Goal: Information Seeking & Learning: Learn about a topic

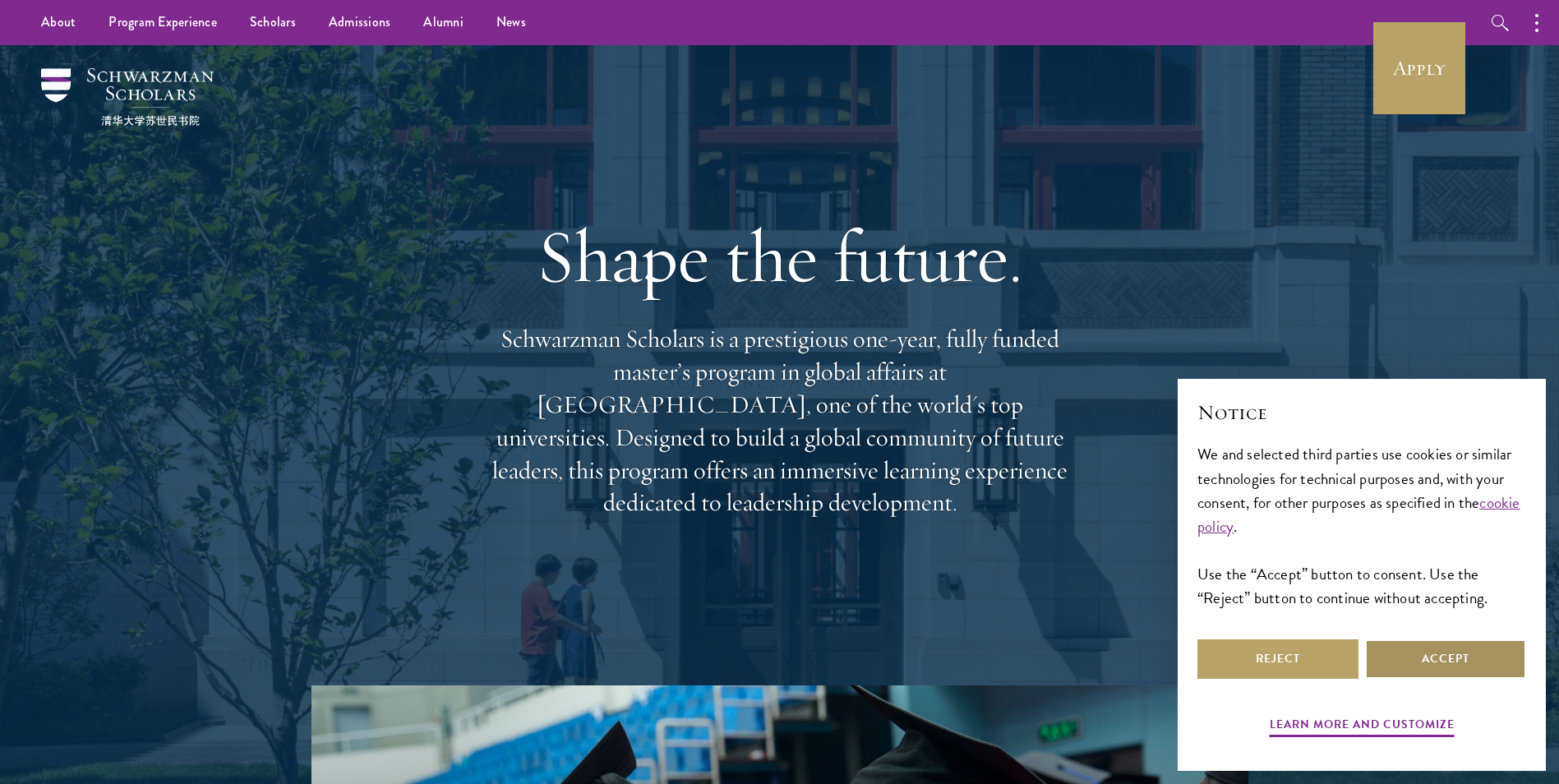
click at [1432, 664] on button "Accept" at bounding box center [1446, 659] width 161 height 39
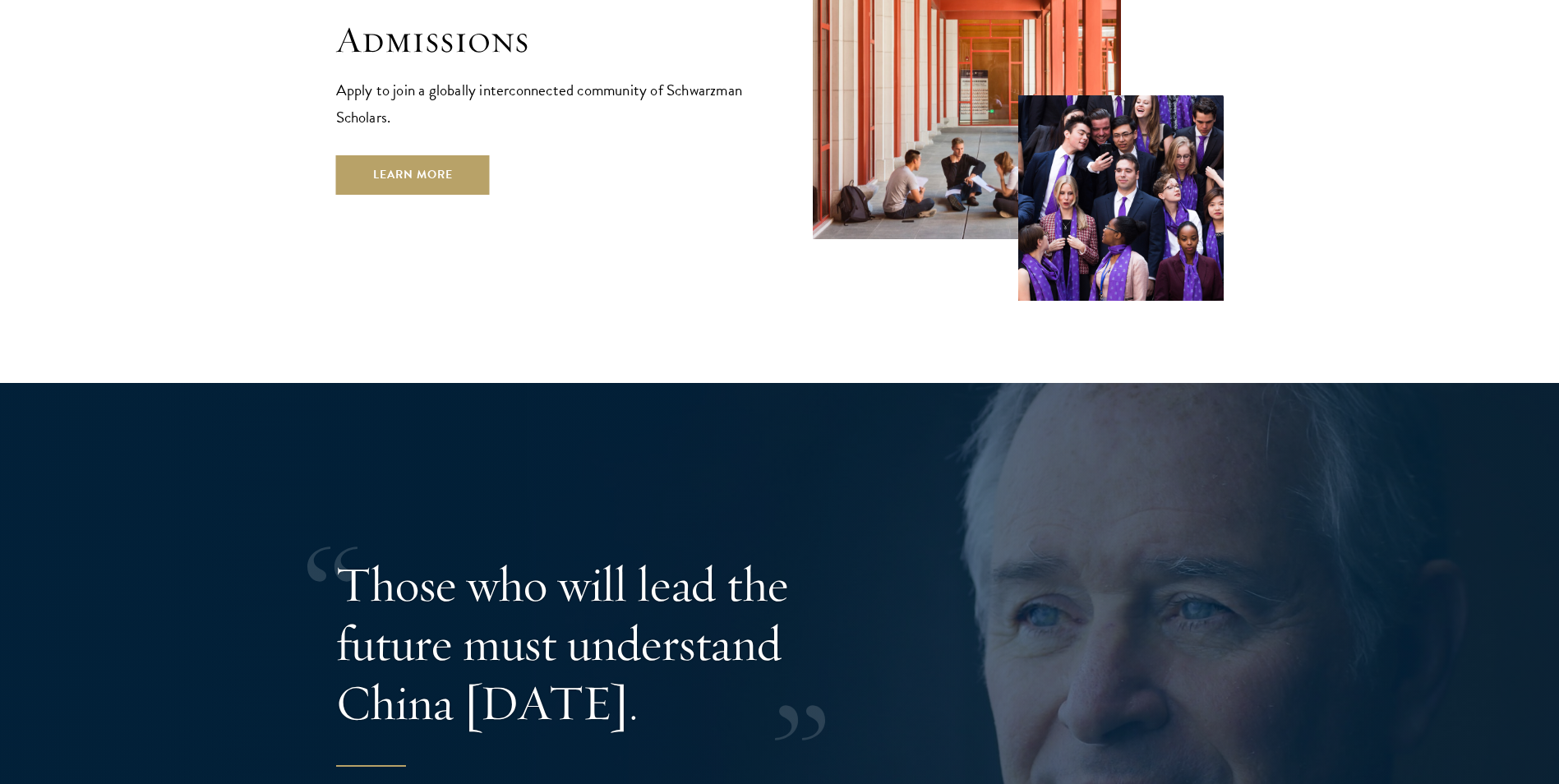
scroll to position [3040, 0]
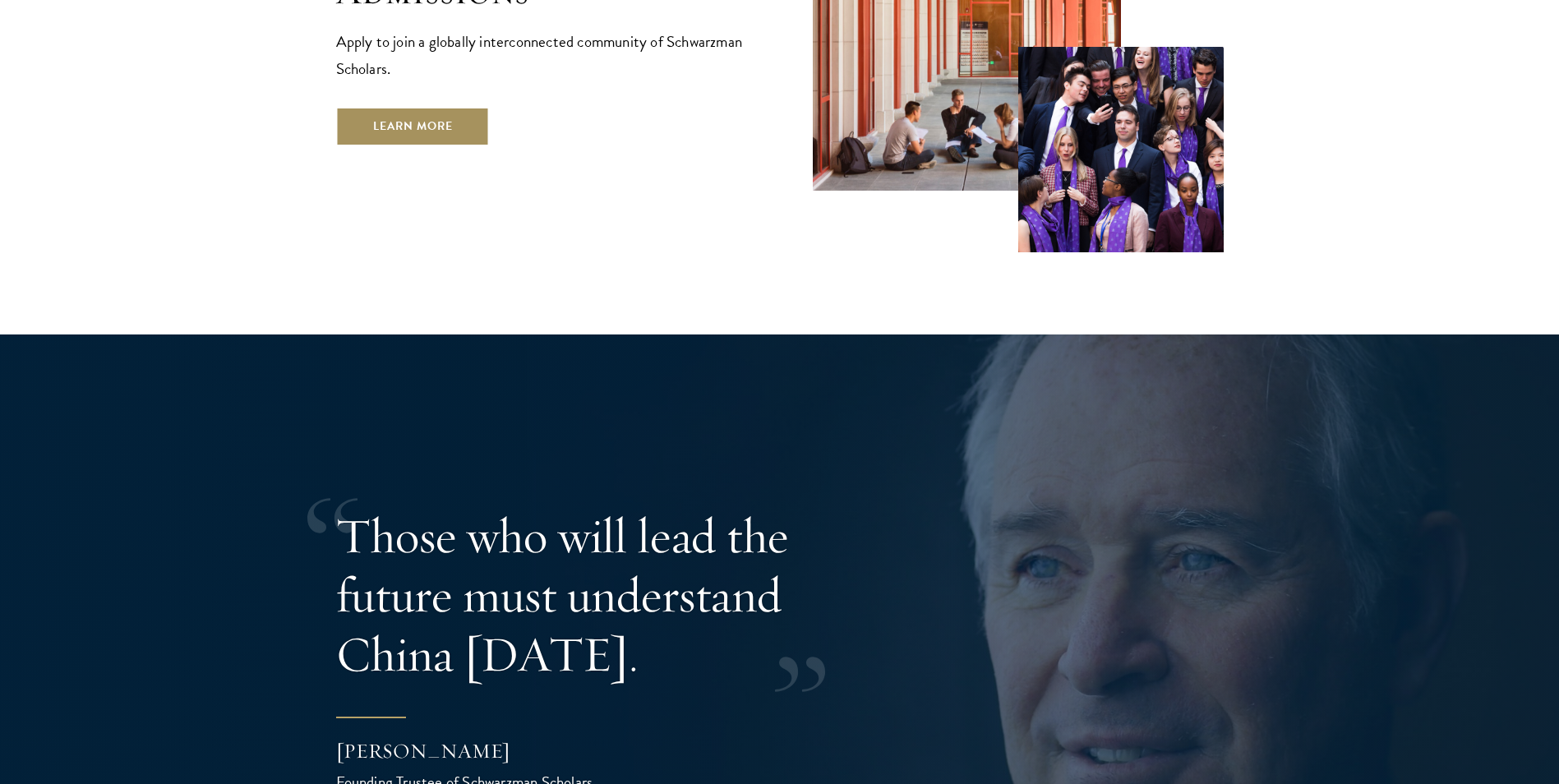
click at [464, 107] on link "Learn More" at bounding box center [413, 127] width 154 height 39
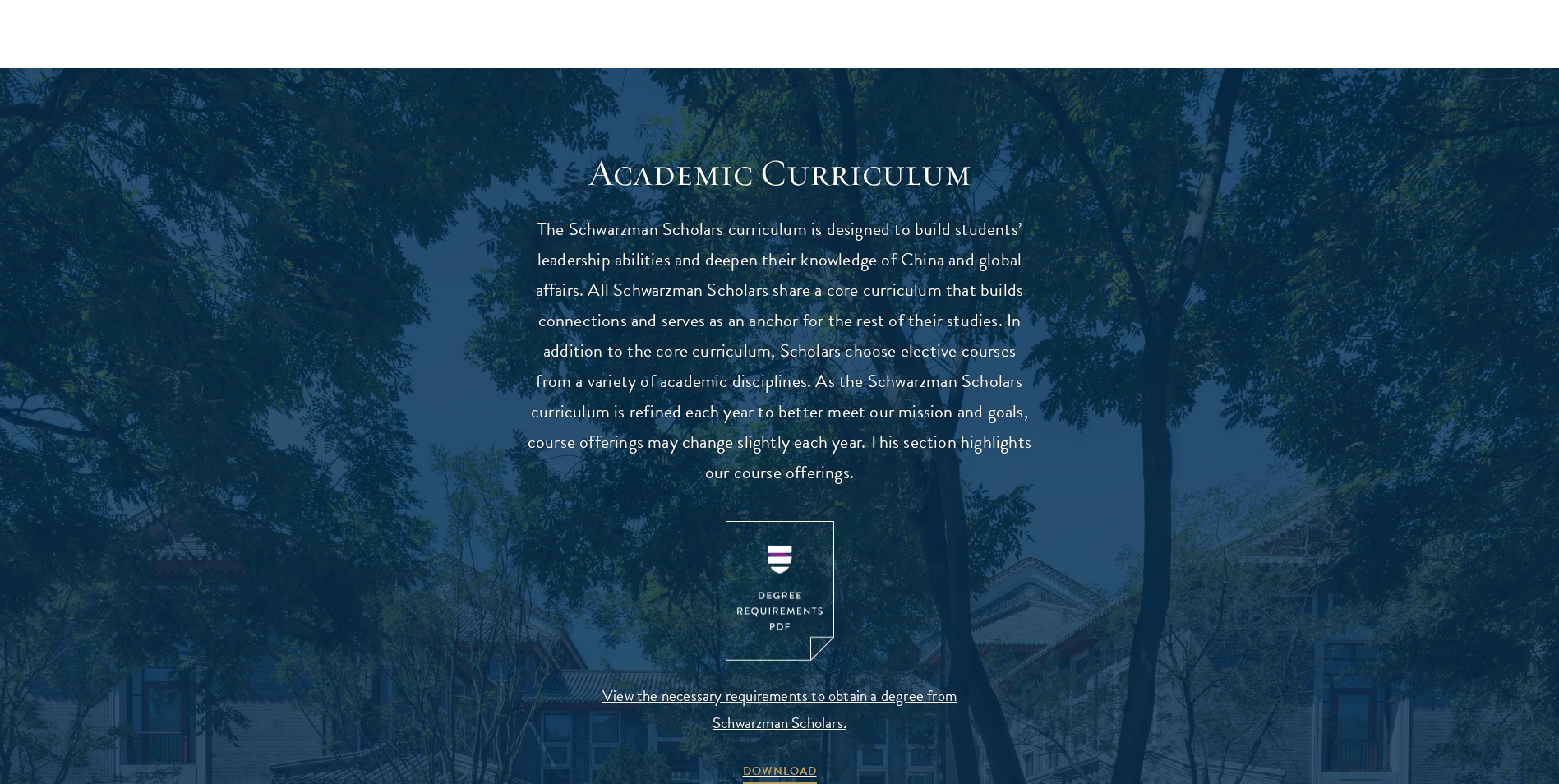
scroll to position [1561, 0]
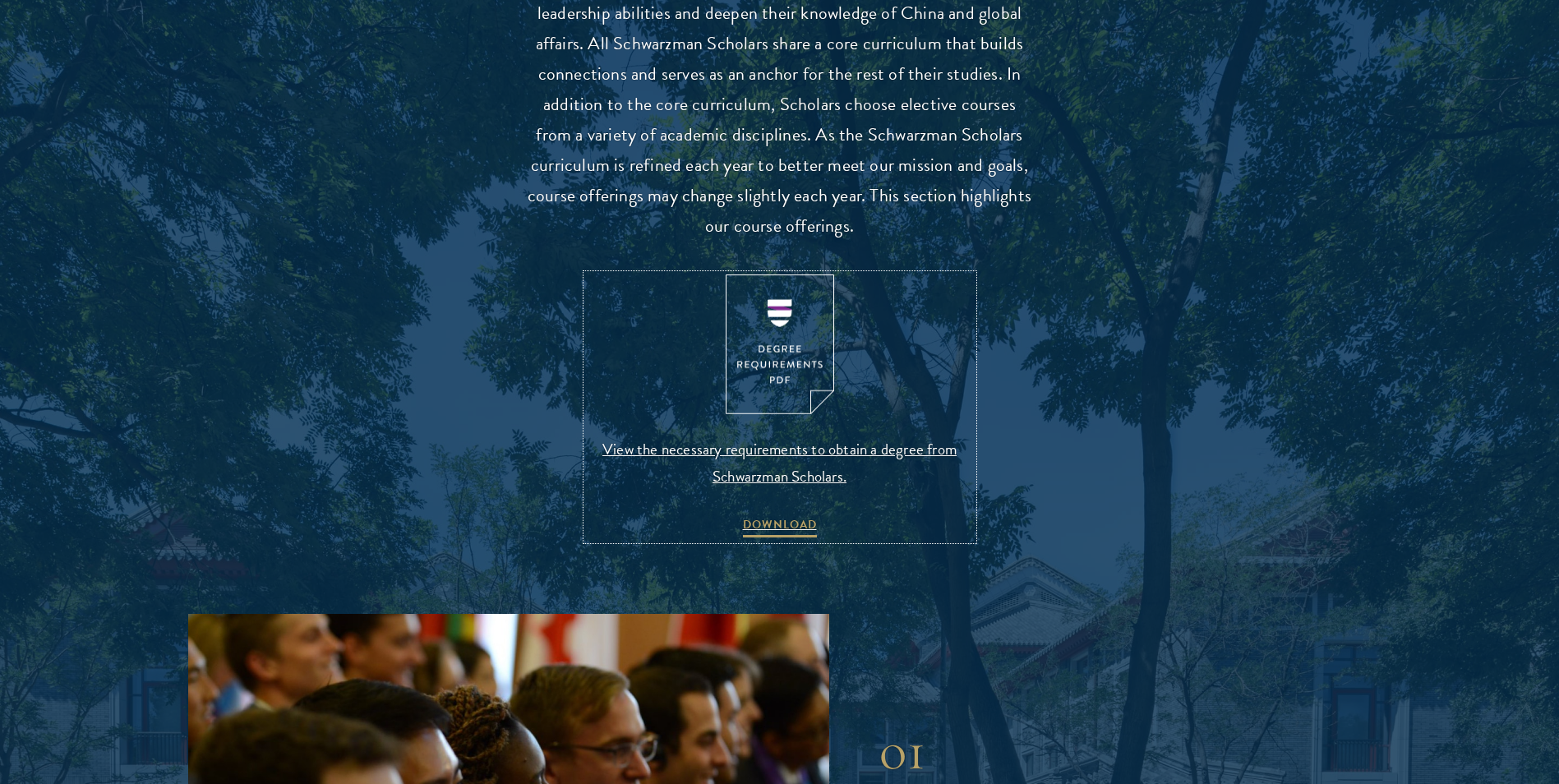
click at [786, 388] on img at bounding box center [780, 344] width 109 height 140
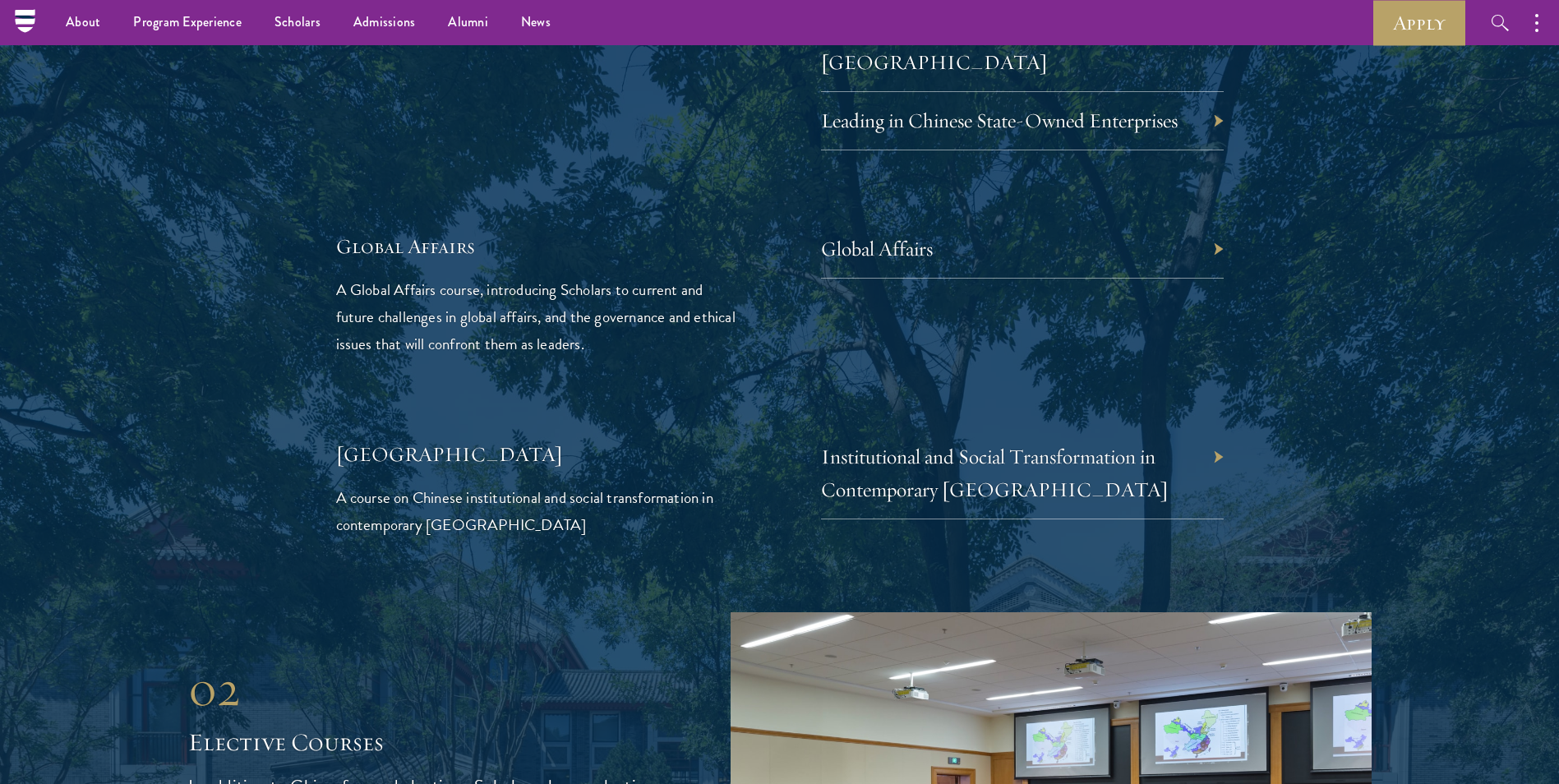
scroll to position [3779, 0]
click at [895, 237] on link "Global Affairs" at bounding box center [890, 250] width 112 height 25
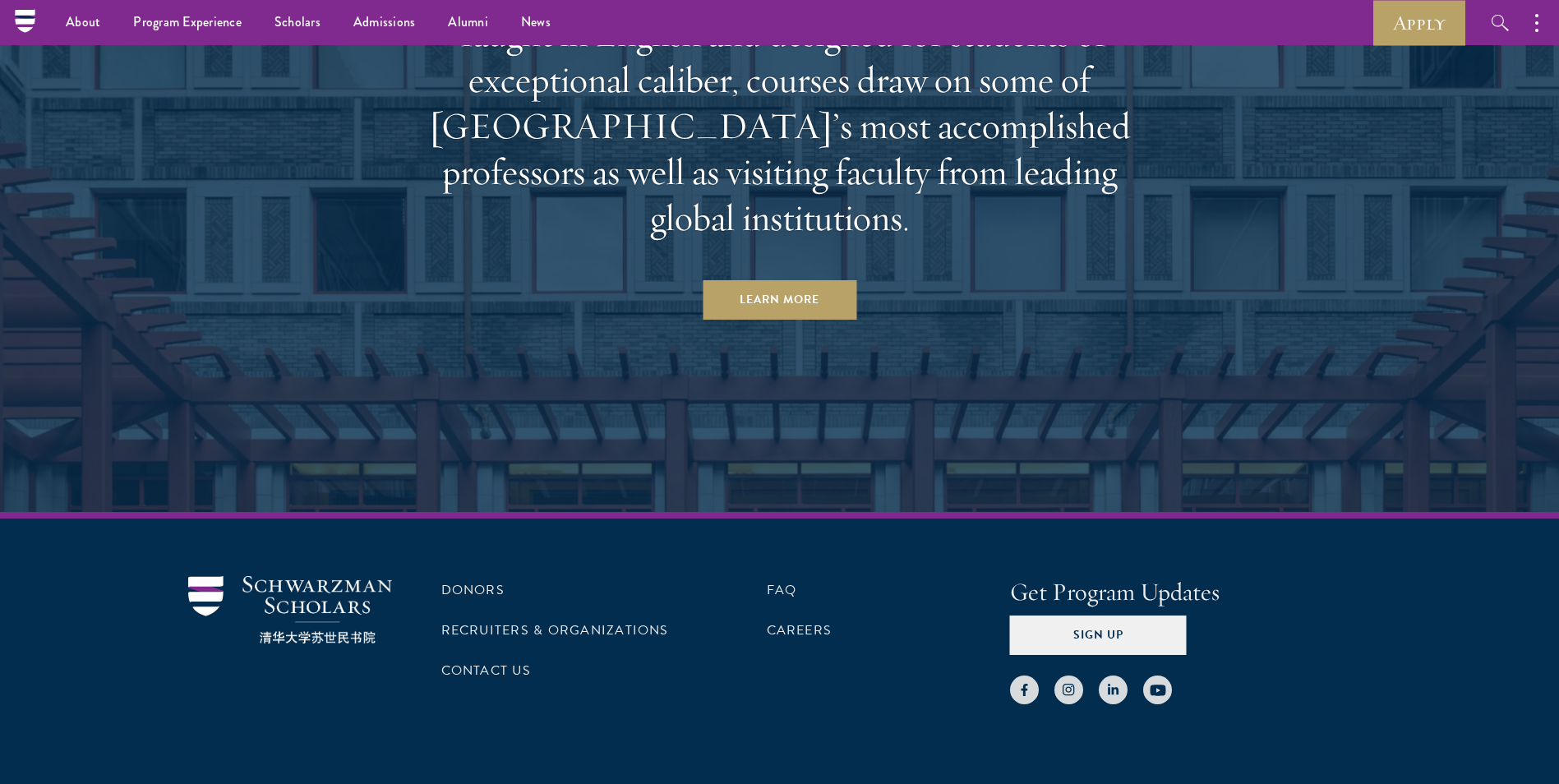
scroll to position [9734, 0]
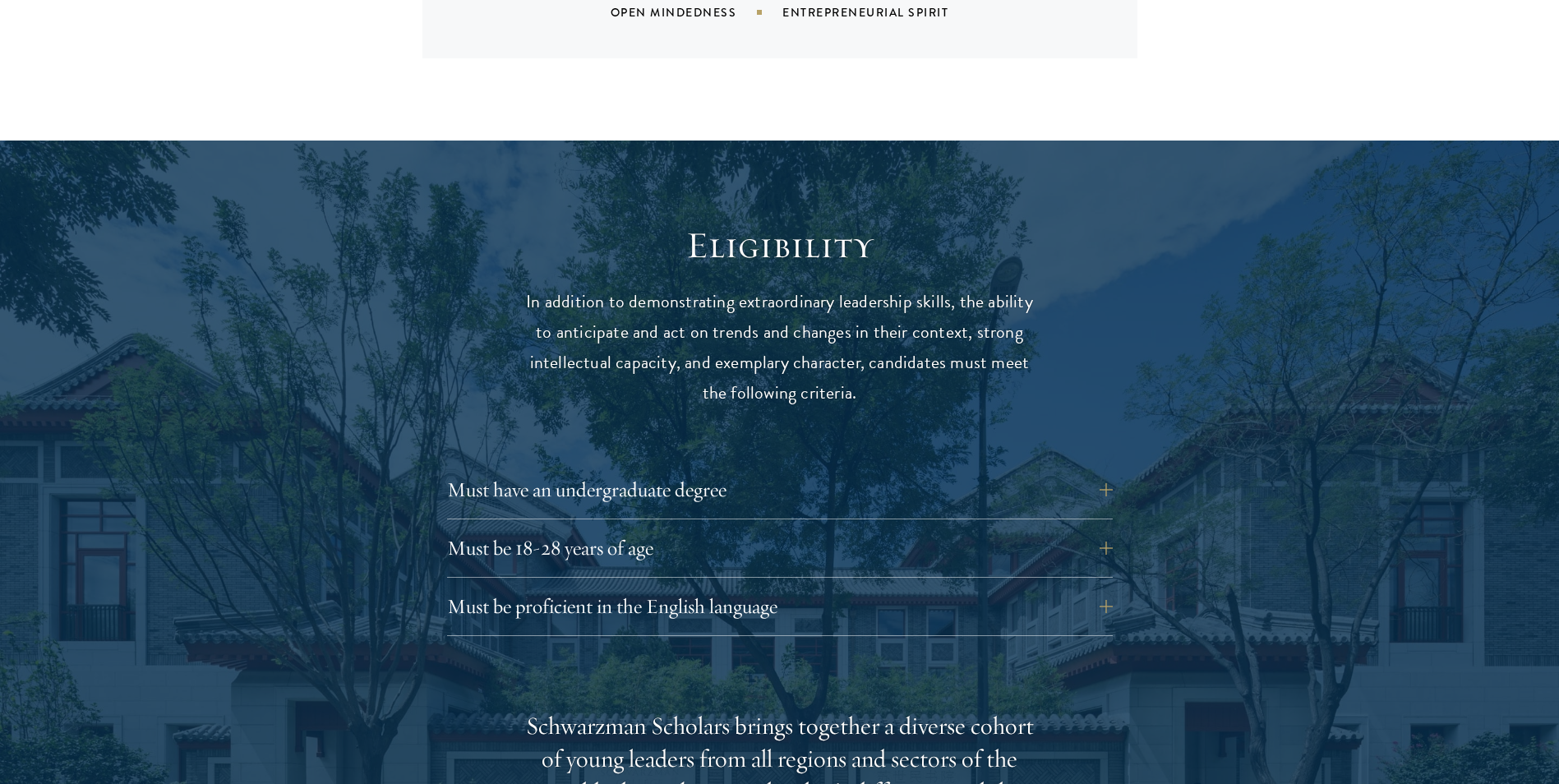
scroll to position [2054, 0]
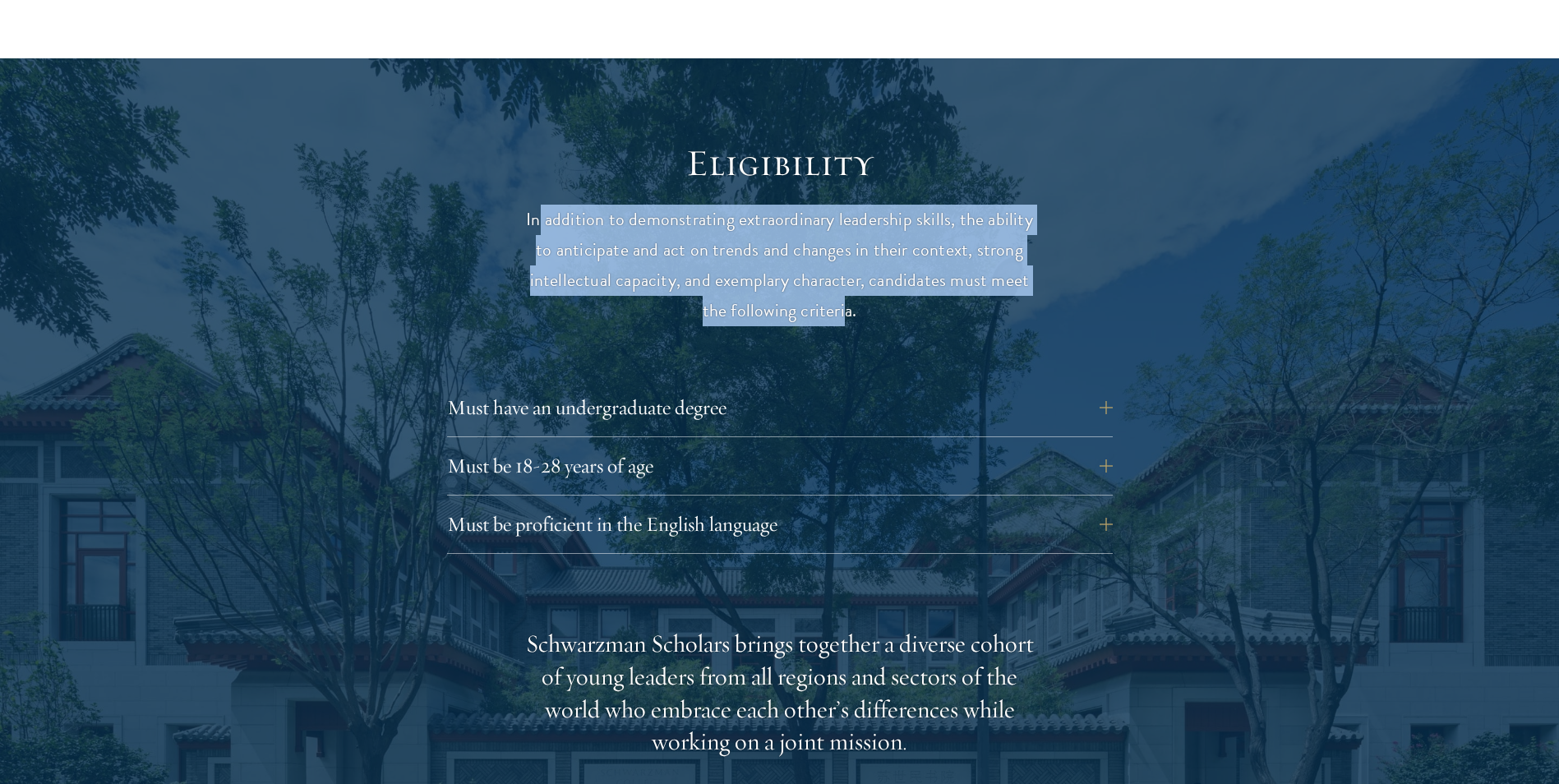
drag, startPoint x: 541, startPoint y: 183, endPoint x: 847, endPoint y: 285, distance: 322.6
click at [847, 285] on p "In addition to demonstrating extraordinary leadership skills, the ability to an…" at bounding box center [780, 265] width 510 height 121
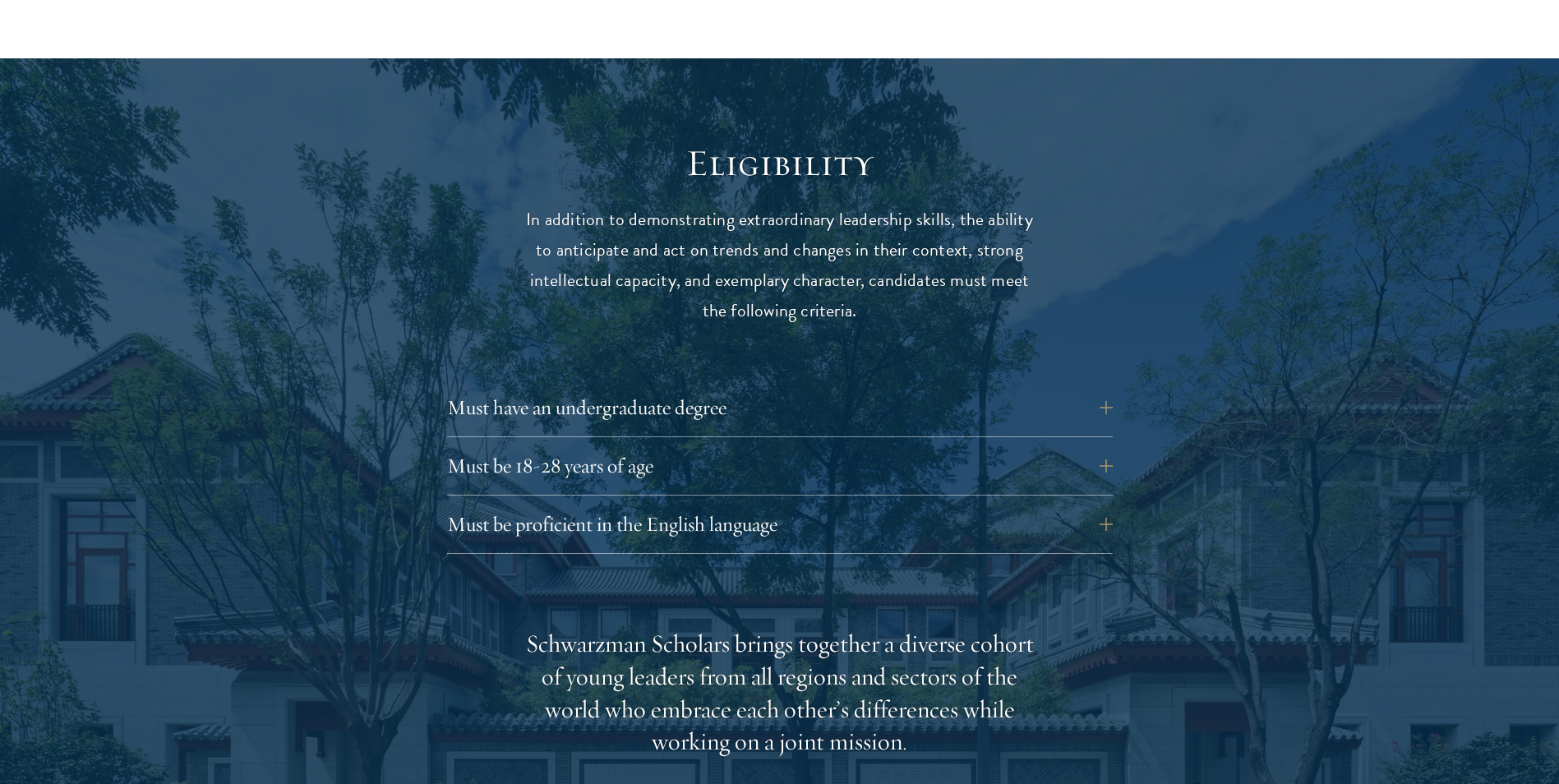
drag, startPoint x: 847, startPoint y: 285, endPoint x: 833, endPoint y: 321, distance: 38.6
click at [833, 321] on div "Eligibility In addition to demonstrating extraordinary leadership skills, the a…" at bounding box center [780, 735] width 888 height 1190
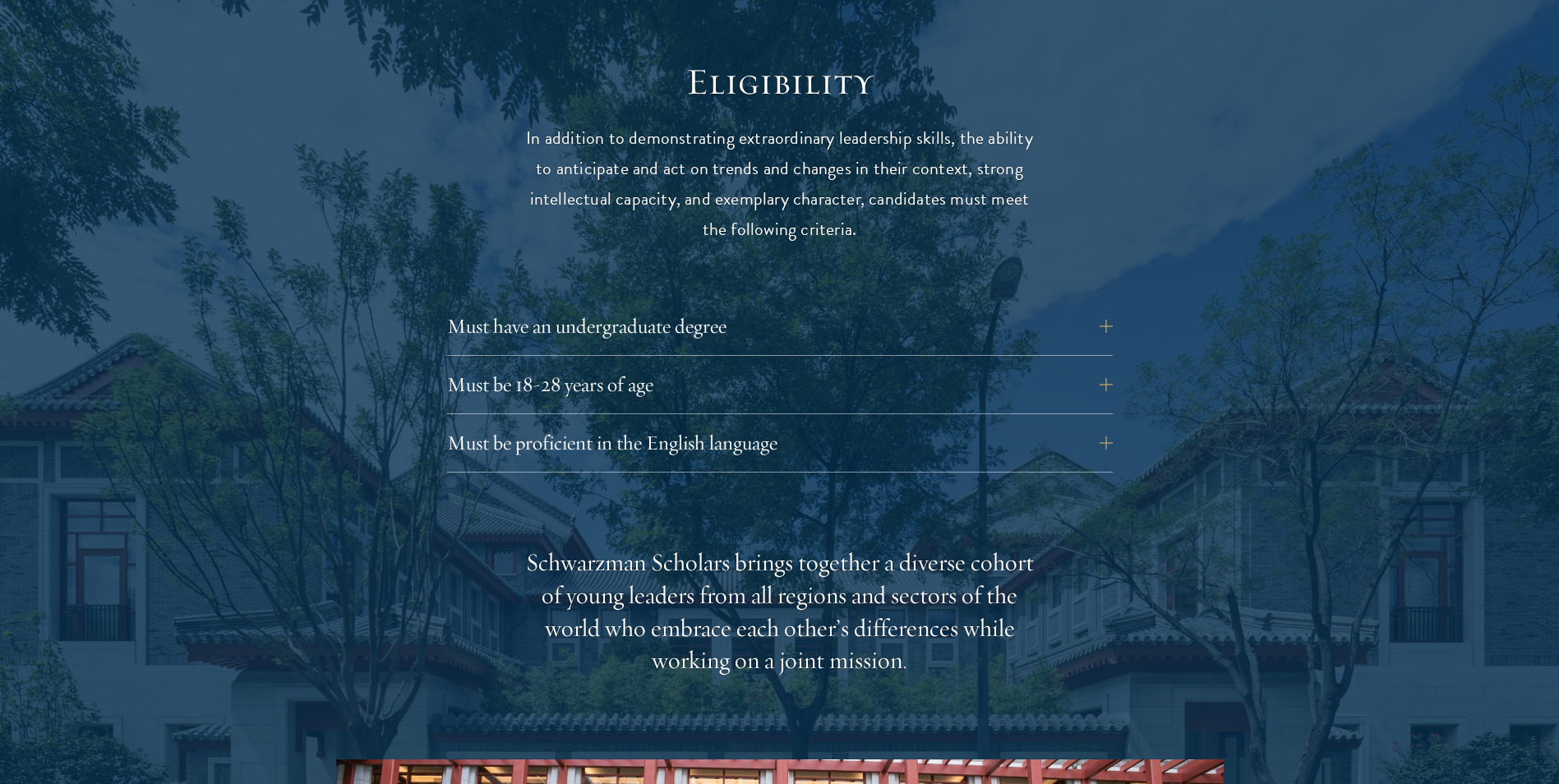
scroll to position [2219, 0]
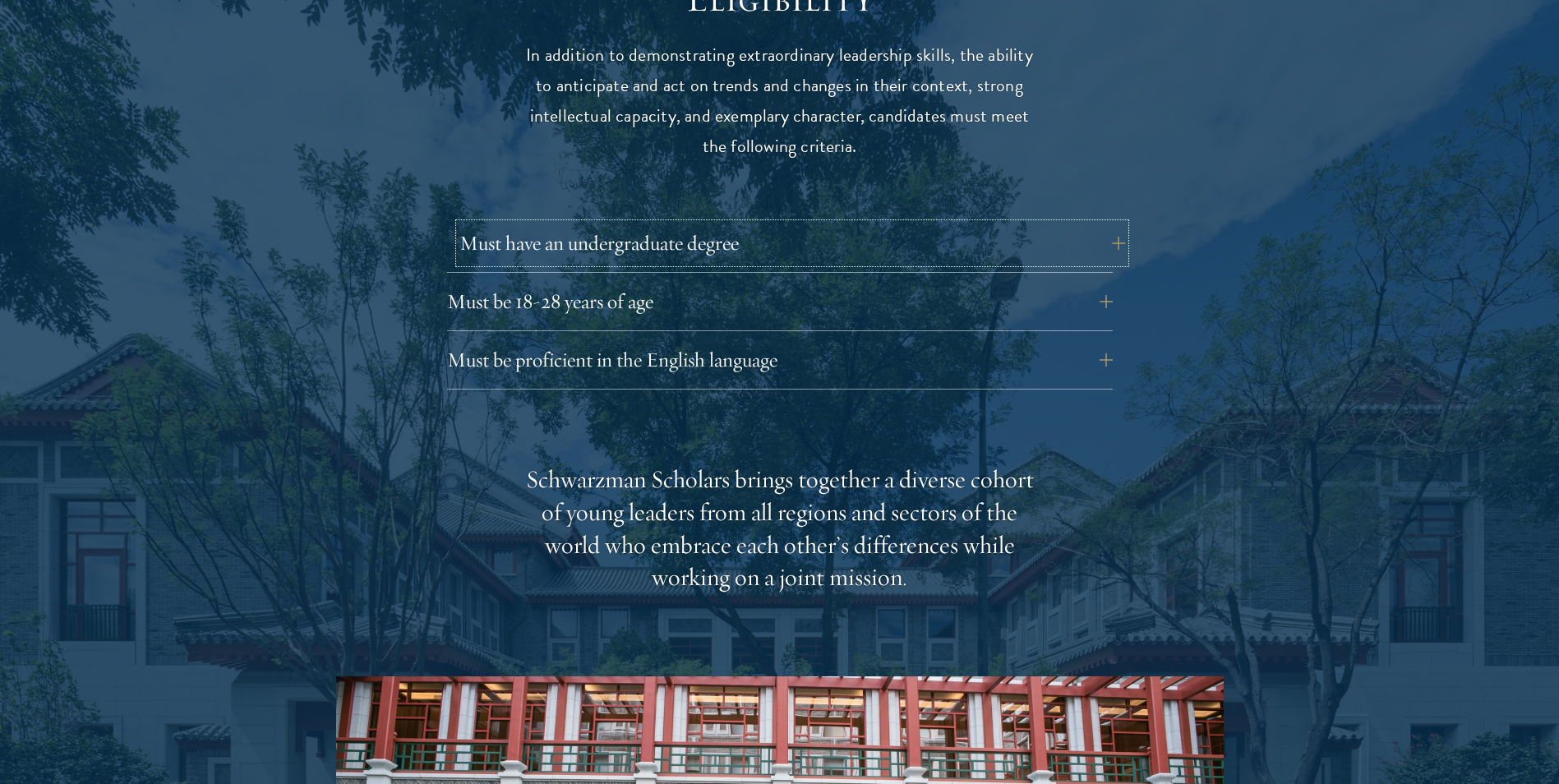
click at [848, 223] on button "Must have an undergraduate degree" at bounding box center [792, 243] width 665 height 39
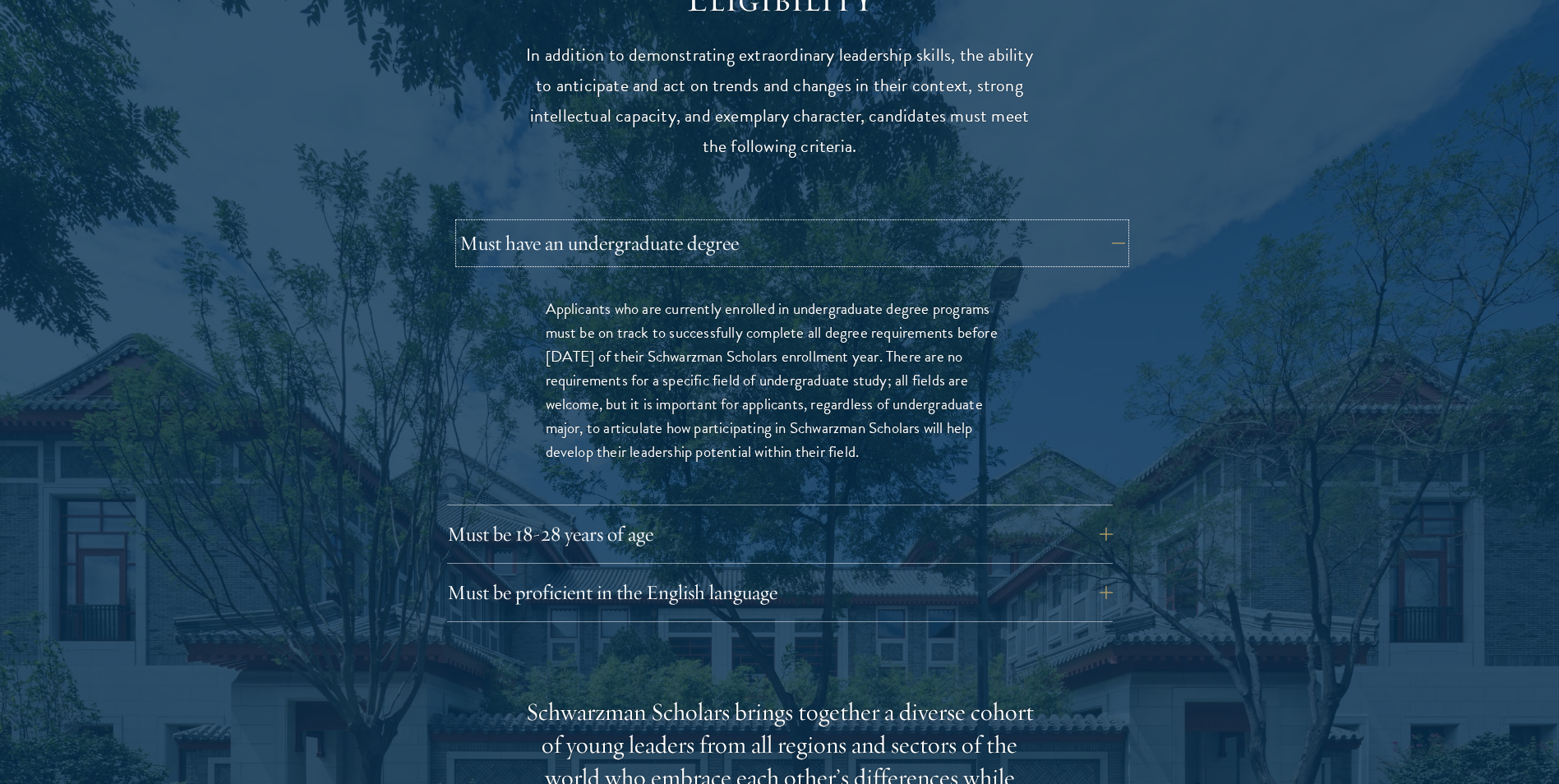
click at [836, 223] on button "Must have an undergraduate degree" at bounding box center [792, 243] width 665 height 39
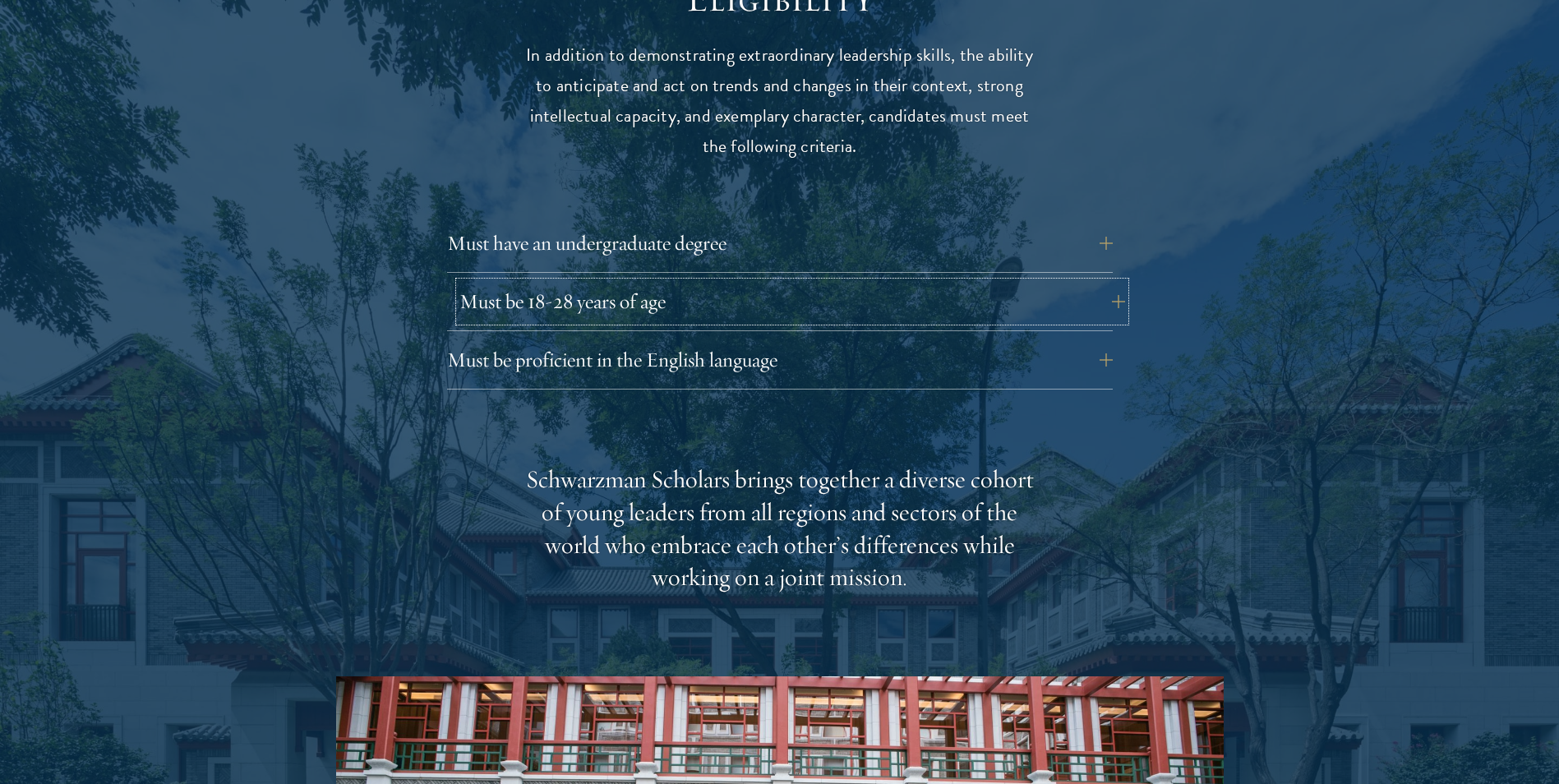
click at [829, 283] on button "Must be 18-28 years of age" at bounding box center [792, 302] width 665 height 39
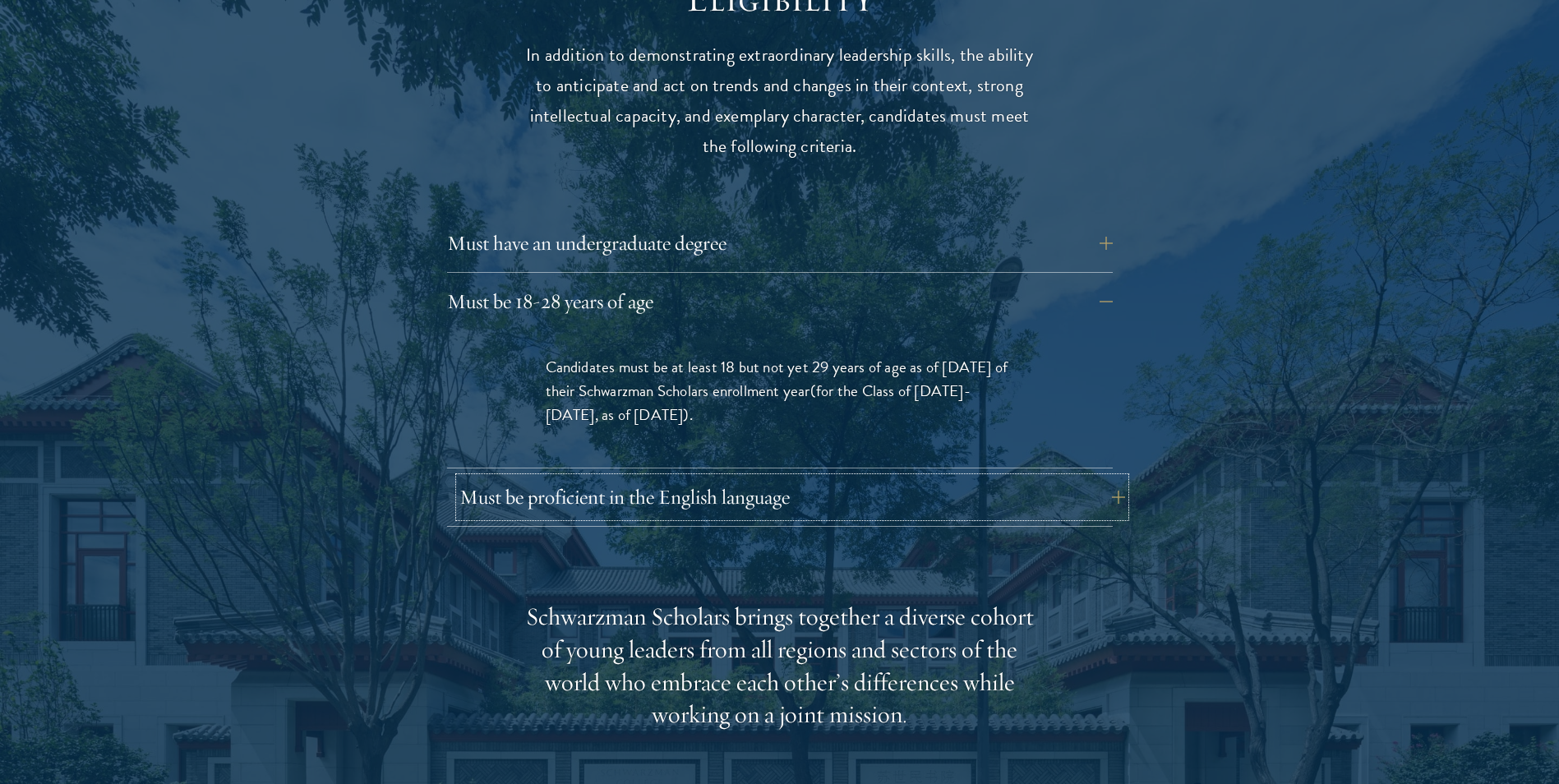
click at [856, 477] on button "Must be proficient in the English language" at bounding box center [792, 497] width 665 height 39
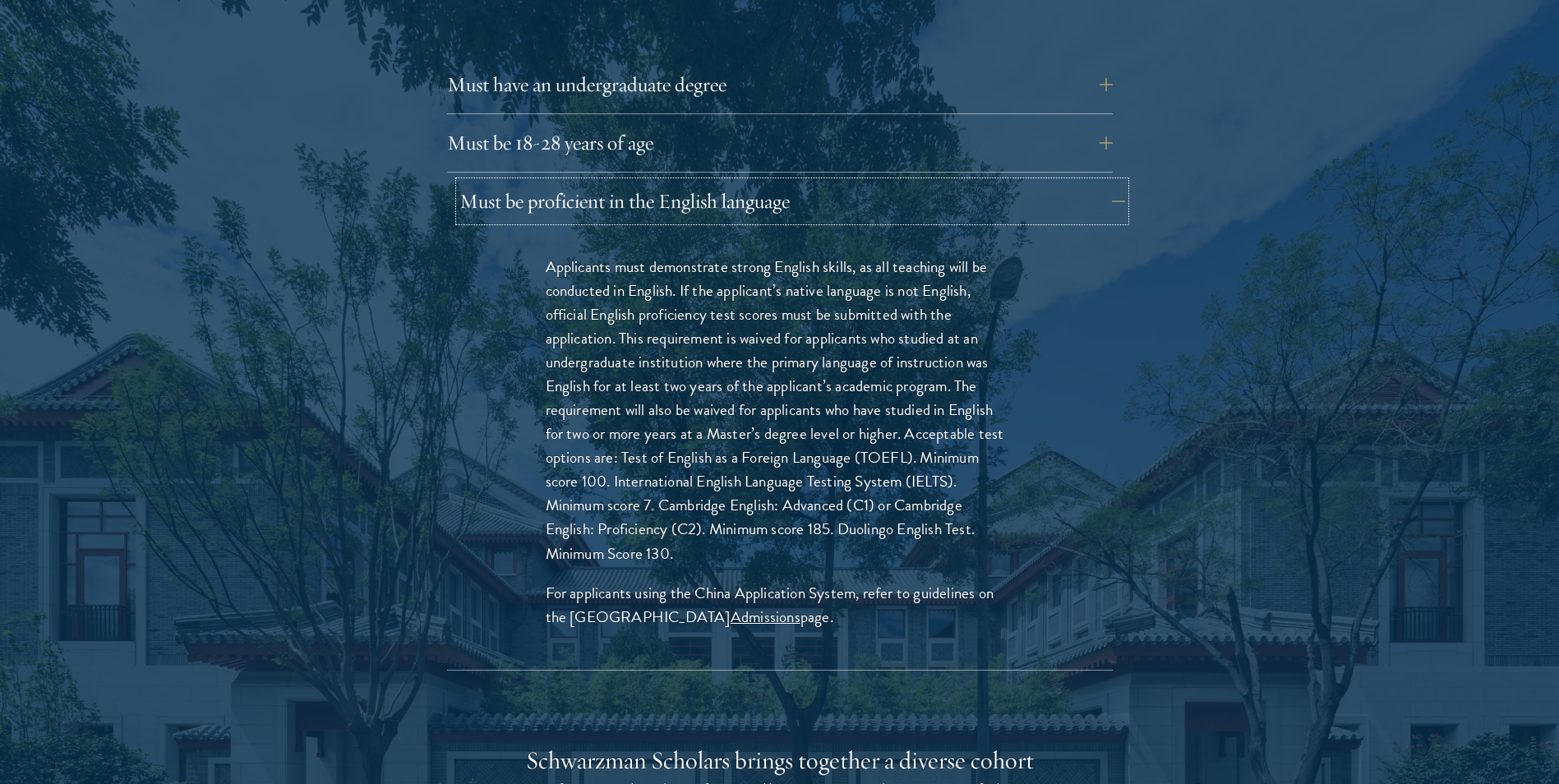
scroll to position [2383, 0]
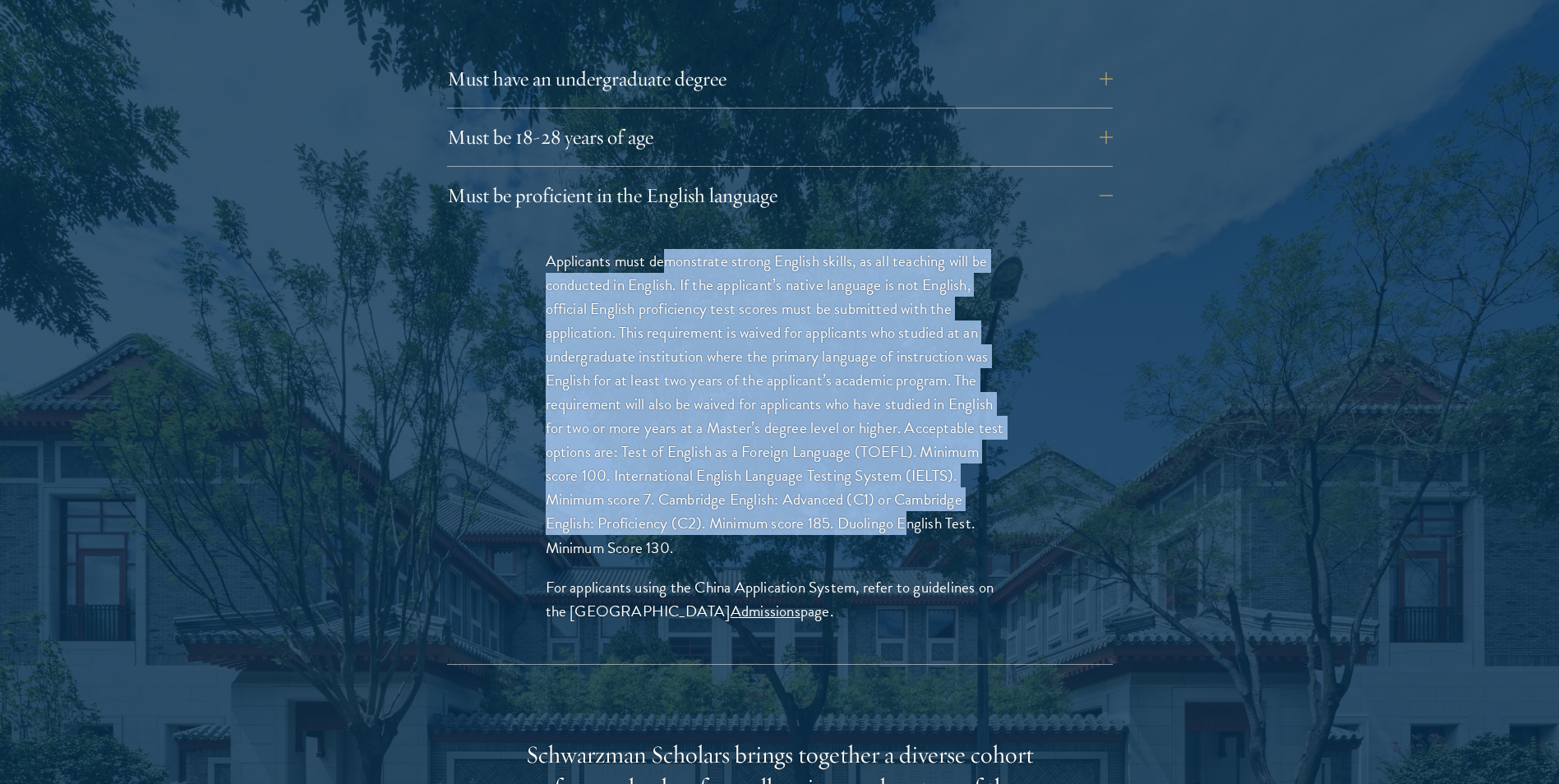
drag, startPoint x: 668, startPoint y: 233, endPoint x: 908, endPoint y: 499, distance: 358.3
click at [908, 499] on p "Applicants must demonstrate strong English skills, as all teaching will be cond…" at bounding box center [779, 404] width 468 height 311
click at [913, 398] on p "Applicants must demonstrate strong English skills, as all teaching will be cond…" at bounding box center [779, 404] width 468 height 311
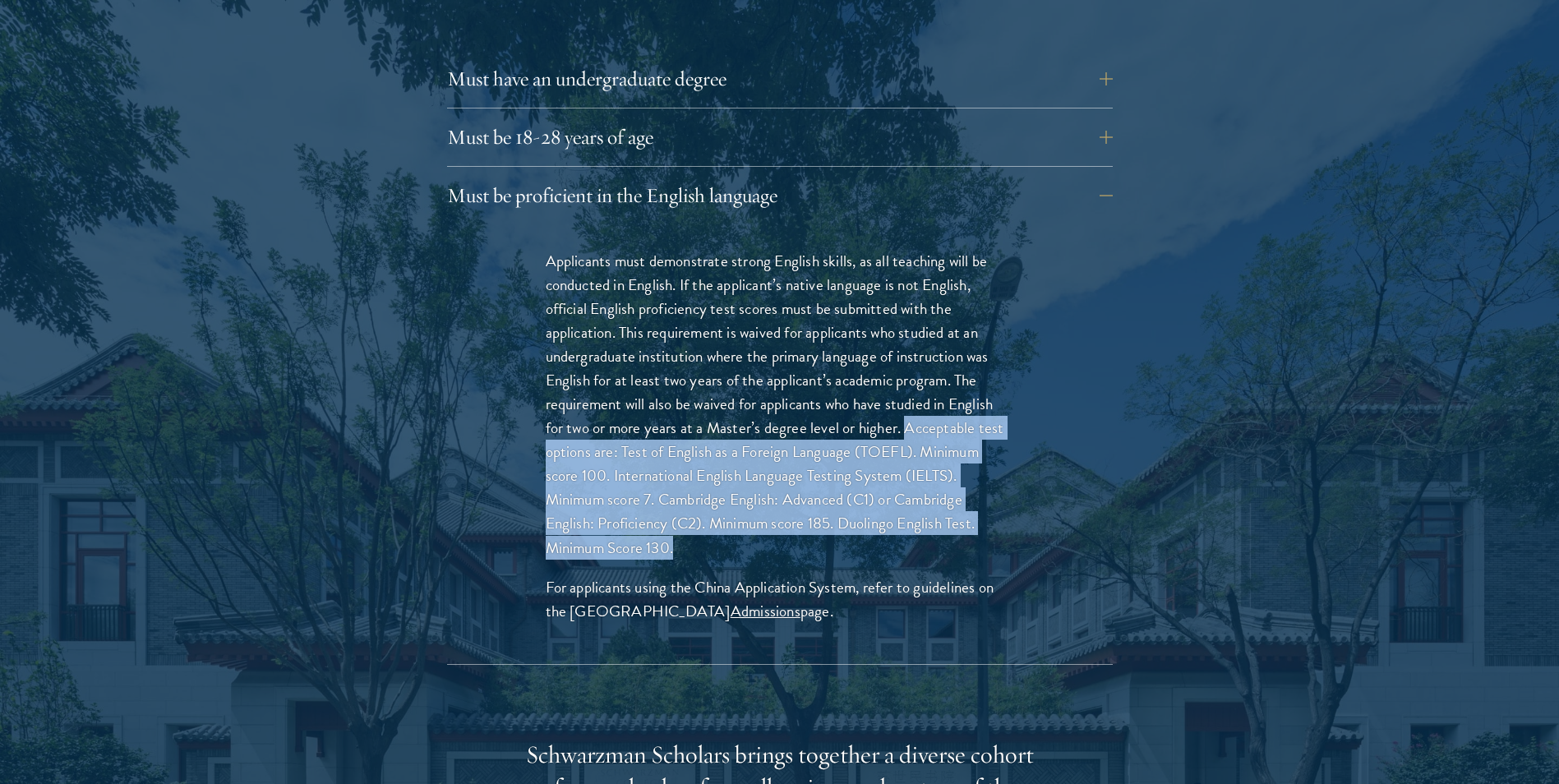
drag, startPoint x: 906, startPoint y: 397, endPoint x: 726, endPoint y: 520, distance: 218.0
click at [726, 520] on p "Applicants must demonstrate strong English skills, as all teaching will be cond…" at bounding box center [779, 404] width 468 height 311
drag, startPoint x: 726, startPoint y: 520, endPoint x: 940, endPoint y: 444, distance: 227.1
click at [940, 444] on p "Applicants must demonstrate strong English skills, as all teaching will be cond…" at bounding box center [779, 404] width 468 height 311
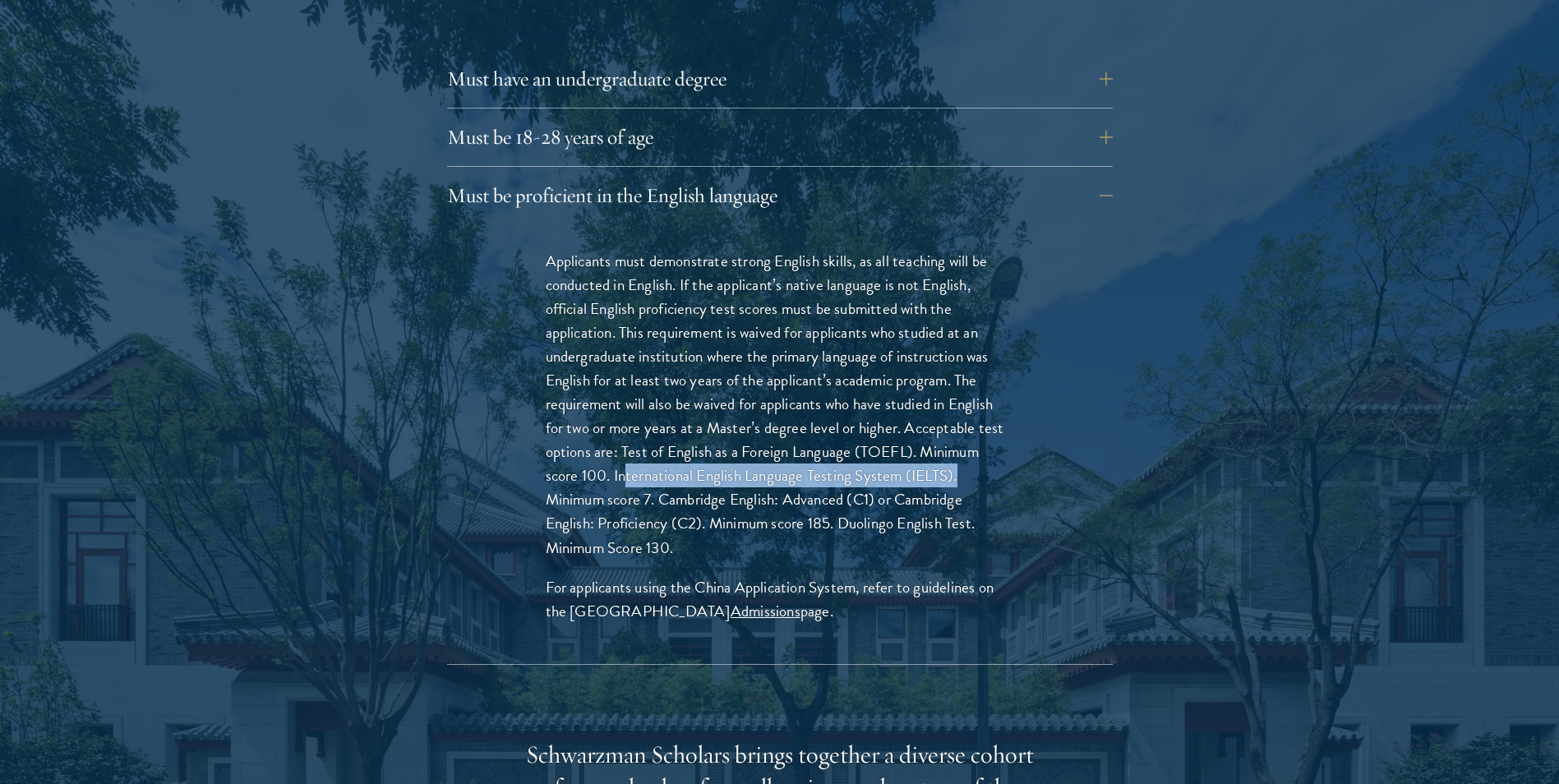
drag, startPoint x: 624, startPoint y: 443, endPoint x: 977, endPoint y: 438, distance: 353.0
click at [977, 438] on p "Applicants must demonstrate strong English skills, as all teaching will be cond…" at bounding box center [779, 404] width 468 height 311
click at [664, 475] on p "Applicants must demonstrate strong English skills, as all teaching will be cond…" at bounding box center [779, 404] width 468 height 311
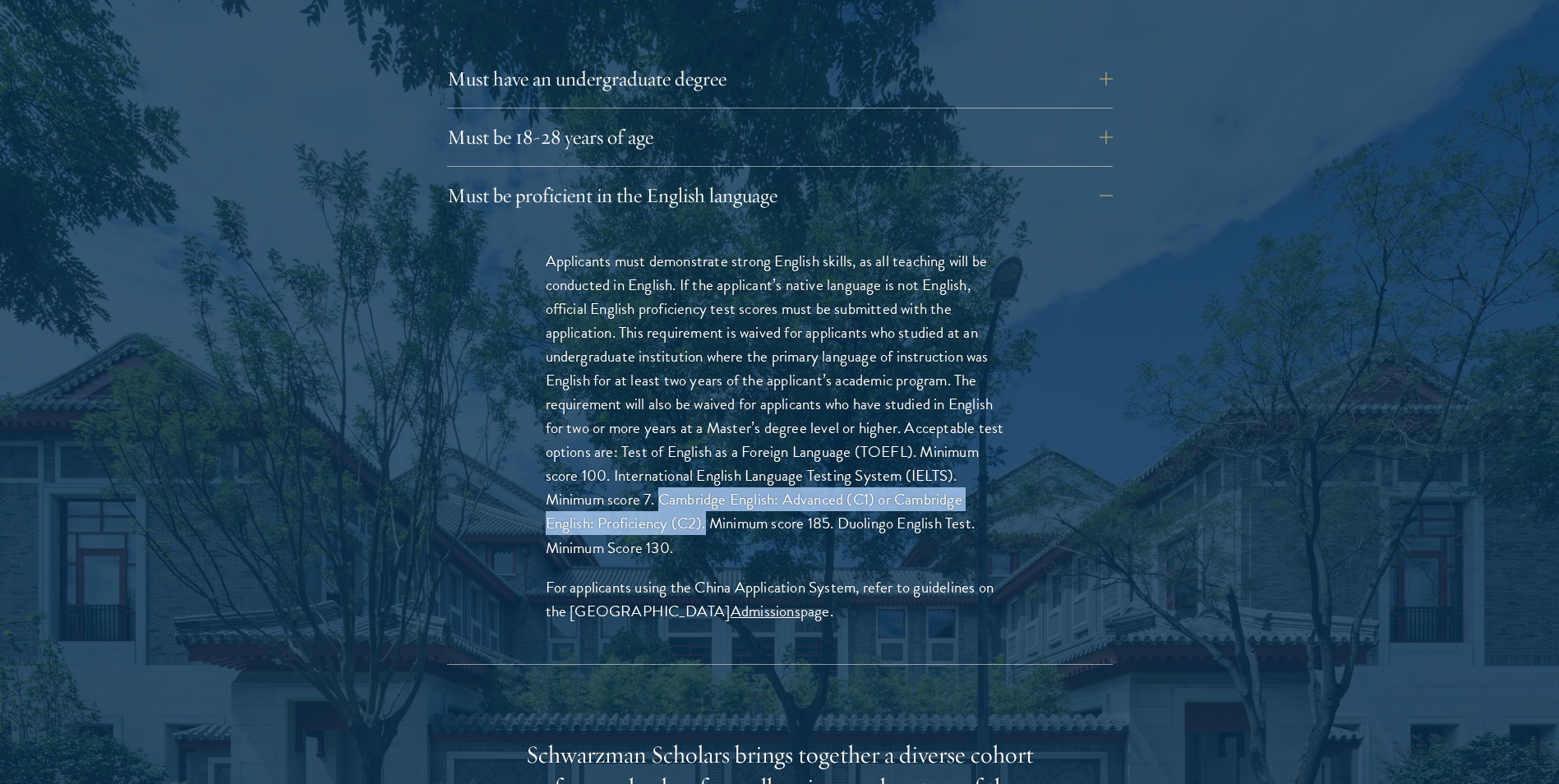
drag, startPoint x: 662, startPoint y: 465, endPoint x: 708, endPoint y: 496, distance: 55.5
click at [708, 496] on p "Applicants must demonstrate strong English skills, as all teaching will be cond…" at bounding box center [779, 404] width 468 height 311
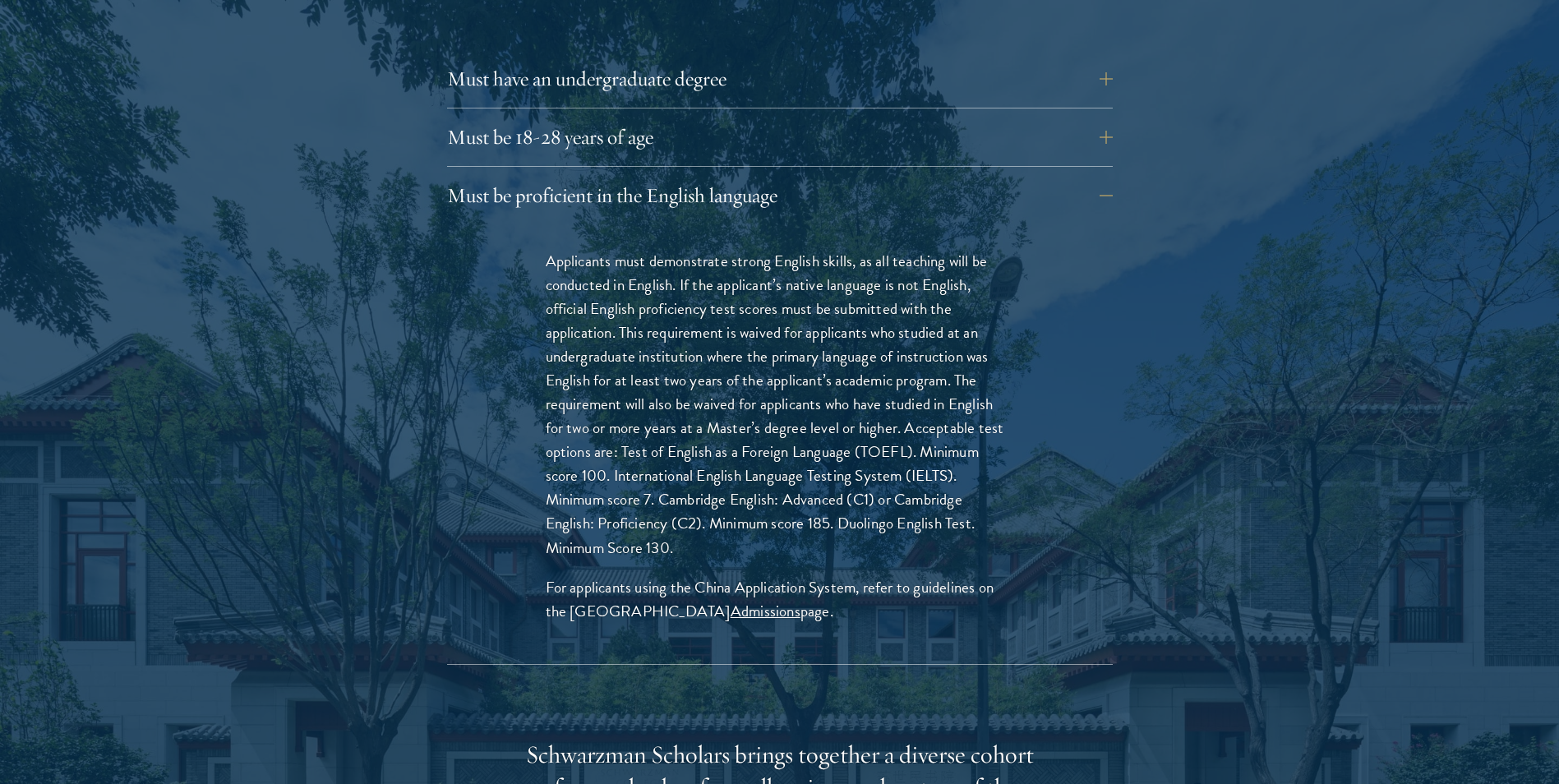
drag, startPoint x: 708, startPoint y: 496, endPoint x: 830, endPoint y: 494, distance: 122.0
click at [830, 494] on p "Applicants must demonstrate strong English skills, as all teaching will be cond…" at bounding box center [779, 404] width 468 height 311
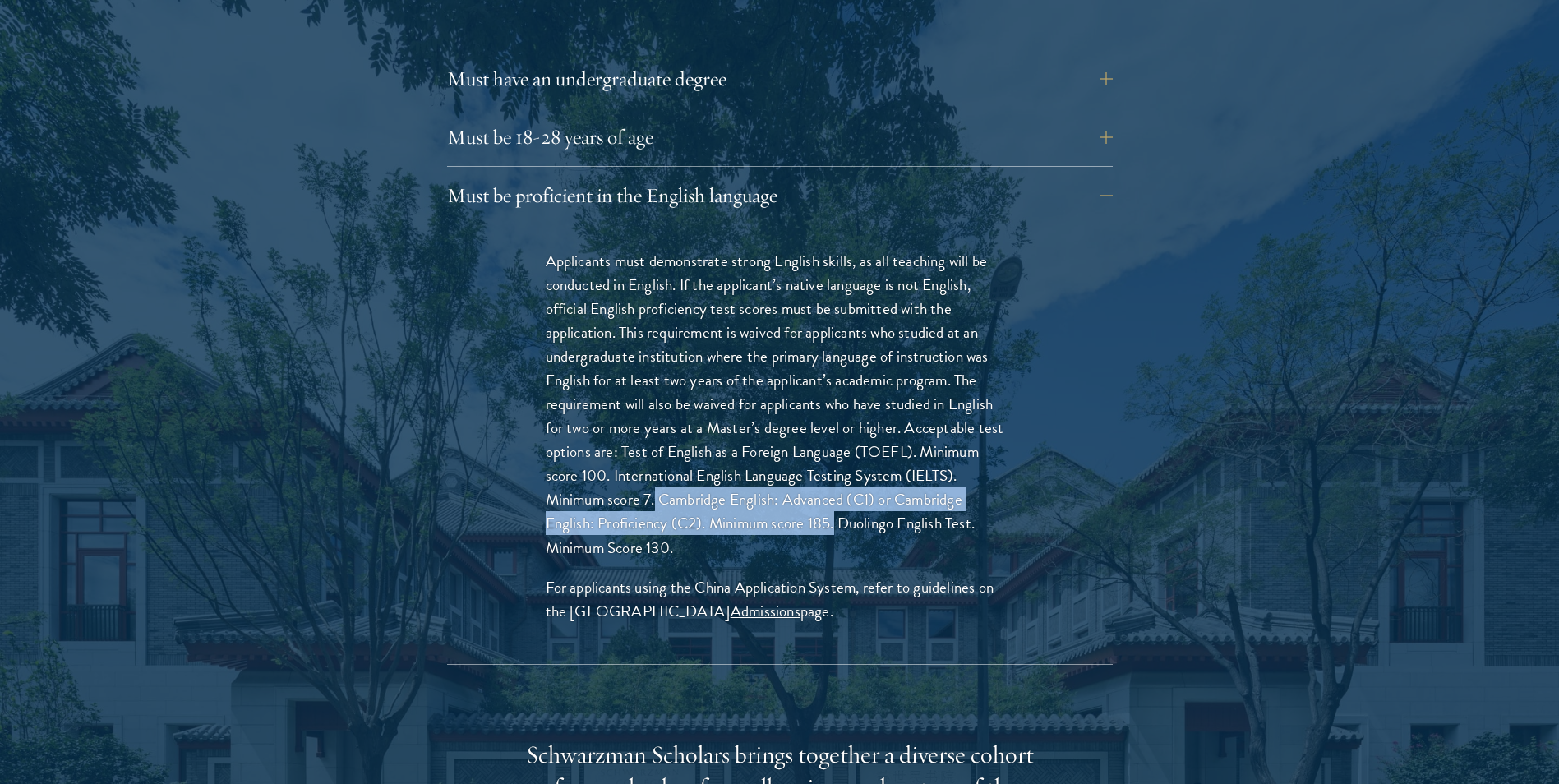
drag, startPoint x: 838, startPoint y: 492, endPoint x: 660, endPoint y: 469, distance: 179.5
click at [660, 469] on p "Applicants must demonstrate strong English skills, as all teaching will be cond…" at bounding box center [779, 404] width 468 height 311
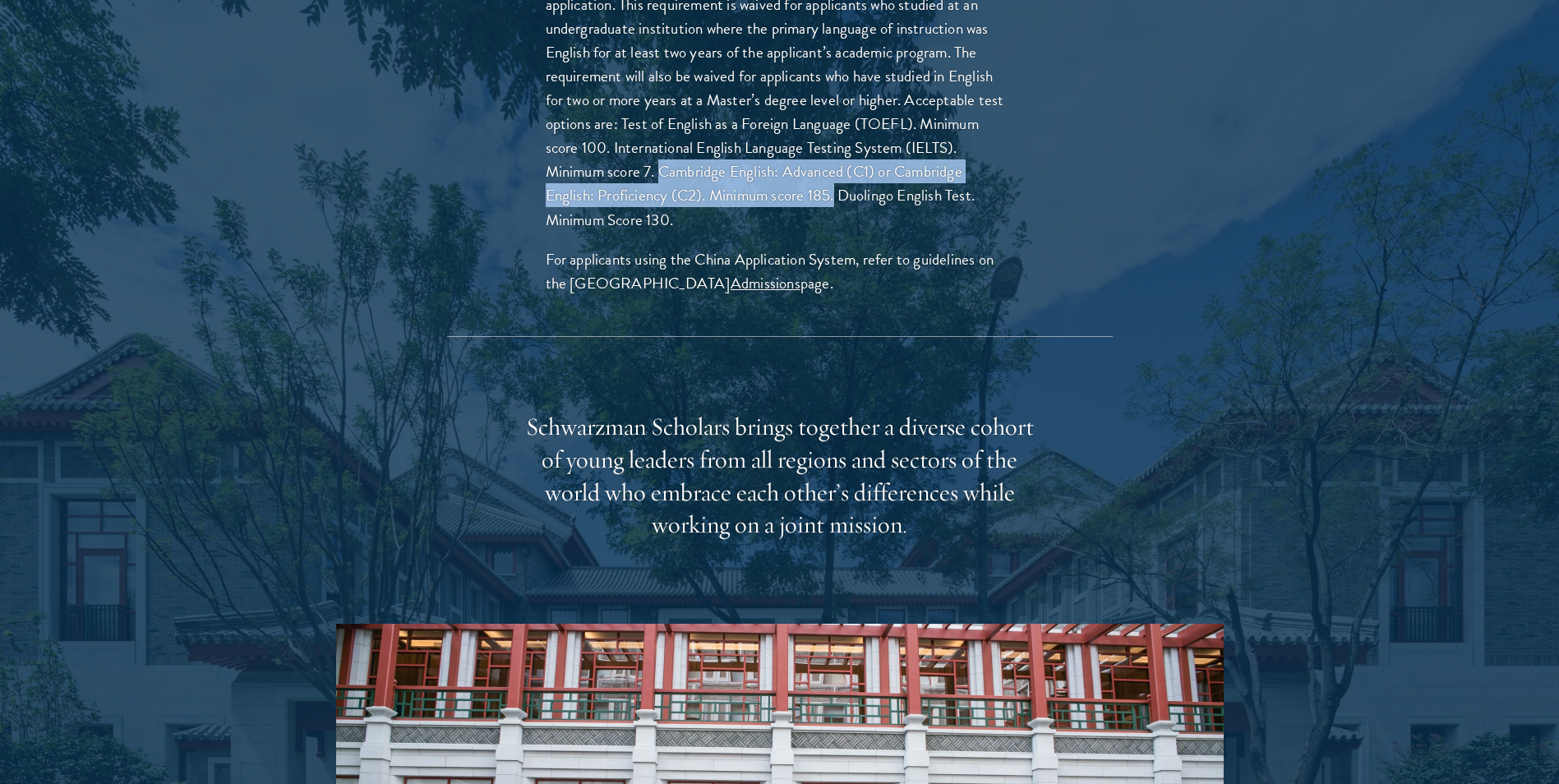
scroll to position [2711, 0]
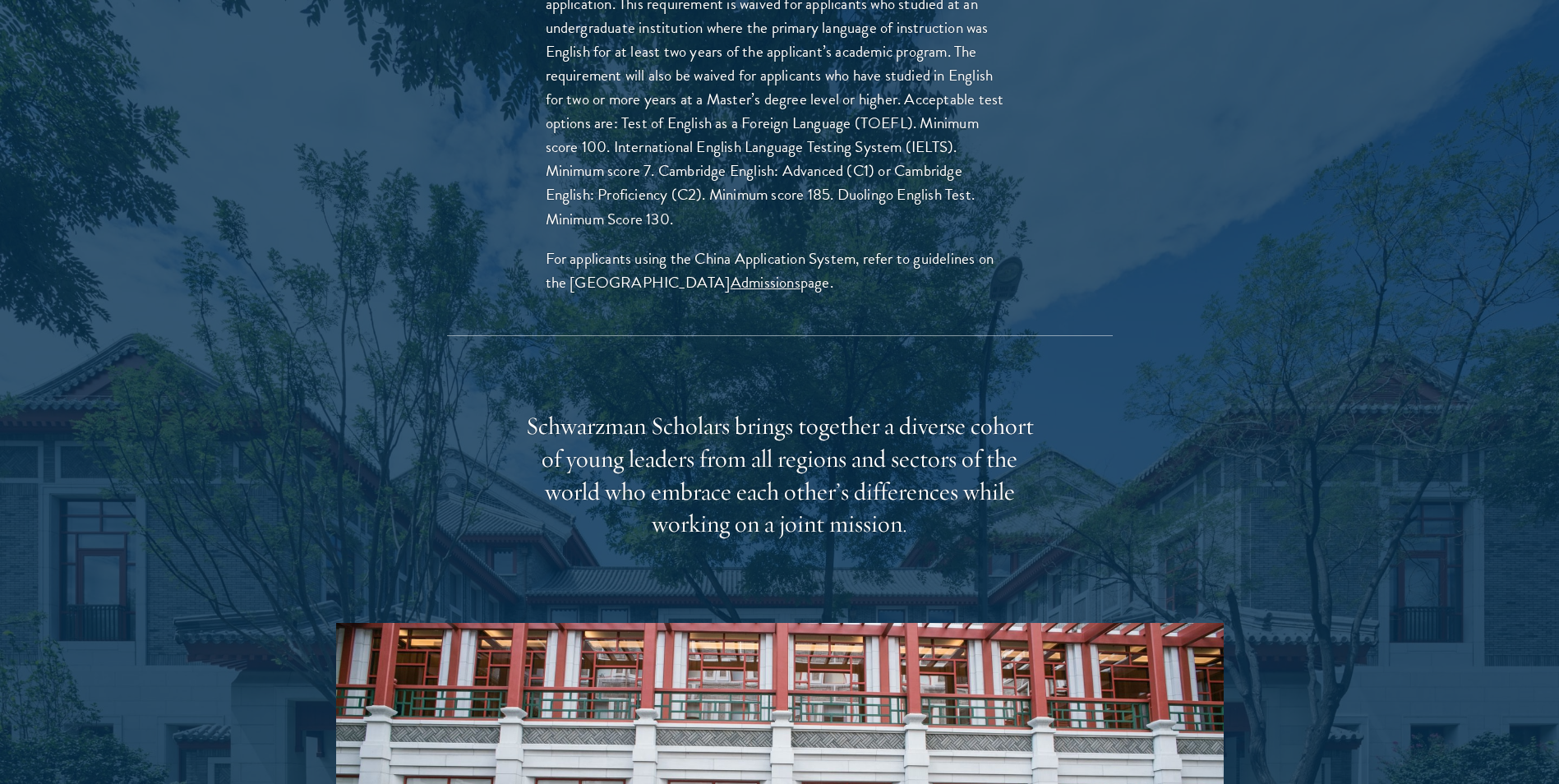
click at [701, 497] on div "Schwarzman Scholars brings together a diverse cohort of young leaders from all …" at bounding box center [780, 476] width 510 height 132
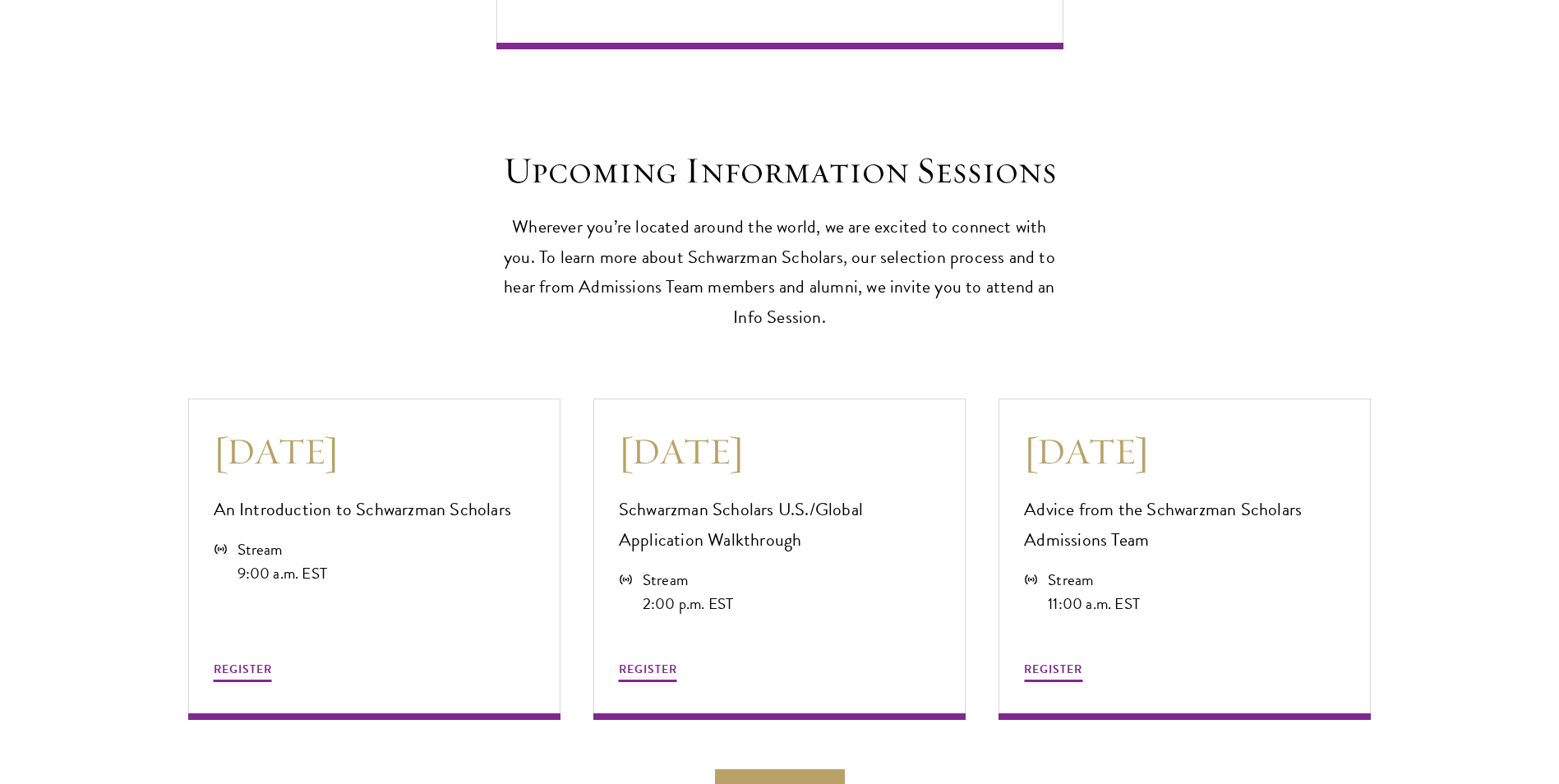
scroll to position [4765, 0]
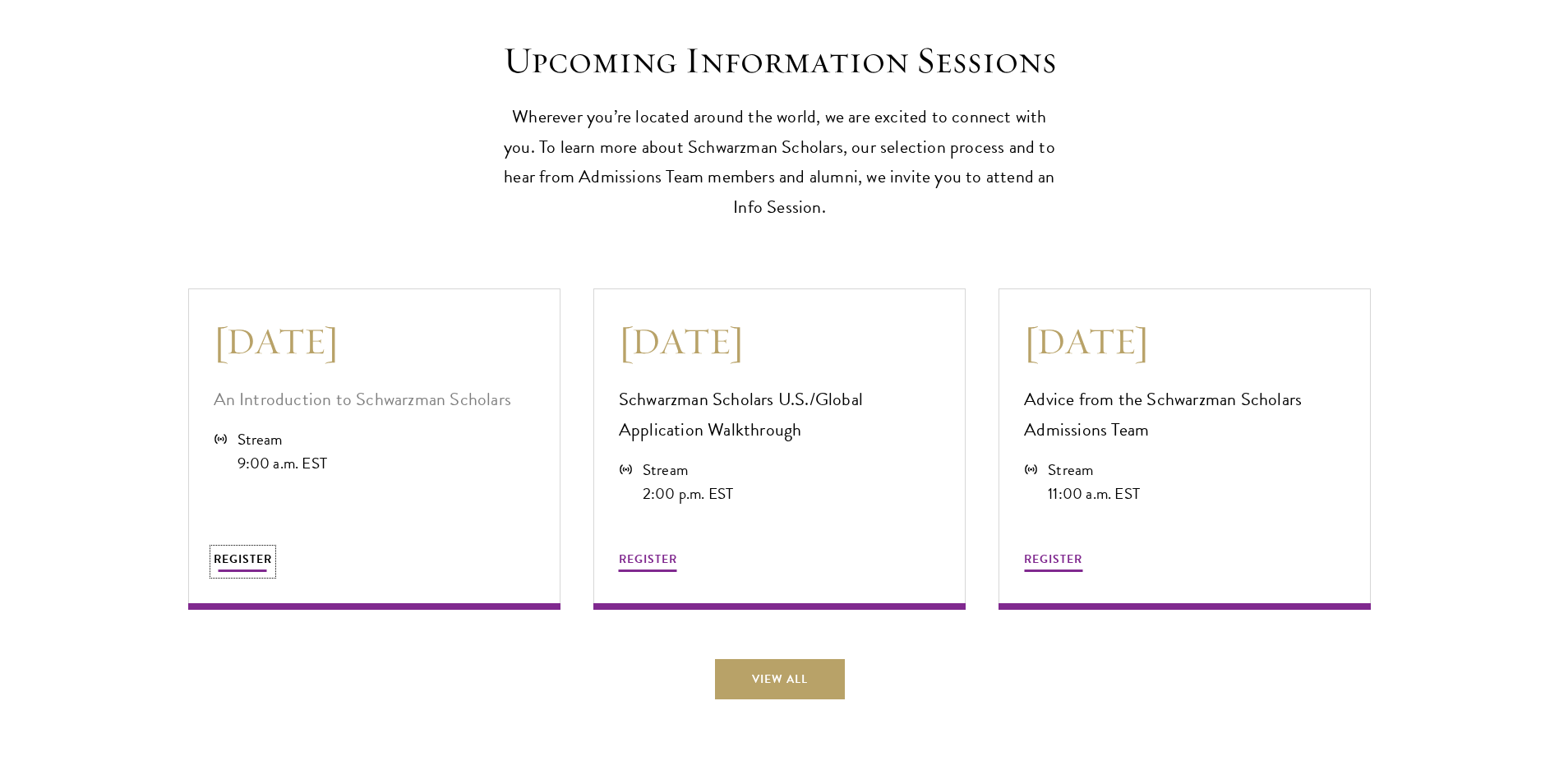
click at [258, 551] on span "REGISTER" at bounding box center [242, 559] width 59 height 17
click at [659, 554] on span "REGISTER" at bounding box center [647, 559] width 59 height 17
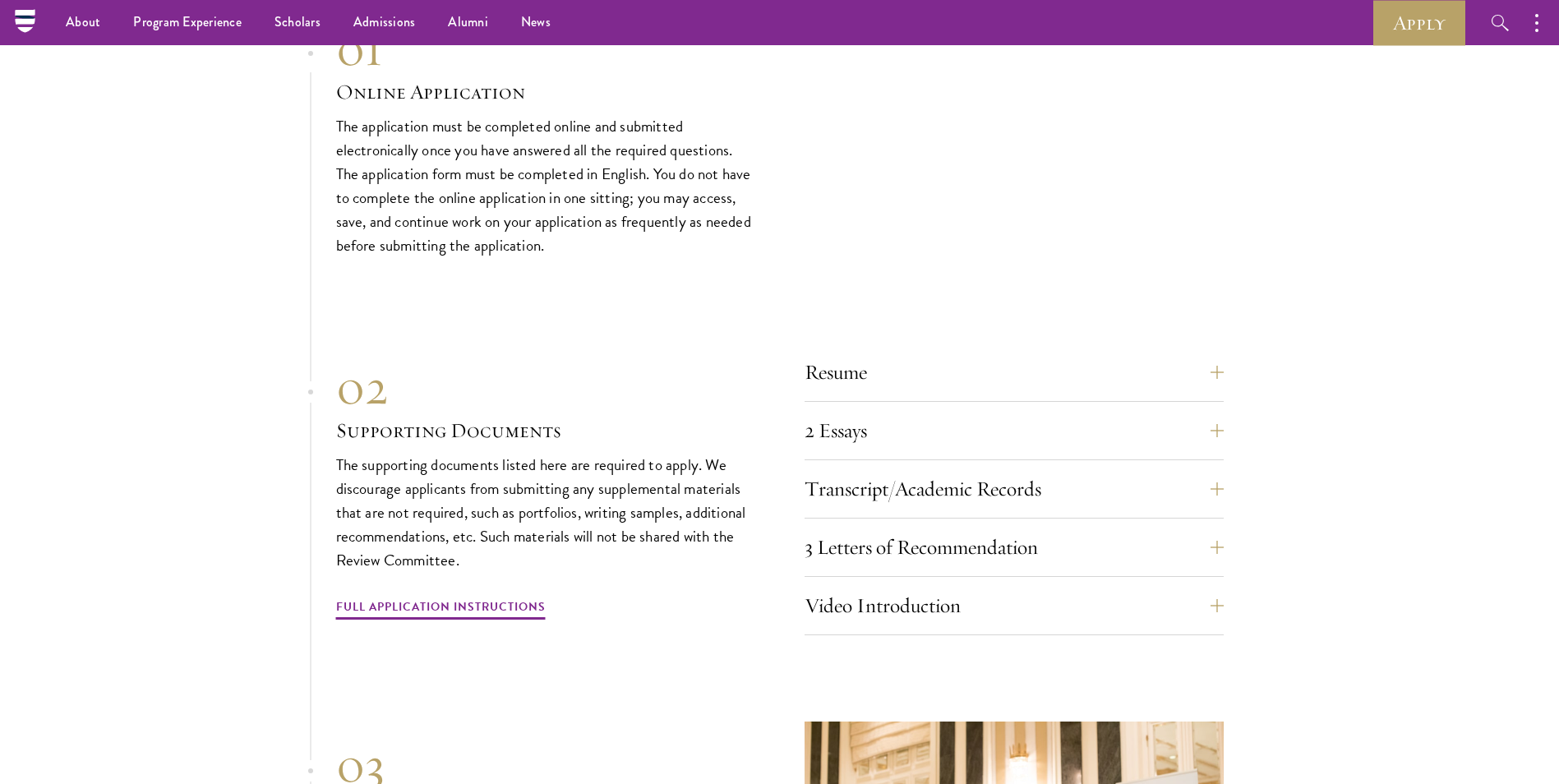
scroll to position [5751, 0]
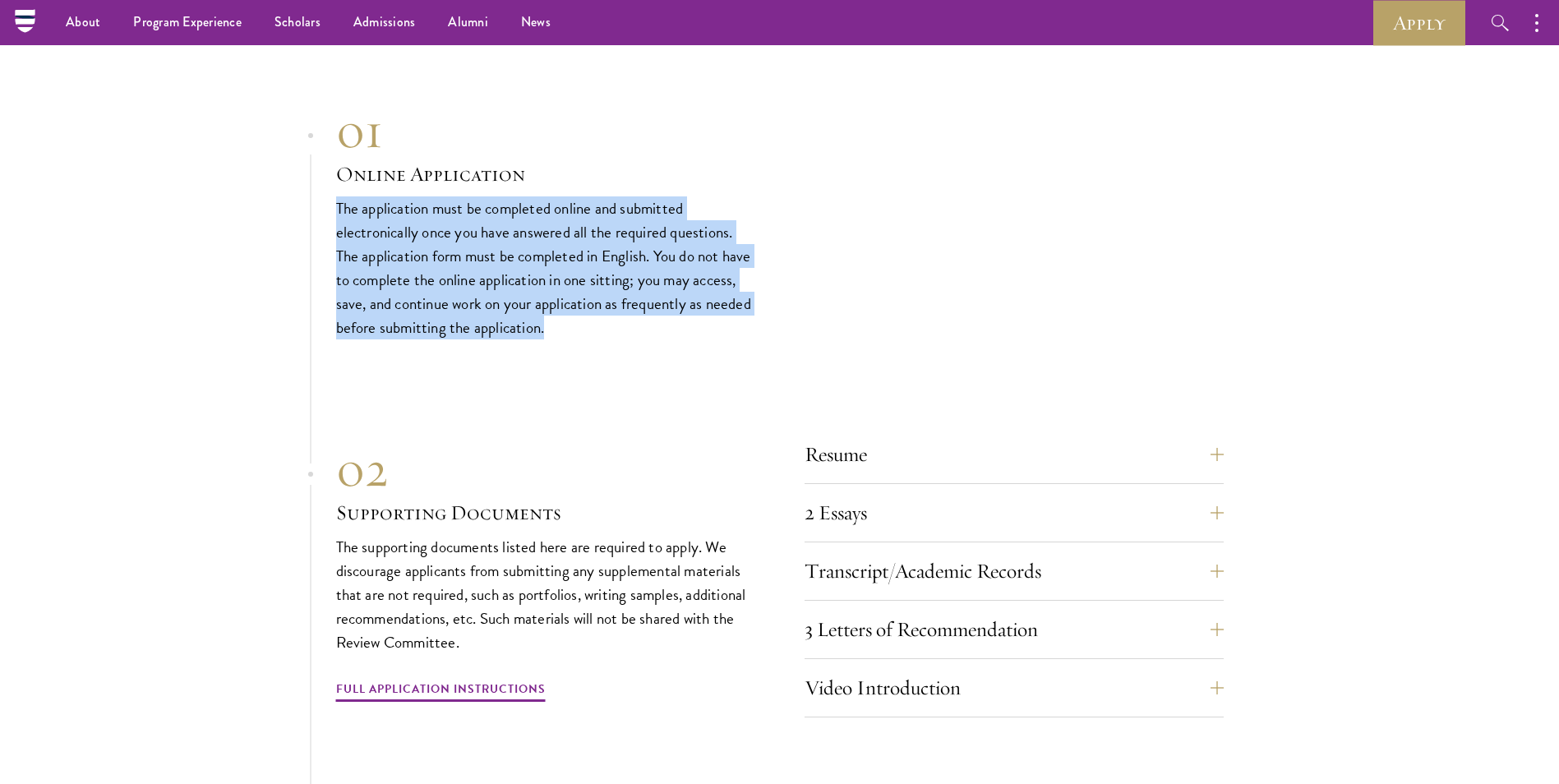
drag, startPoint x: 331, startPoint y: 206, endPoint x: 614, endPoint y: 320, distance: 305.1
click at [614, 320] on section "01 Online Application 01 Online Application The application must be completed o…" at bounding box center [779, 609] width 1559 height 1017
drag, startPoint x: 614, startPoint y: 320, endPoint x: 566, endPoint y: 279, distance: 63.1
click at [566, 279] on p "The application must be completed online and submitted electronically once you …" at bounding box center [545, 268] width 419 height 143
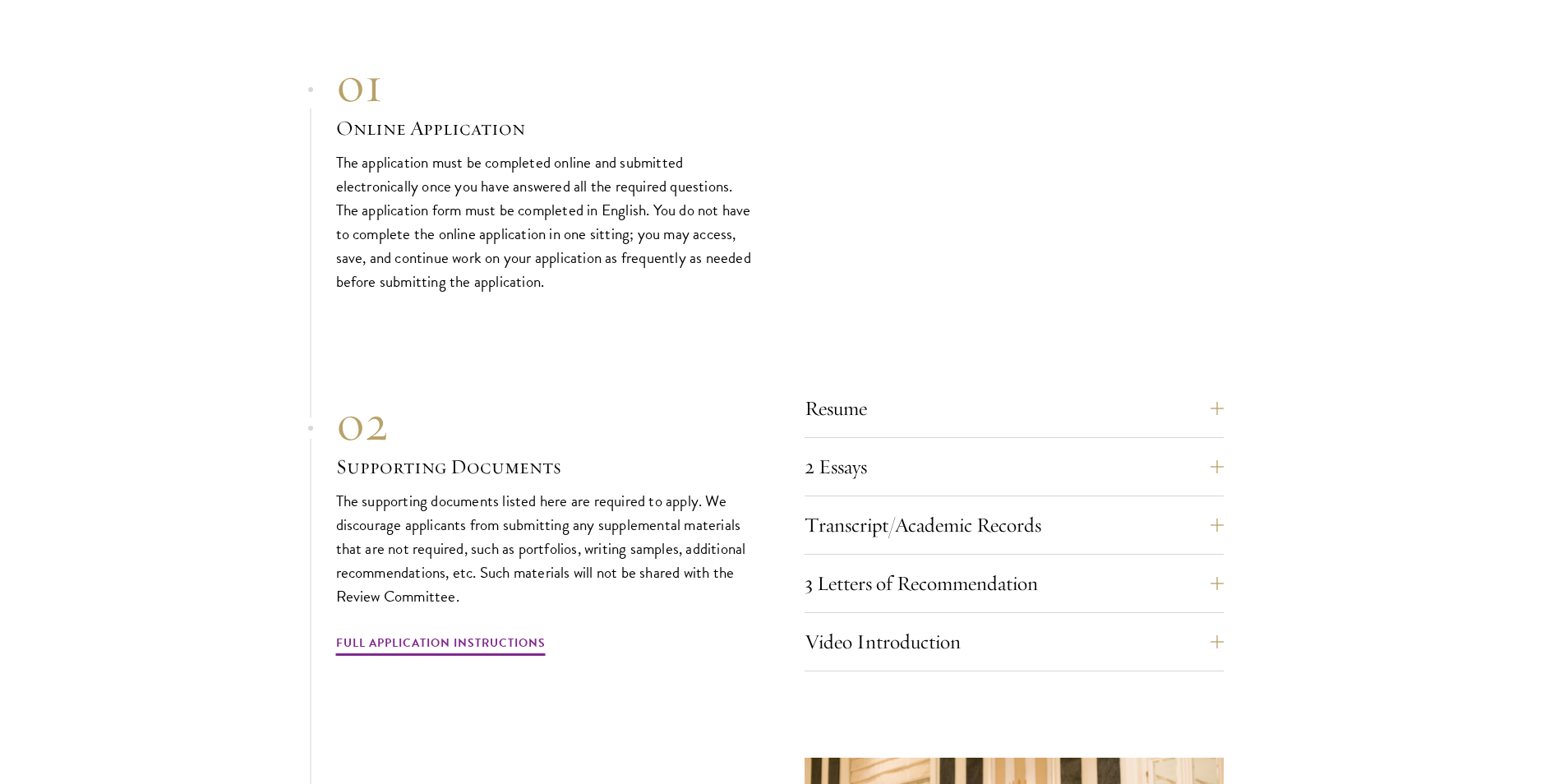
scroll to position [5833, 0]
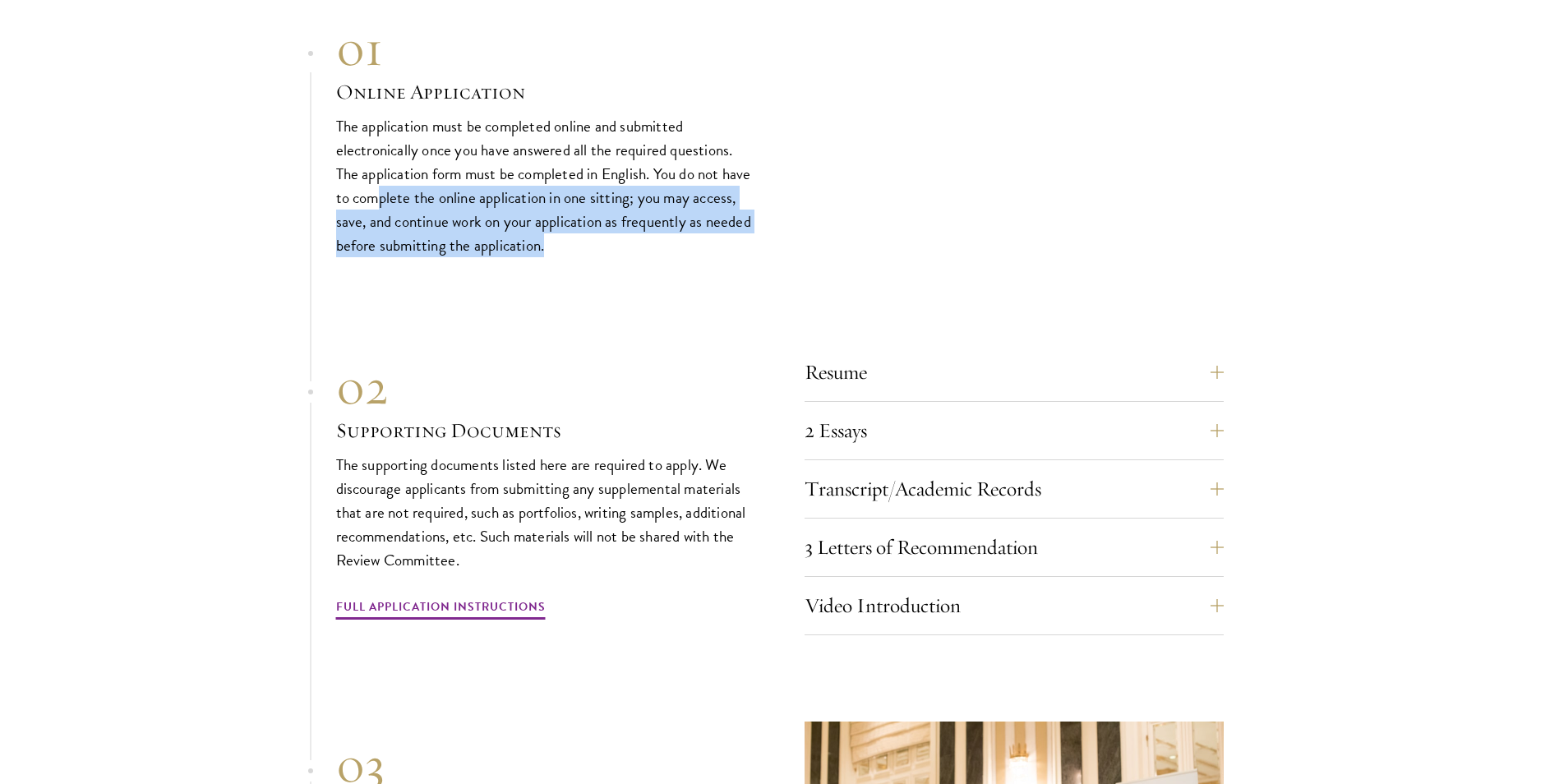
drag, startPoint x: 434, startPoint y: 189, endPoint x: 645, endPoint y: 248, distance: 219.1
click at [645, 248] on p "The application must be completed online and submitted electronically once you …" at bounding box center [545, 185] width 419 height 143
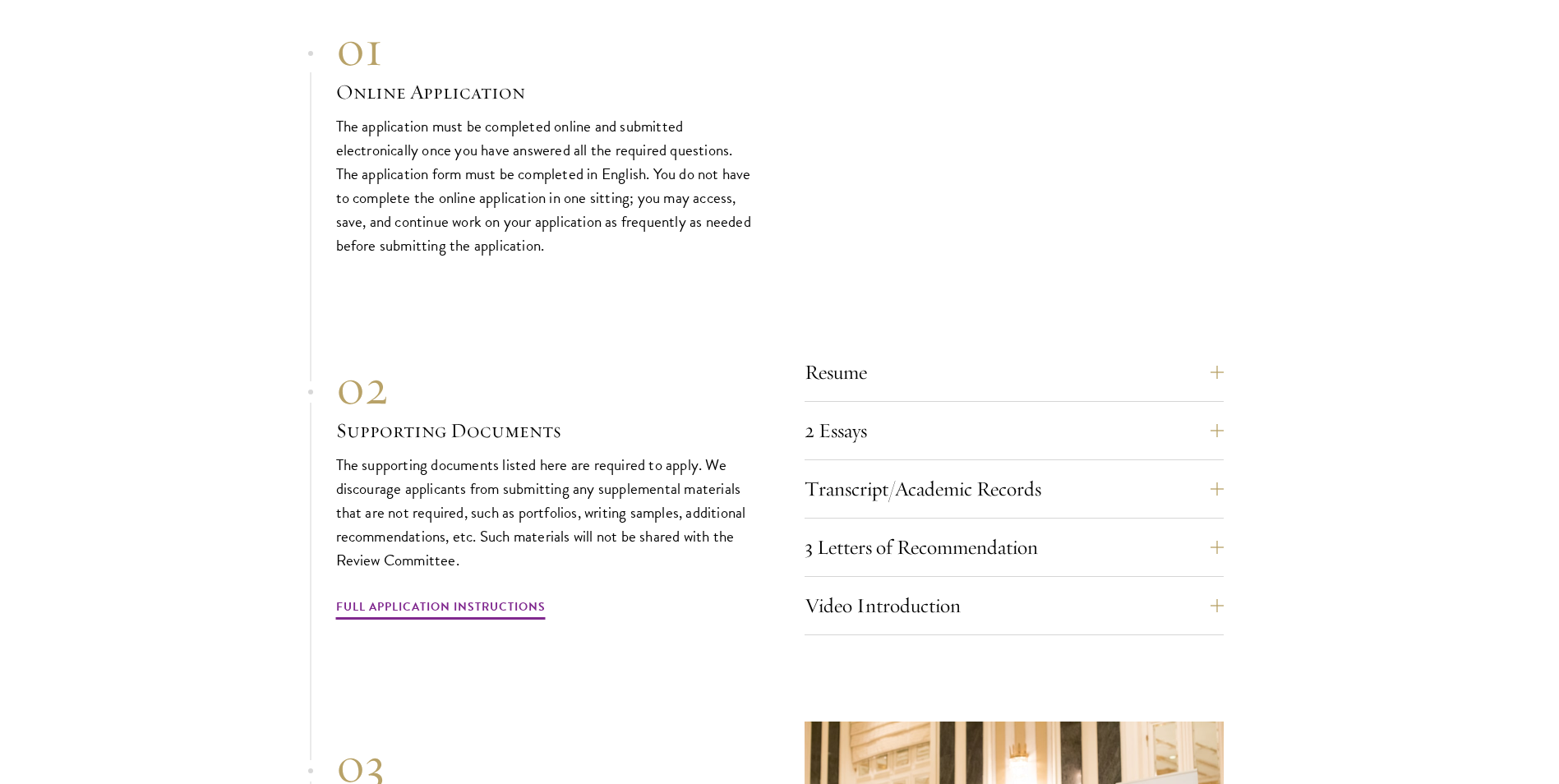
drag, startPoint x: 645, startPoint y: 248, endPoint x: 640, endPoint y: 275, distance: 27.5
click at [640, 275] on div "01 Online Application 01 Online Application The application must be completed o…" at bounding box center [780, 527] width 888 height 1017
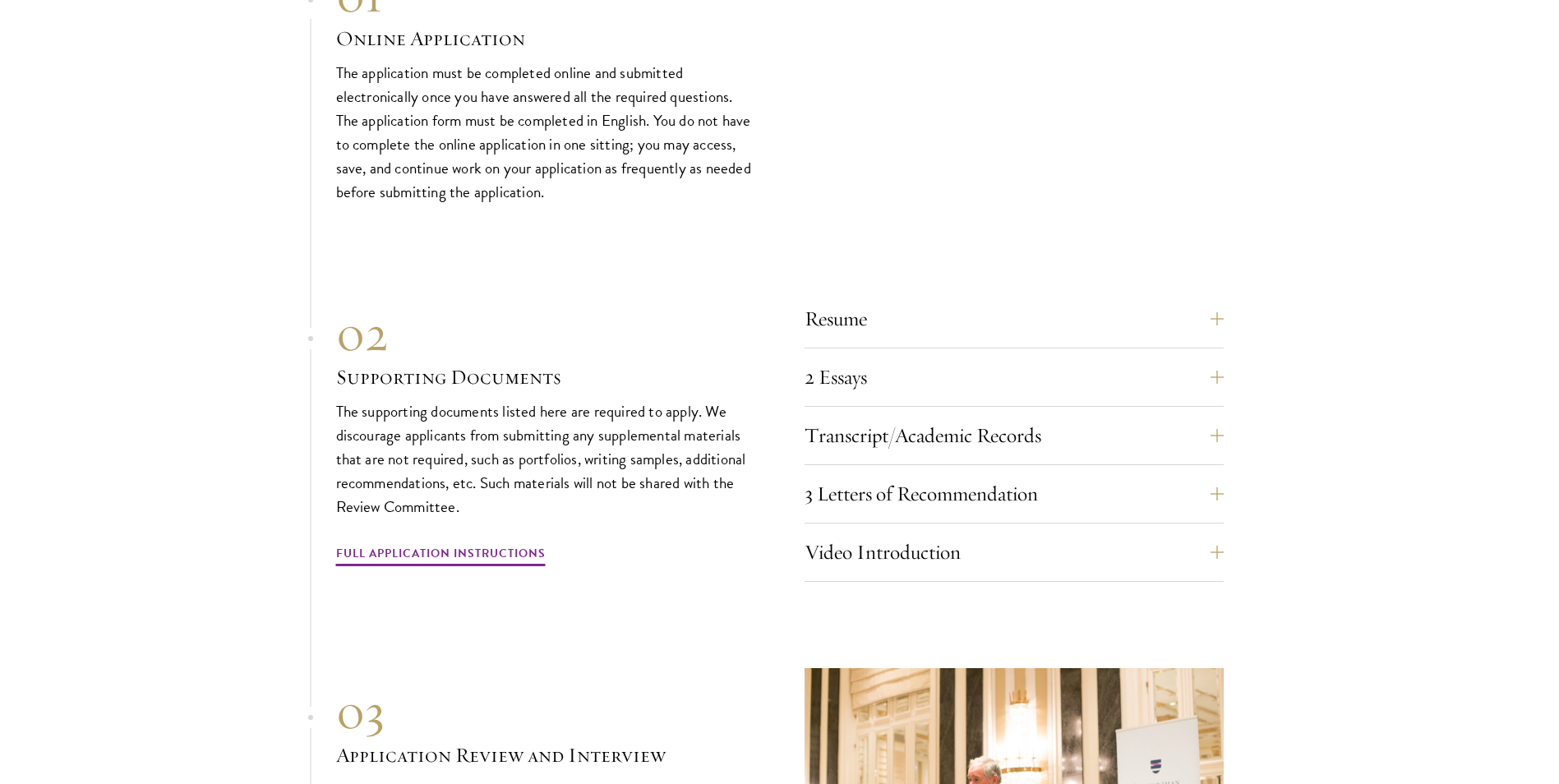
scroll to position [5915, 0]
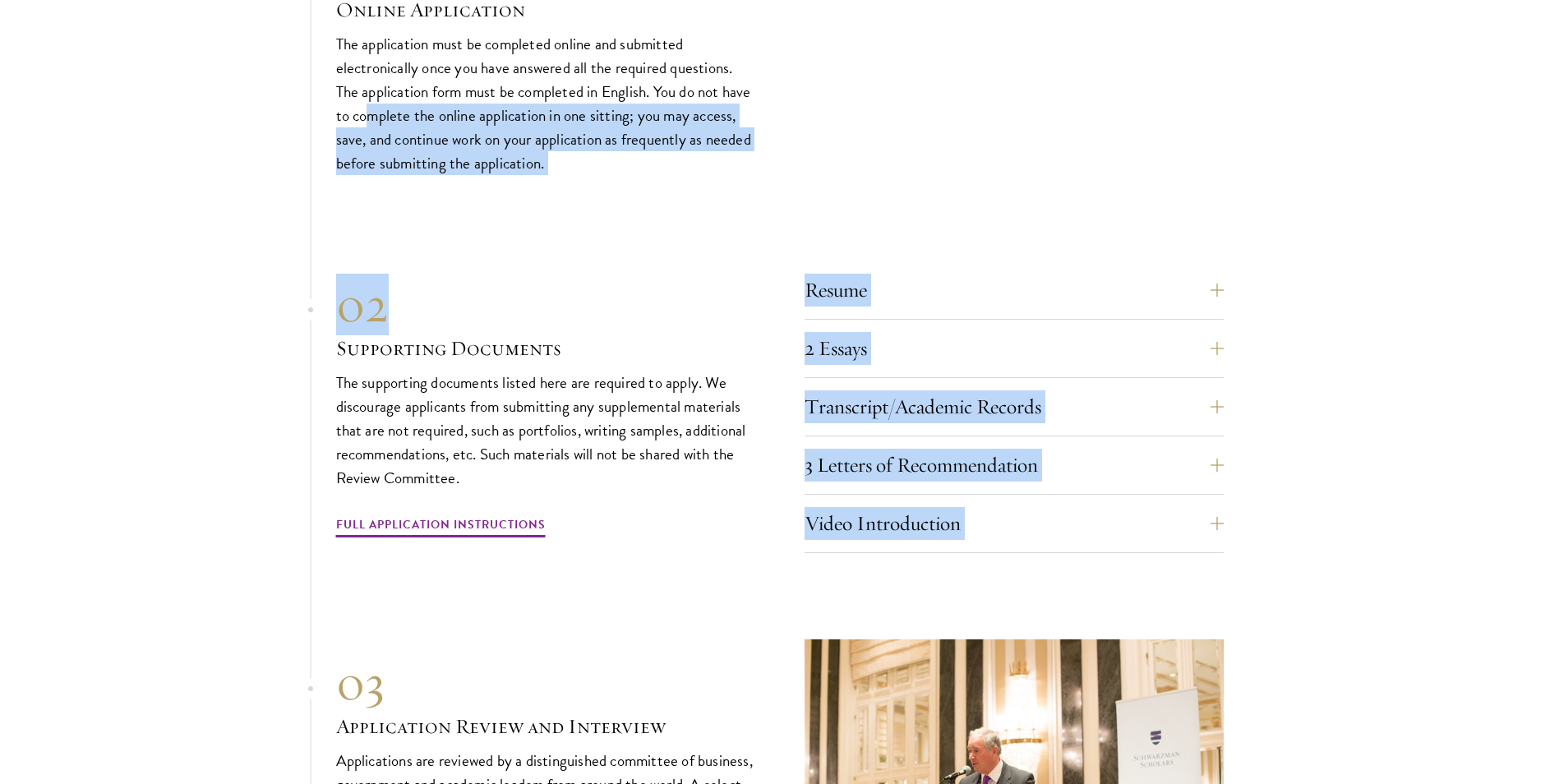
drag, startPoint x: 401, startPoint y: 118, endPoint x: 607, endPoint y: 200, distance: 221.7
click at [607, 200] on div "01 Online Application 01 Online Application The application must be completed o…" at bounding box center [780, 445] width 888 height 1017
drag, startPoint x: 607, startPoint y: 200, endPoint x: 635, endPoint y: 259, distance: 65.3
click at [635, 262] on div "Resume A current version of your resume or CV (maximum 2 pages). 2 Essays The t…" at bounding box center [780, 407] width 888 height 291
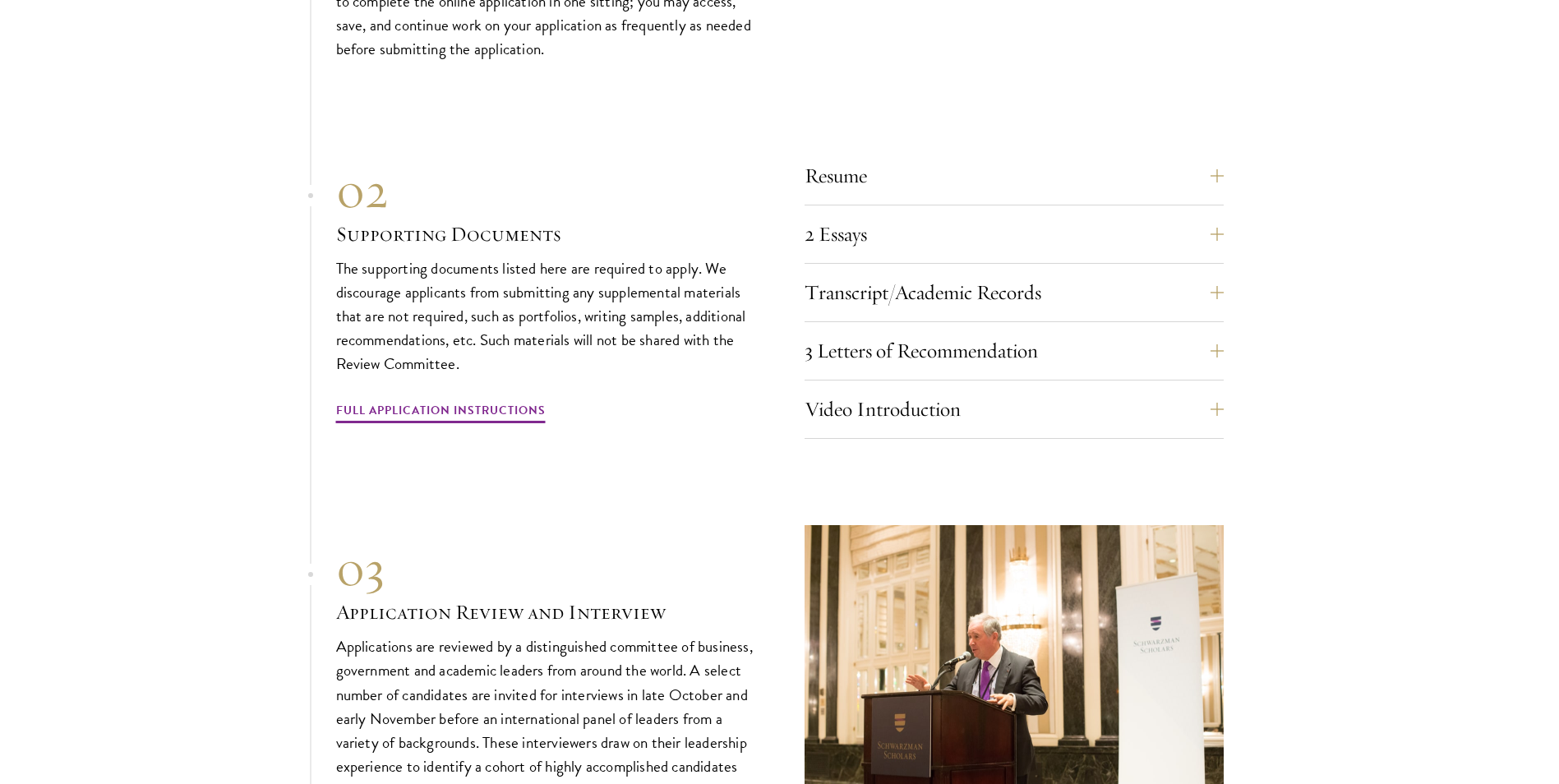
scroll to position [6162, 0]
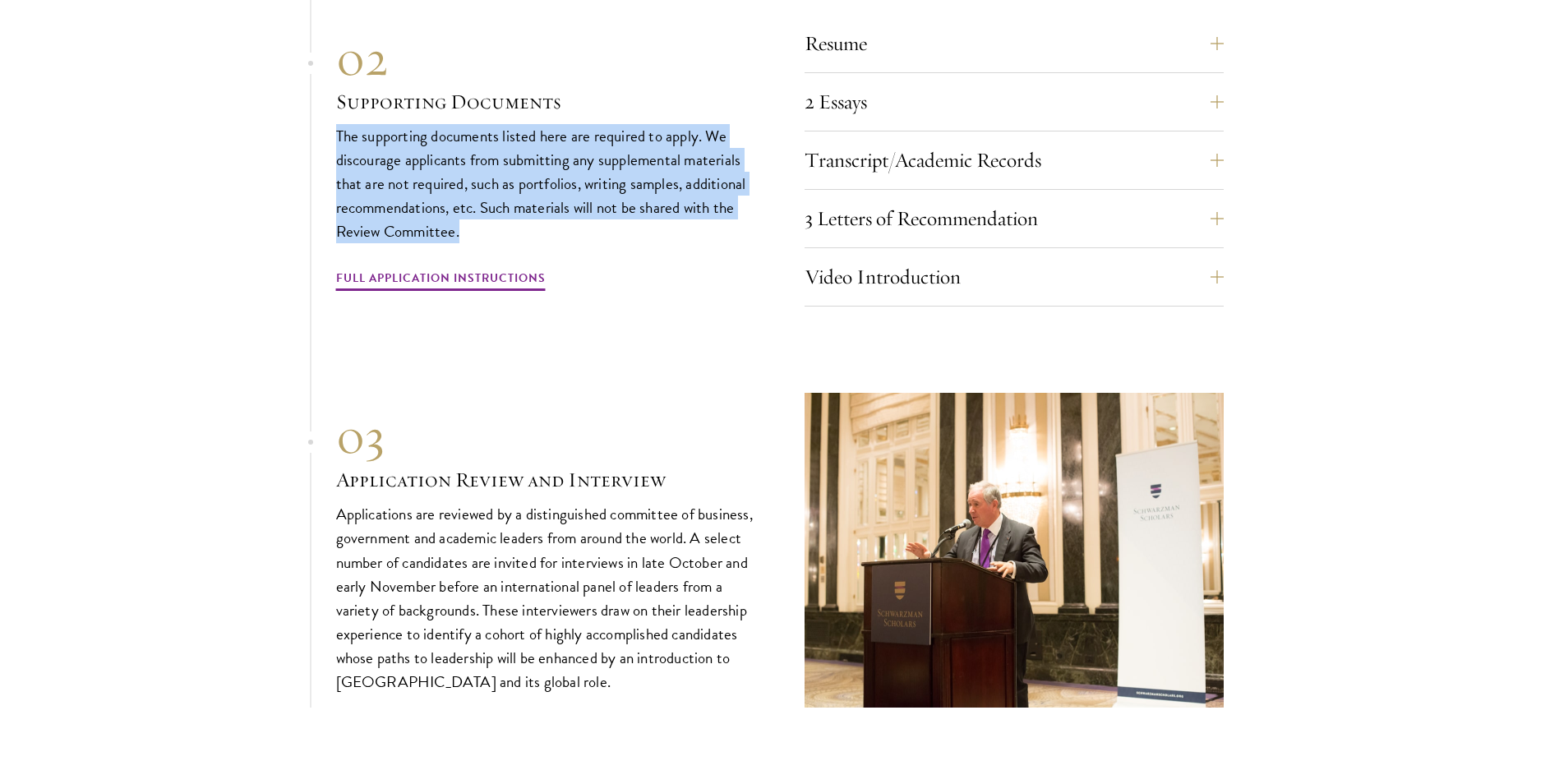
drag, startPoint x: 332, startPoint y: 129, endPoint x: 500, endPoint y: 223, distance: 192.5
click at [500, 223] on section "01 Online Application 01 Online Application The application must be completed o…" at bounding box center [779, 198] width 1559 height 1017
drag, startPoint x: 500, startPoint y: 223, endPoint x: 624, endPoint y: 225, distance: 124.0
click at [624, 225] on p "The supporting documents listed here are required to apply. We discourage appli…" at bounding box center [545, 183] width 419 height 119
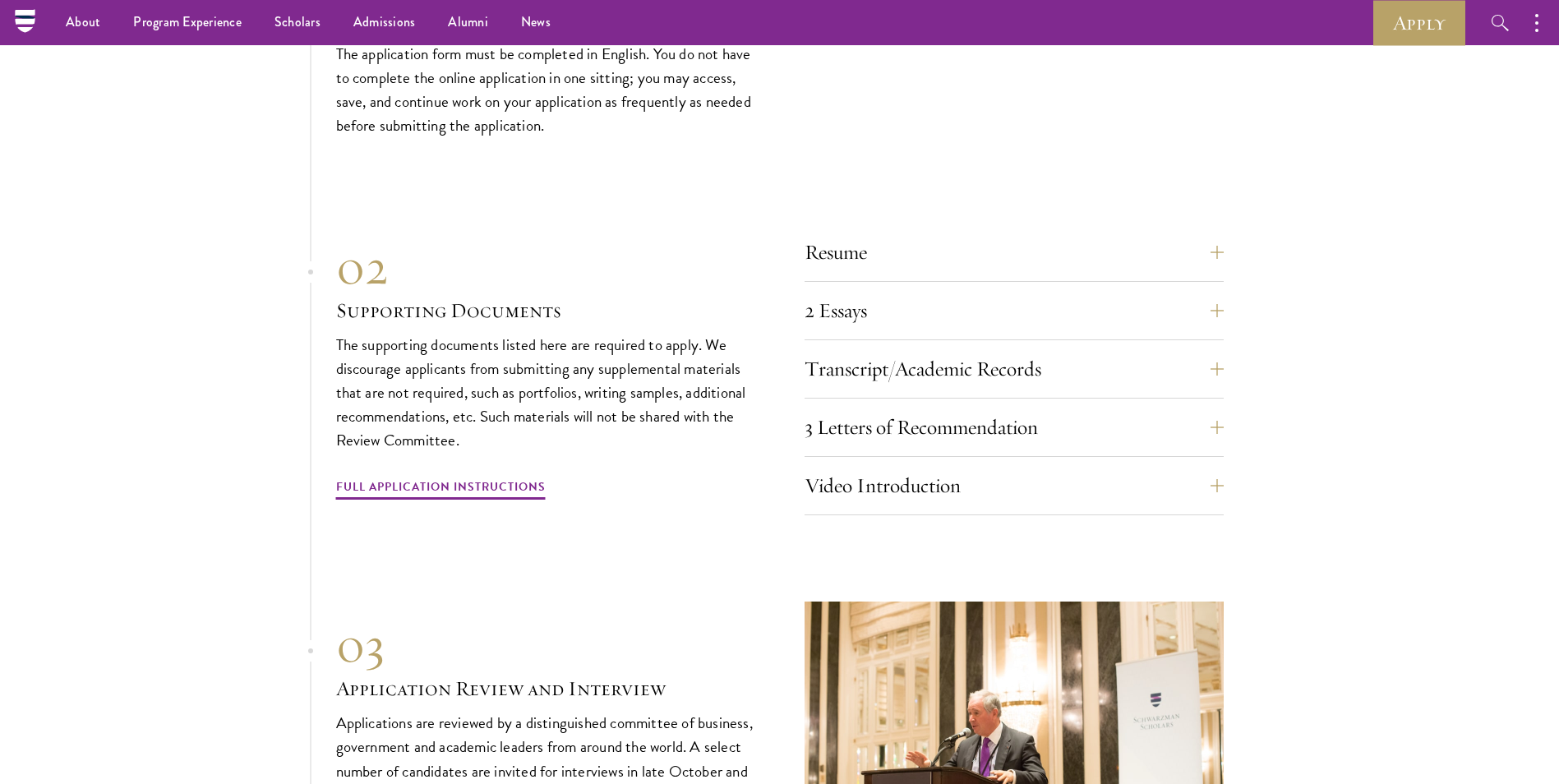
scroll to position [5915, 0]
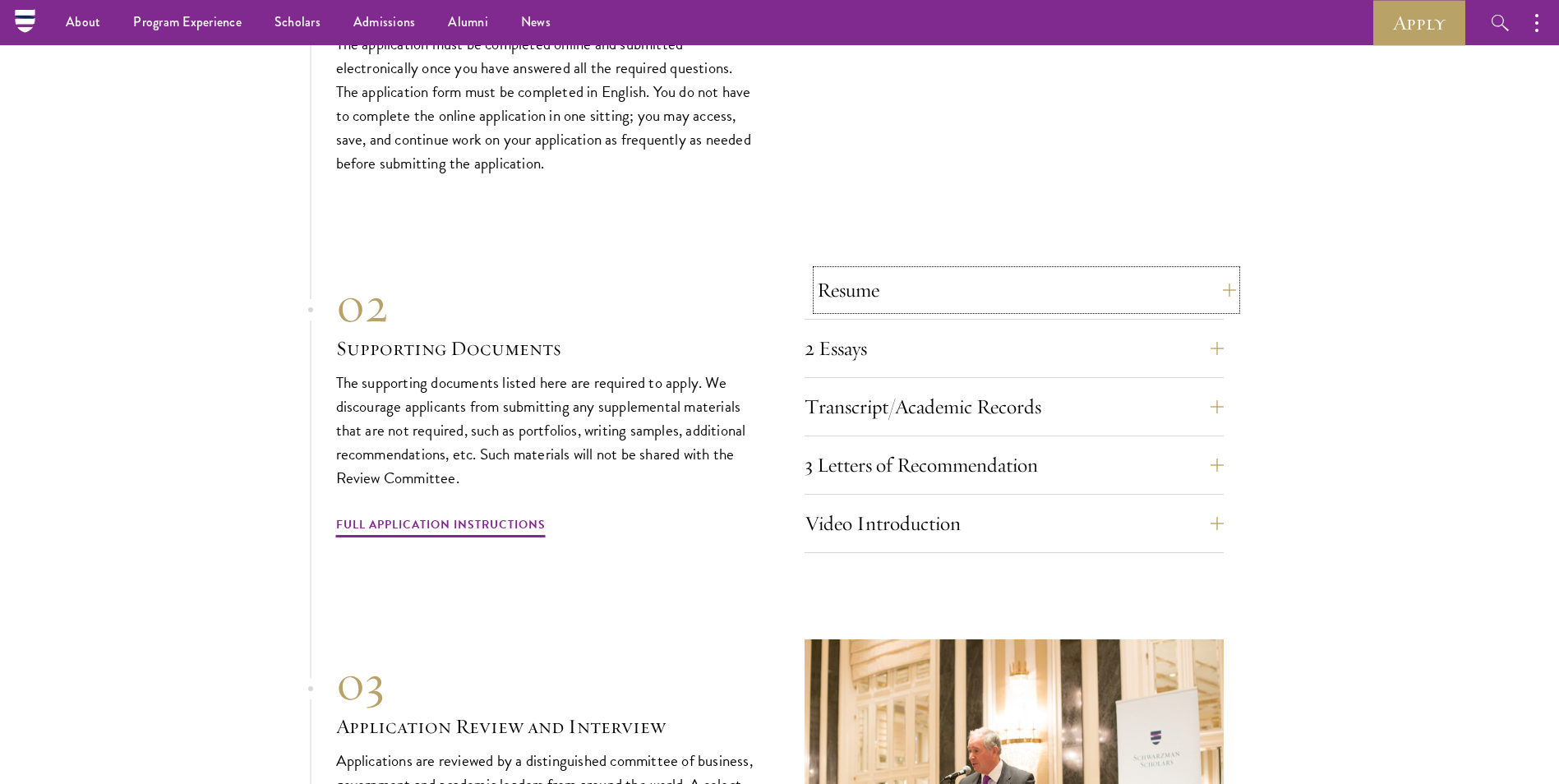
click at [904, 293] on button "Resume" at bounding box center [1025, 290] width 419 height 39
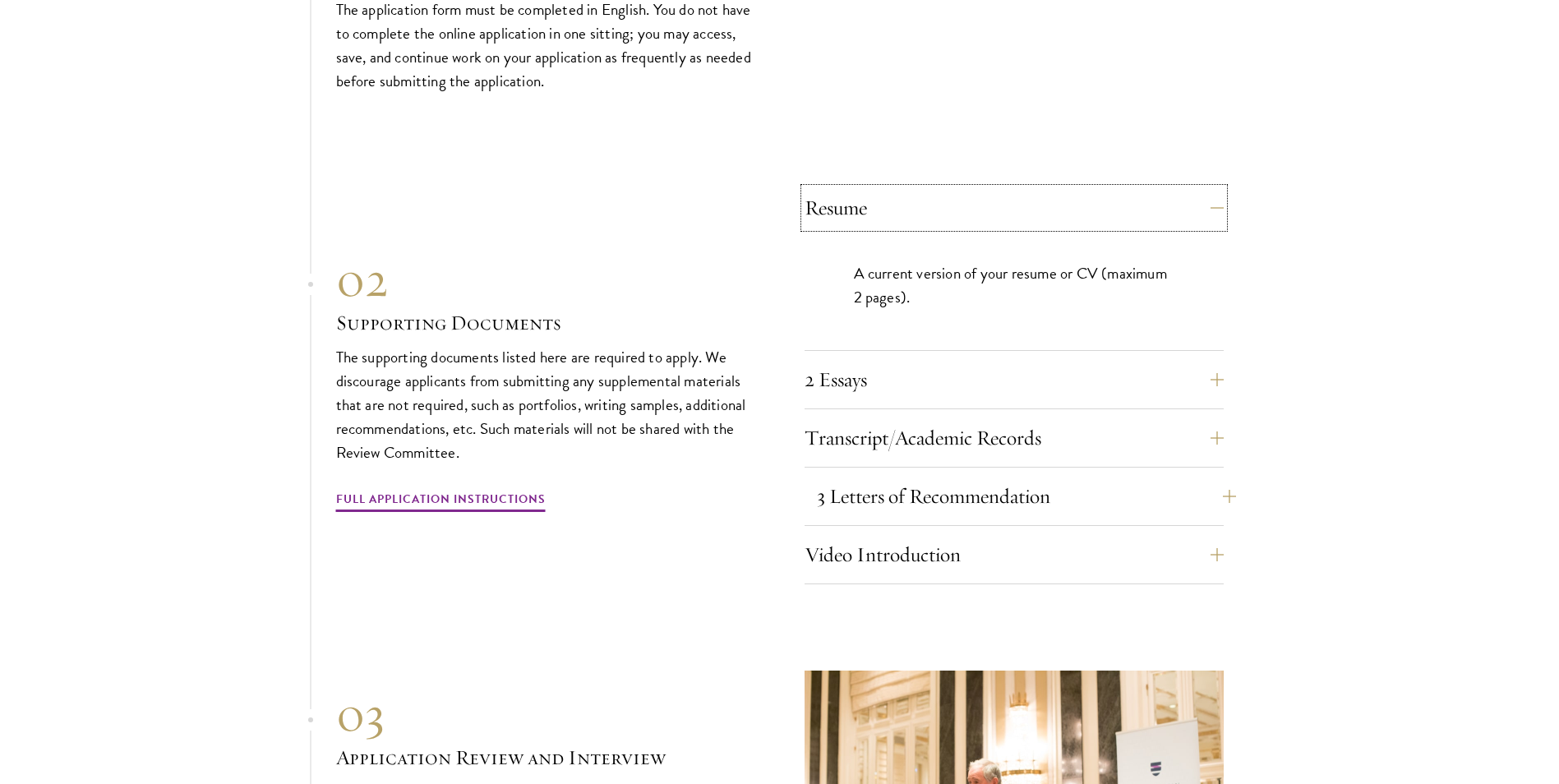
scroll to position [5722, 0]
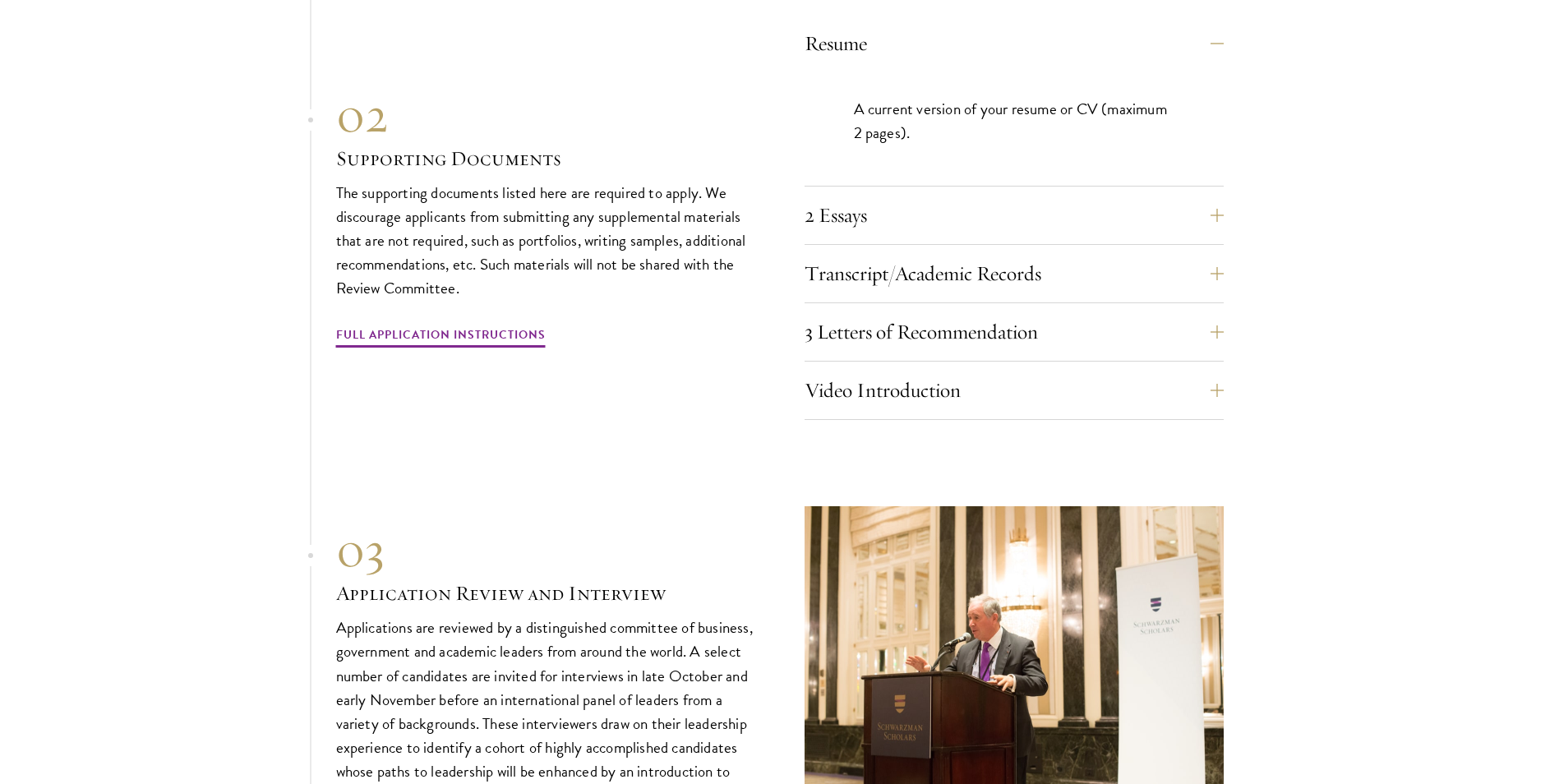
click at [943, 227] on div "2 Essays The two required essays are a Leadership Essay (750 words) and a State…" at bounding box center [1014, 220] width 419 height 49
click at [922, 215] on button "2 Essays" at bounding box center [1025, 215] width 419 height 39
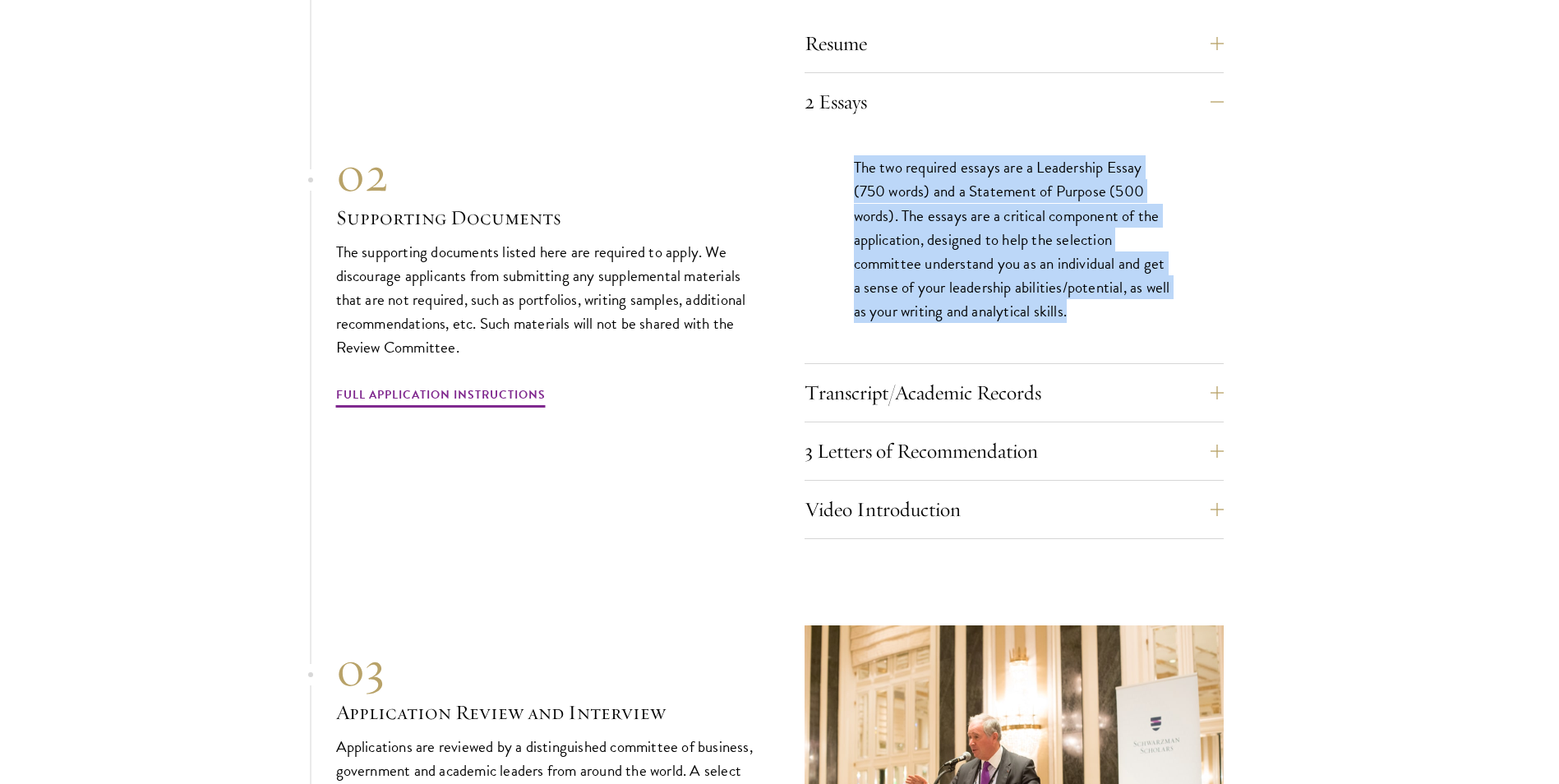
drag, startPoint x: 884, startPoint y: 159, endPoint x: 1097, endPoint y: 305, distance: 258.2
click at [1097, 305] on div "The two required essays are a Leadership Essay (750 words) and a Statement of P…" at bounding box center [1014, 247] width 419 height 233
drag, startPoint x: 1097, startPoint y: 305, endPoint x: 981, endPoint y: 289, distance: 117.1
click at [981, 289] on p "The two required essays are a Leadership Essay (750 words) and a Statement of P…" at bounding box center [1014, 239] width 320 height 166
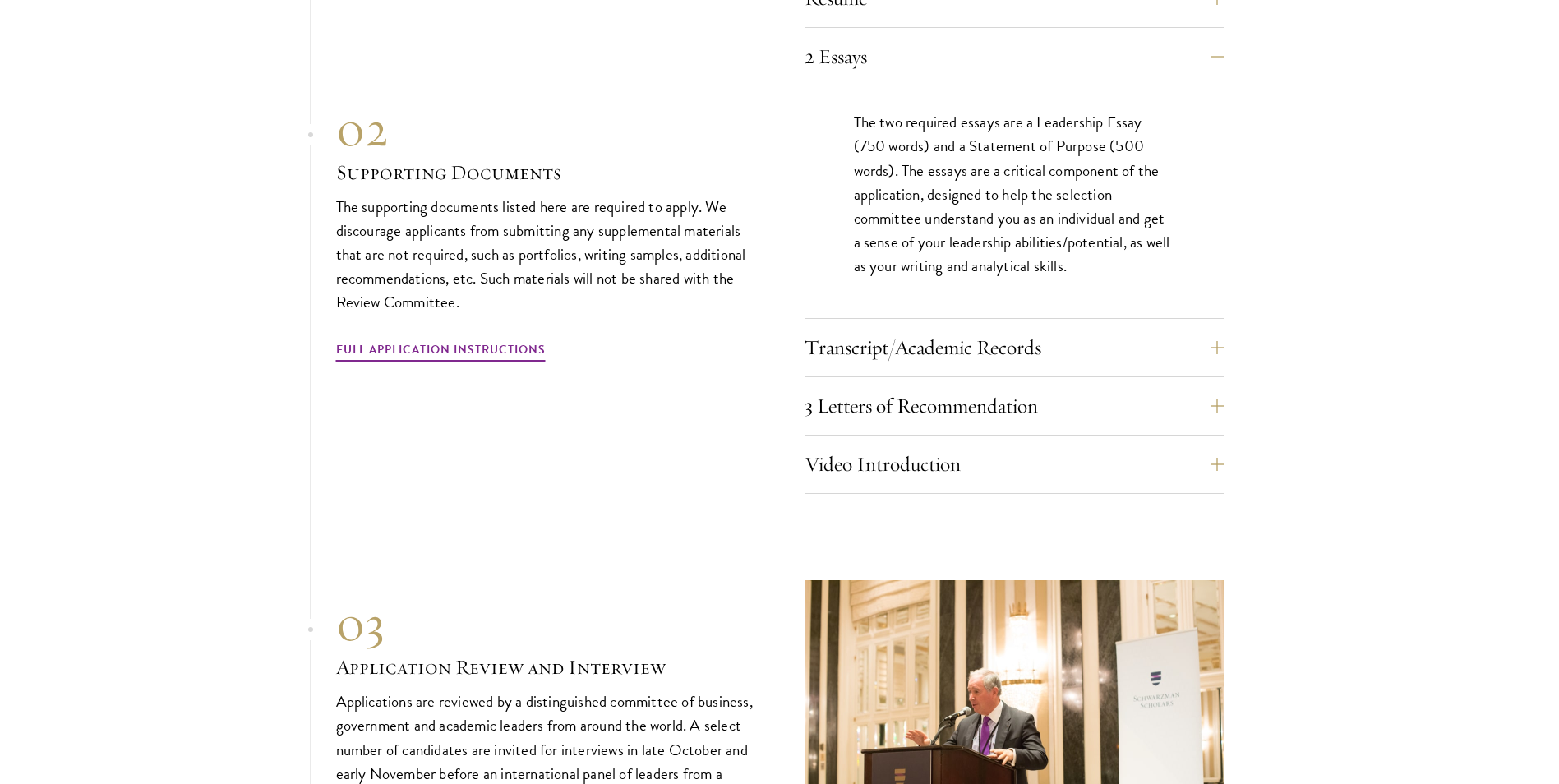
scroll to position [5804, 0]
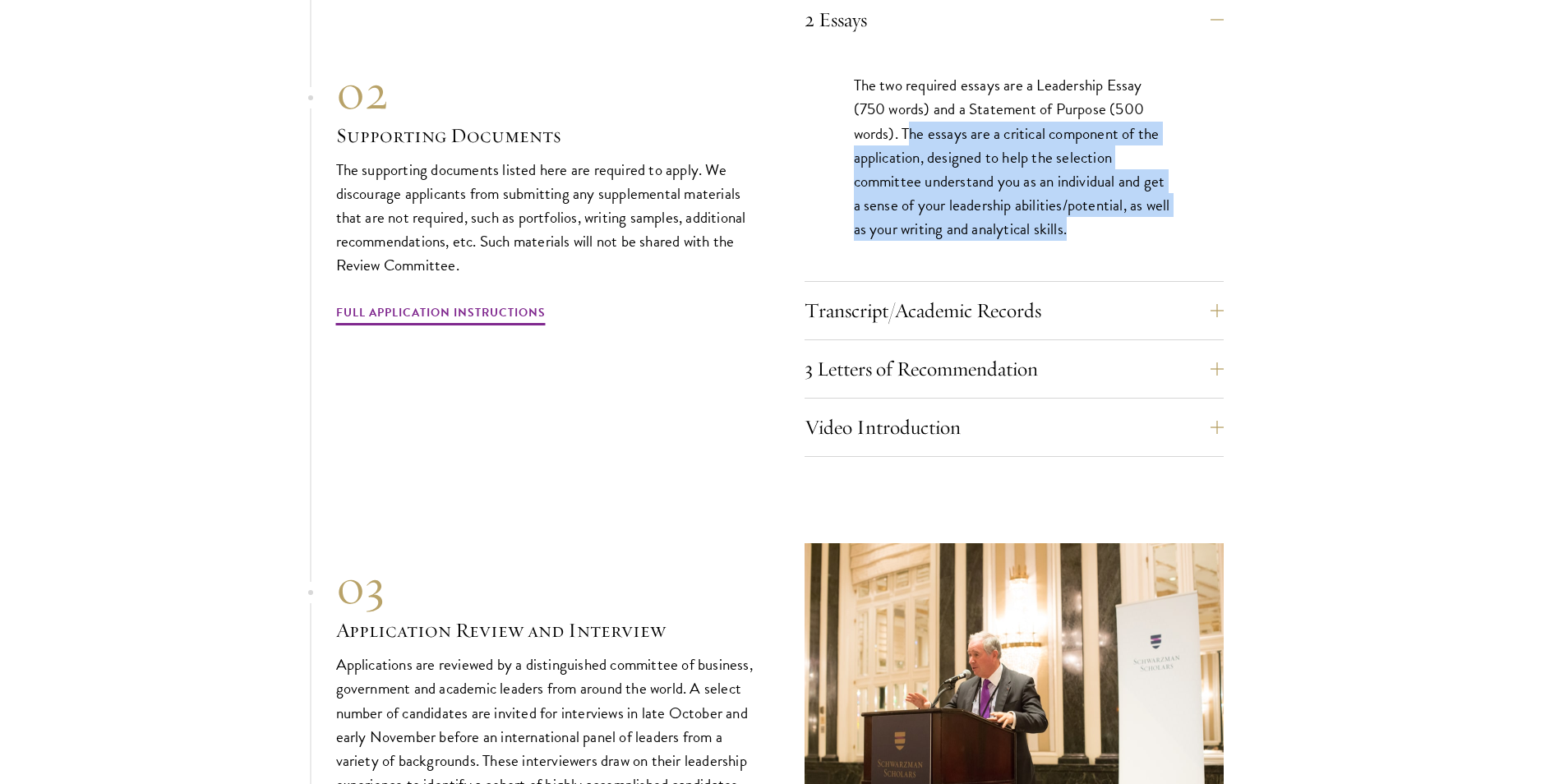
drag, startPoint x: 909, startPoint y: 129, endPoint x: 1099, endPoint y: 222, distance: 211.5
click at [1099, 222] on p "The two required essays are a Leadership Essay (750 words) and a Statement of P…" at bounding box center [1014, 156] width 320 height 166
drag, startPoint x: 1099, startPoint y: 222, endPoint x: 954, endPoint y: 208, distance: 145.7
click at [954, 208] on p "The two required essays are a Leadership Essay (750 words) and a Statement of P…" at bounding box center [1014, 156] width 320 height 166
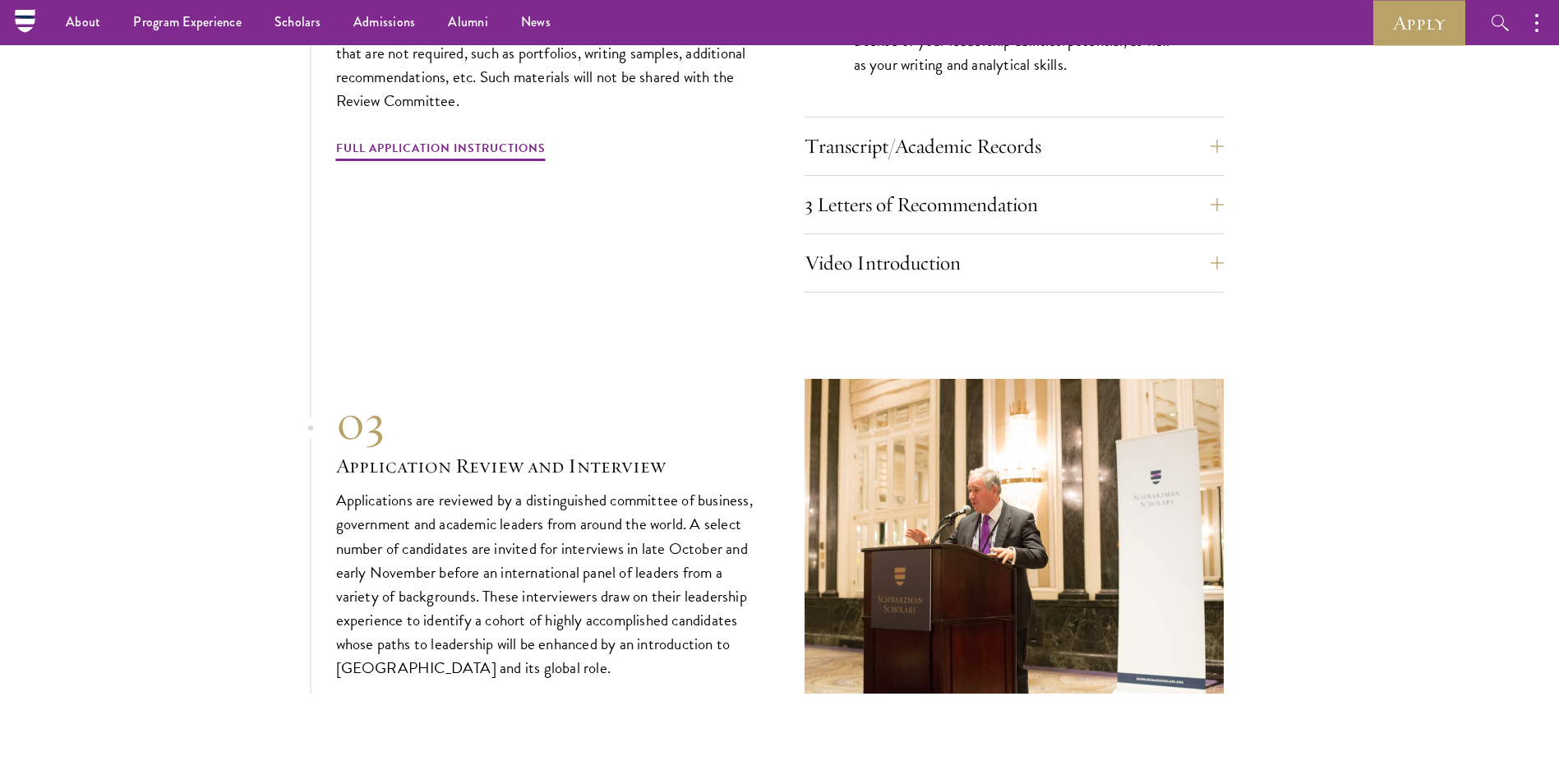
scroll to position [5886, 0]
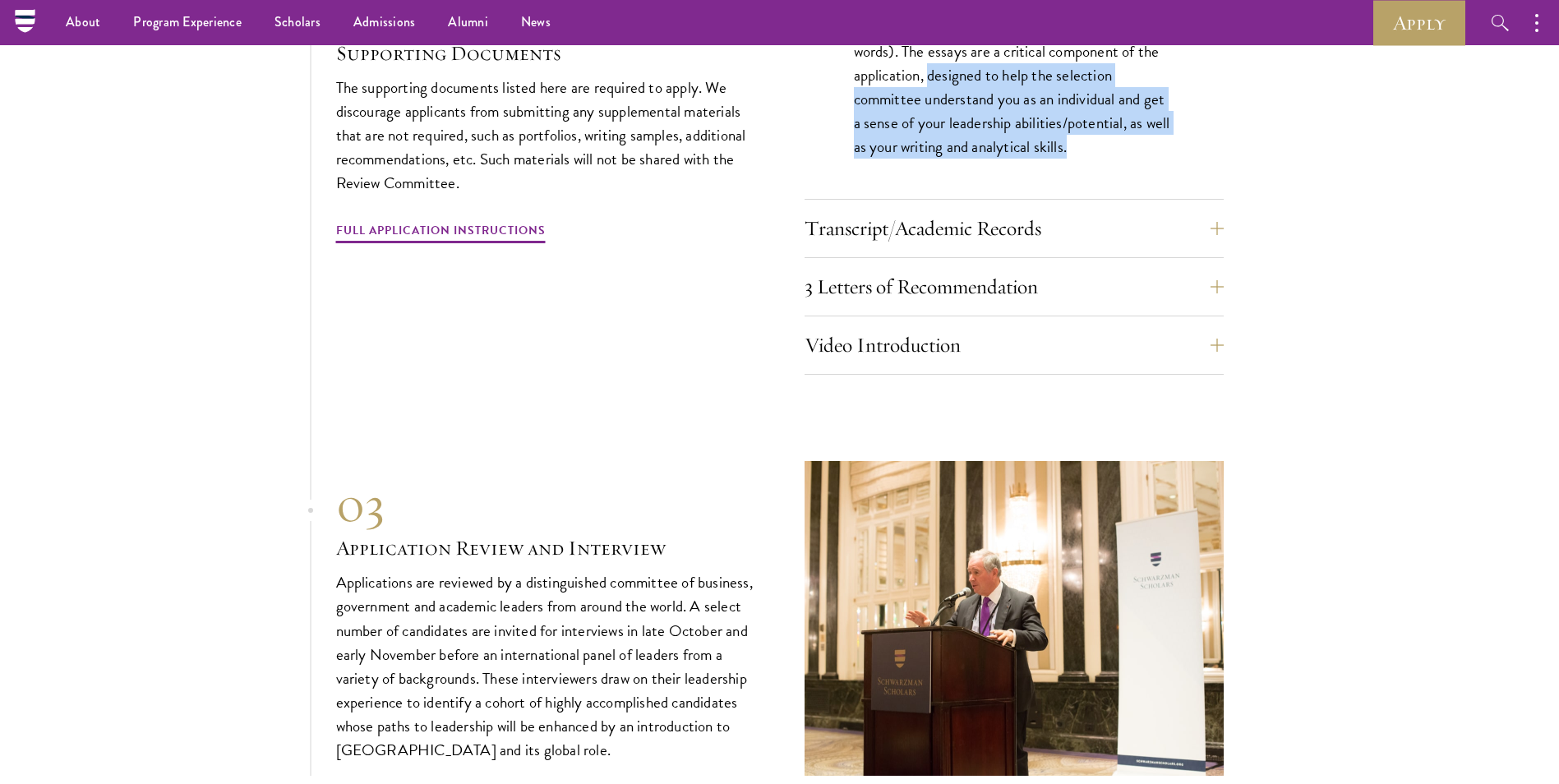
drag, startPoint x: 930, startPoint y: 69, endPoint x: 1087, endPoint y: 136, distance: 170.7
click at [1087, 136] on p "The two required essays are a Leadership Essay (750 words) and a Statement of P…" at bounding box center [1014, 74] width 320 height 166
drag, startPoint x: 1087, startPoint y: 136, endPoint x: 1007, endPoint y: 147, distance: 80.8
click at [1007, 147] on p "The two required essays are a Leadership Essay (750 words) and a Statement of P…" at bounding box center [1014, 74] width 320 height 166
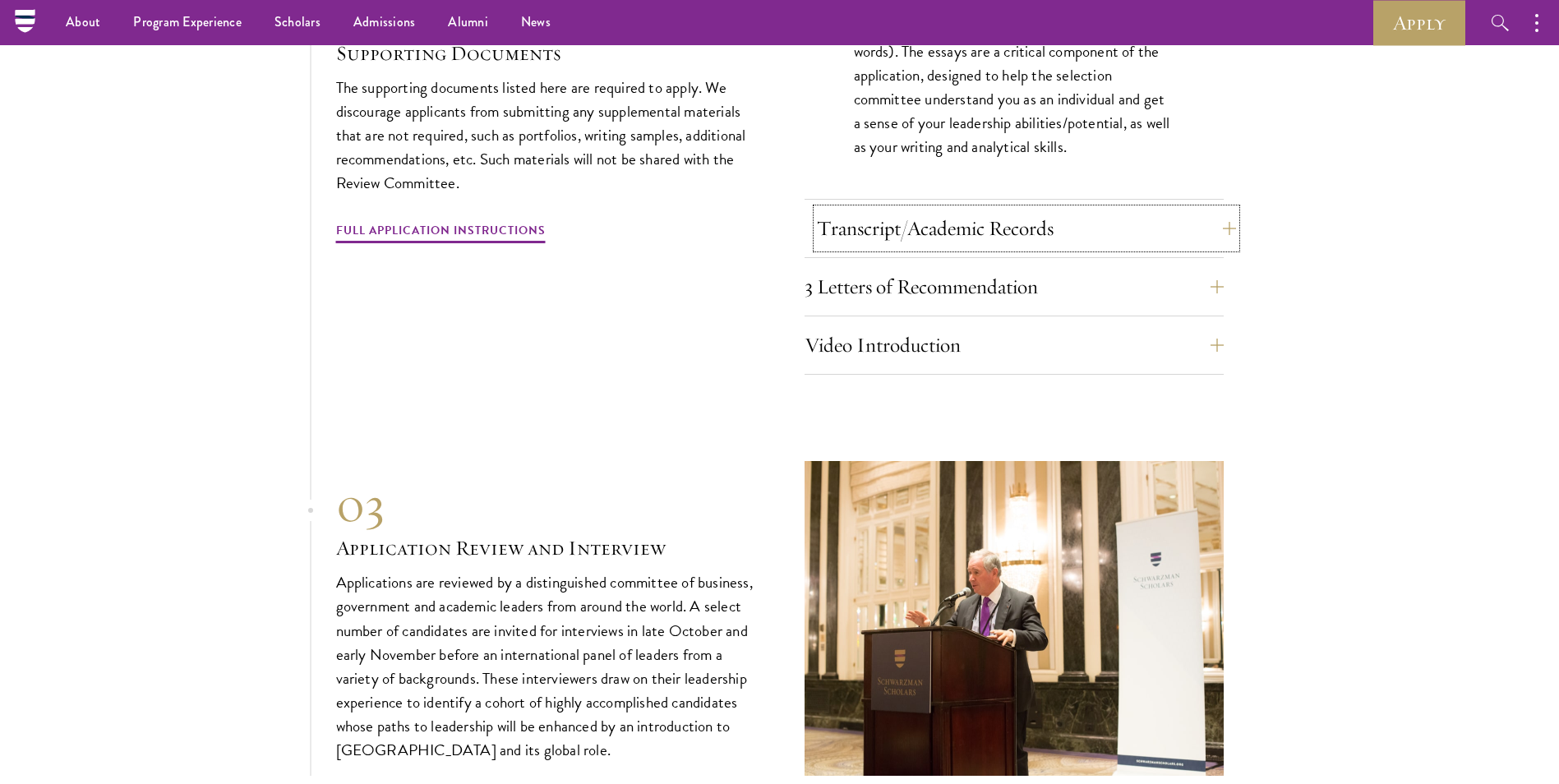
click at [972, 220] on button "Transcript/Academic Records" at bounding box center [1025, 228] width 419 height 39
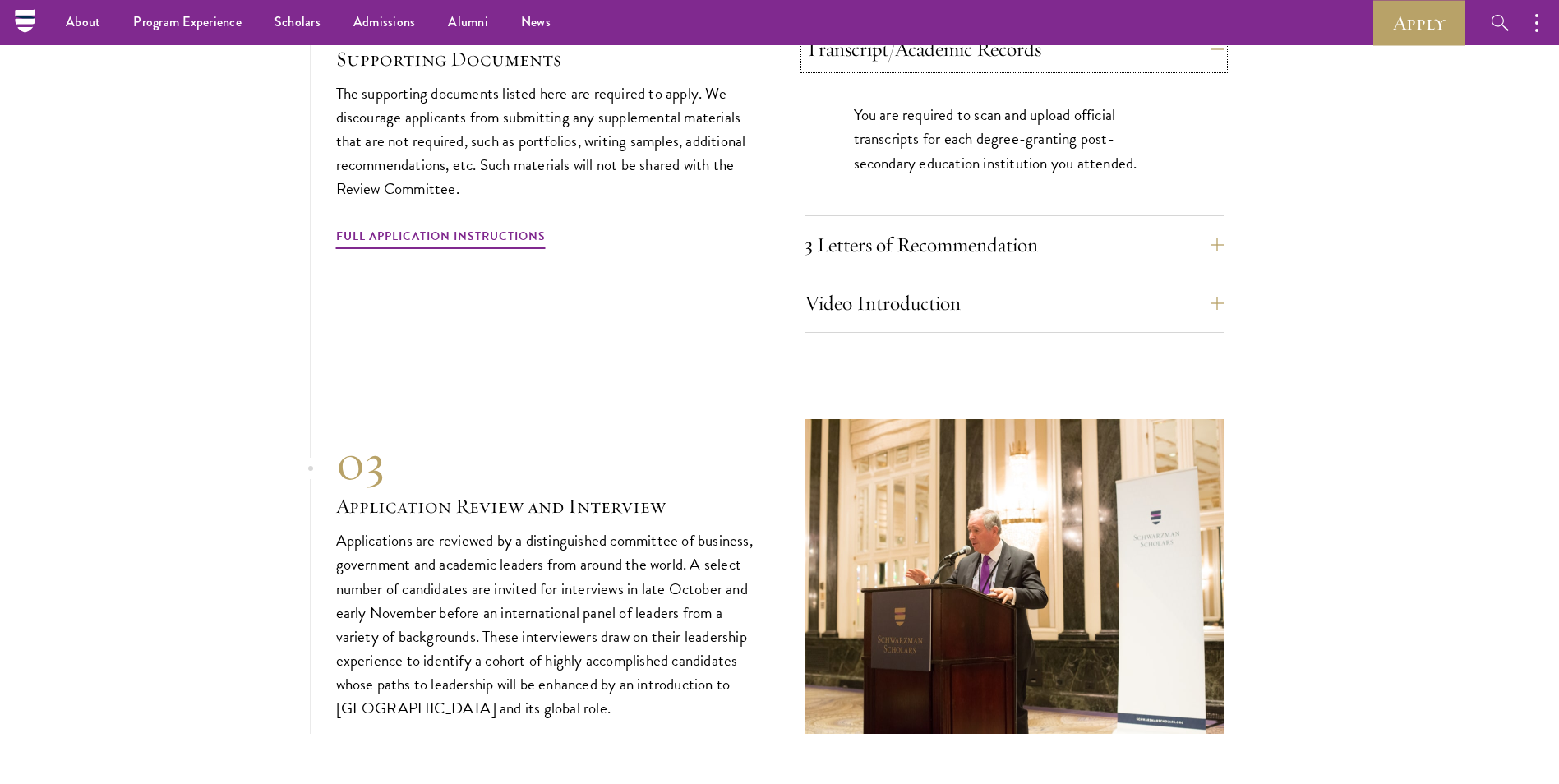
scroll to position [5804, 0]
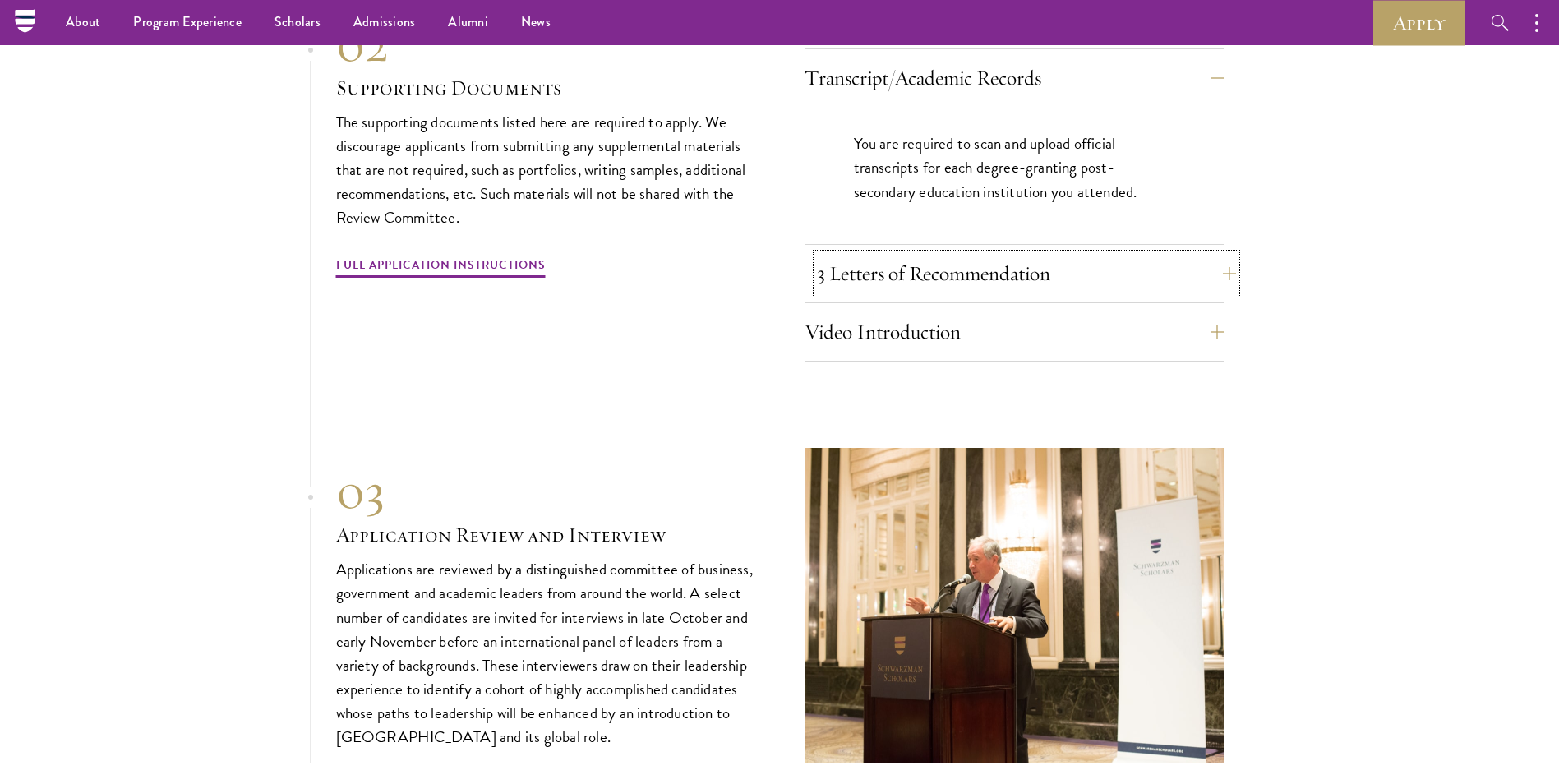
click at [906, 265] on button "3 Letters of Recommendation" at bounding box center [1025, 274] width 419 height 39
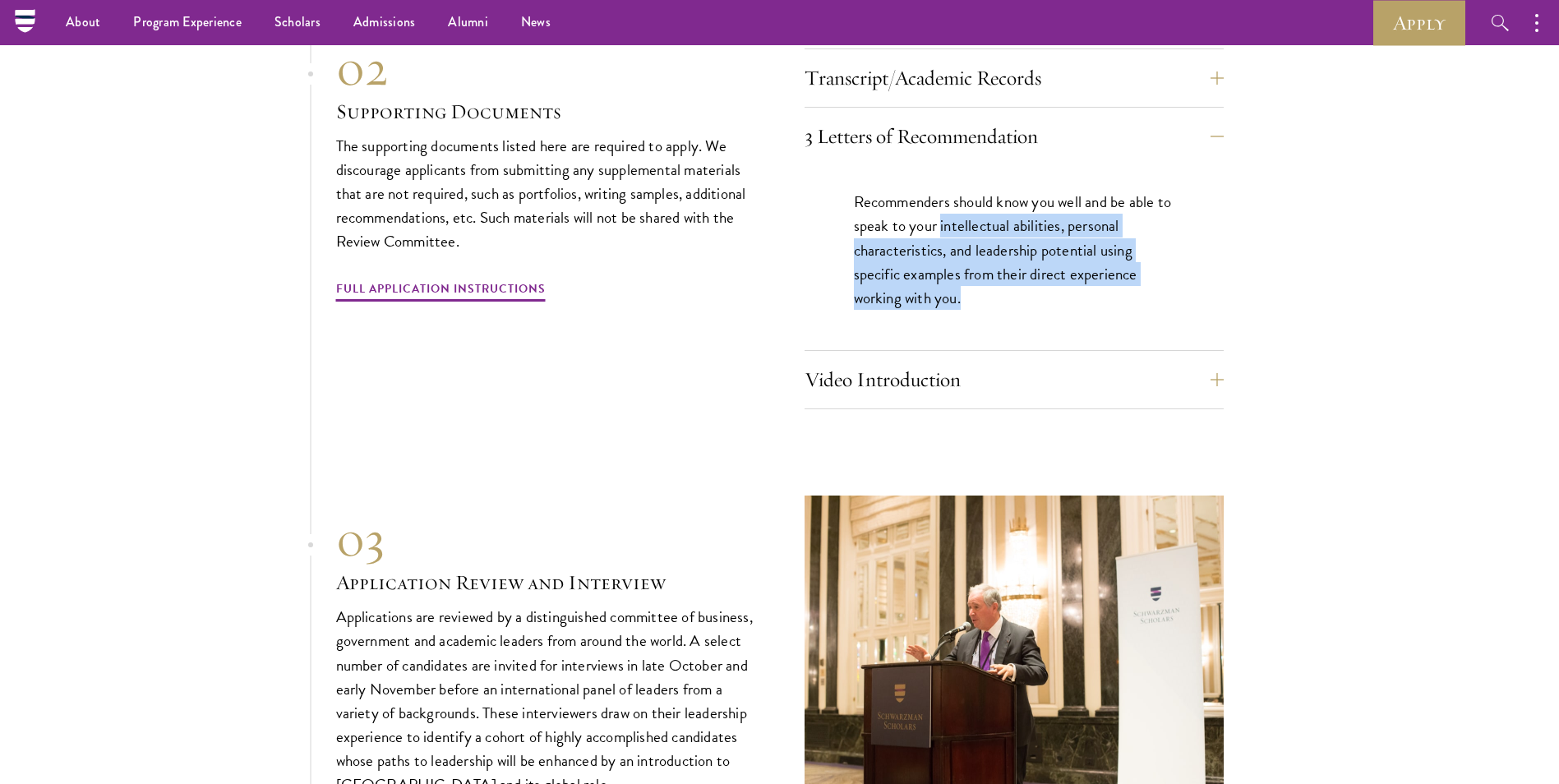
drag, startPoint x: 956, startPoint y: 221, endPoint x: 970, endPoint y: 286, distance: 66.5
click at [970, 286] on p "Recommenders should know you well and be able to speak to your intellectual abi…" at bounding box center [1014, 249] width 320 height 119
drag, startPoint x: 970, startPoint y: 286, endPoint x: 957, endPoint y: 290, distance: 13.6
click at [957, 290] on p "Recommenders should know you well and be able to speak to your intellectual abi…" at bounding box center [1014, 249] width 320 height 119
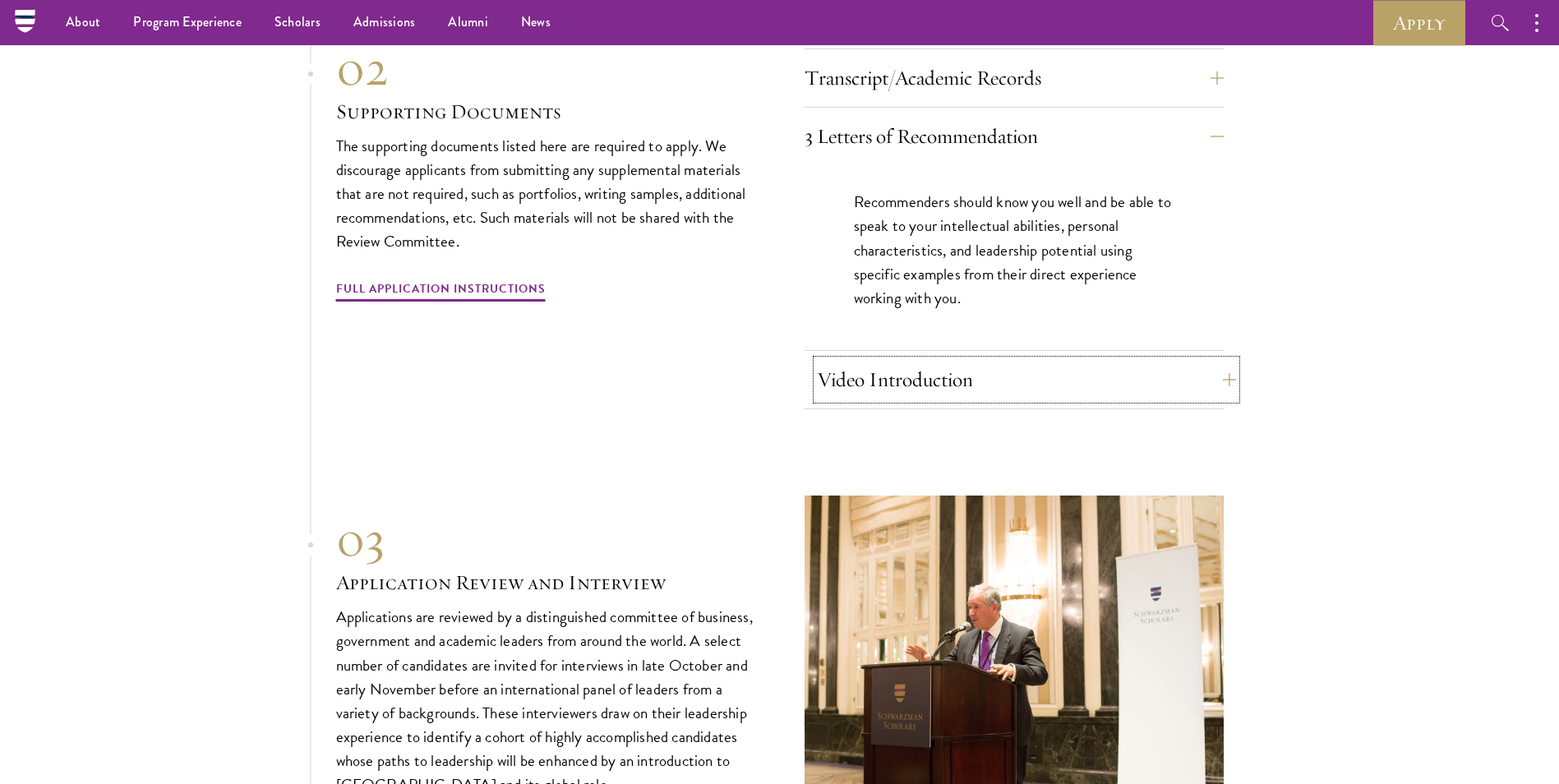
click at [954, 360] on button "Video Introduction" at bounding box center [1025, 380] width 419 height 39
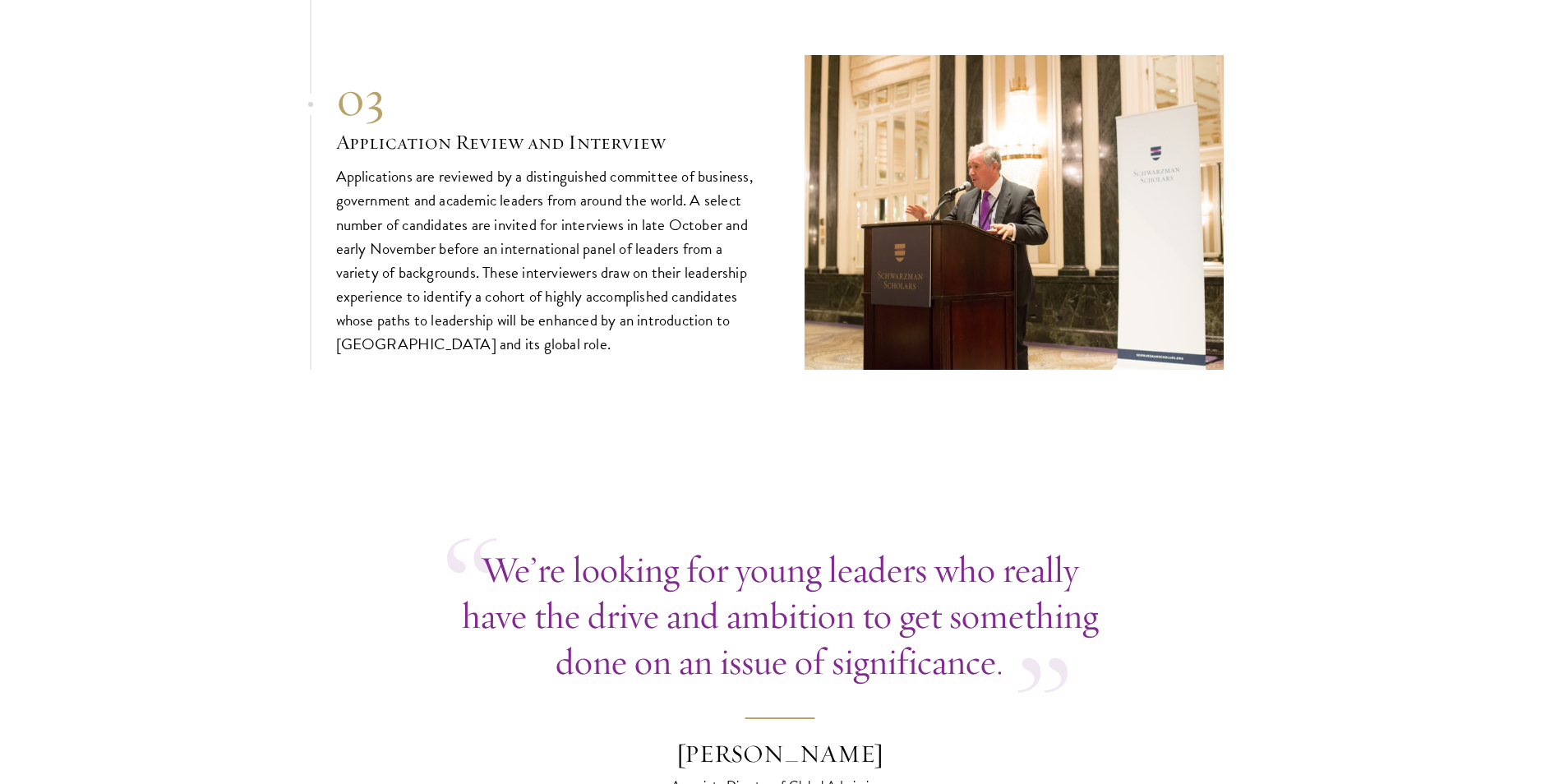
scroll to position [6297, 0]
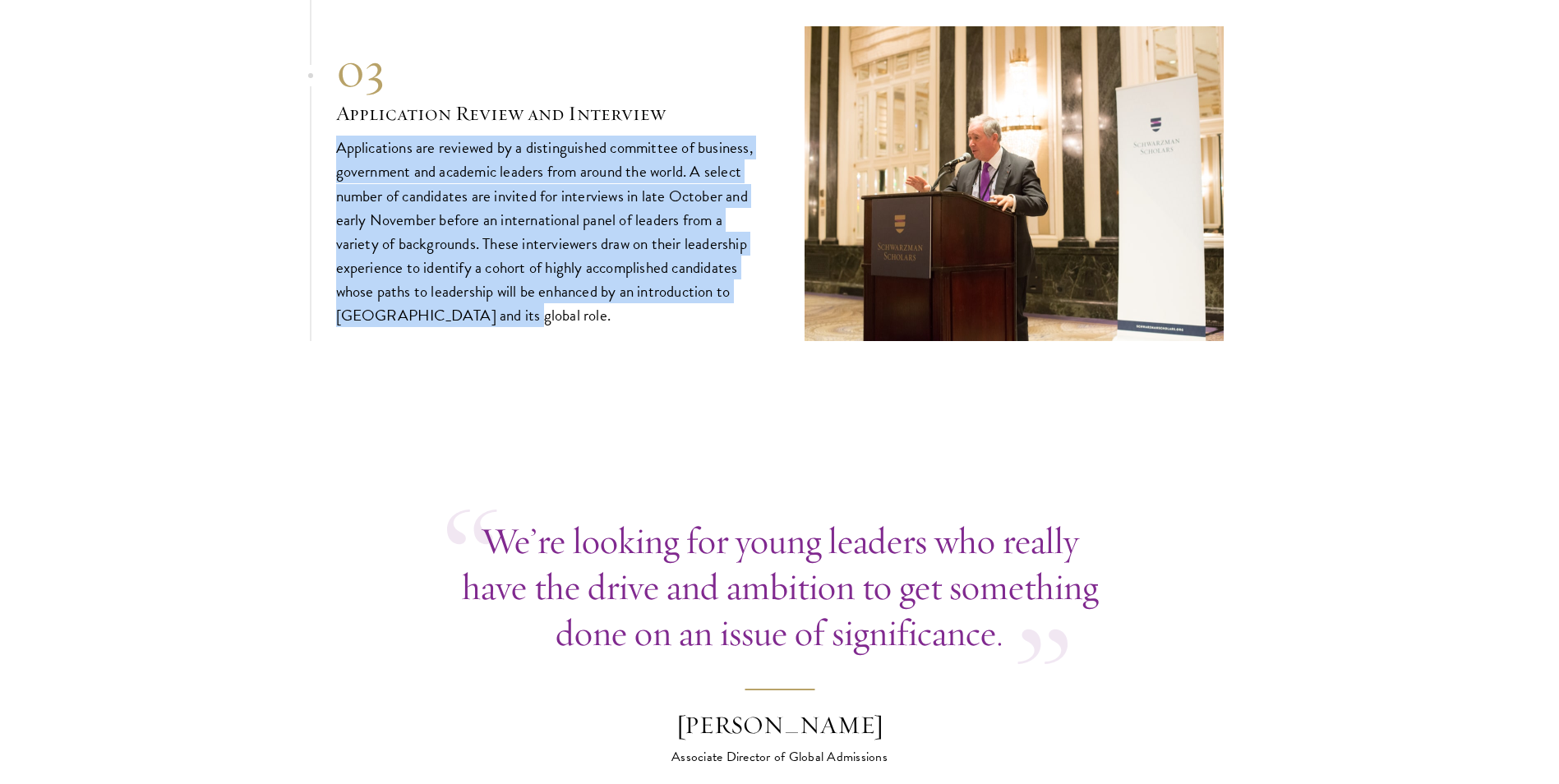
drag, startPoint x: 402, startPoint y: 157, endPoint x: 612, endPoint y: 354, distance: 287.9
drag, startPoint x: 612, startPoint y: 354, endPoint x: 539, endPoint y: 333, distance: 76.0
click at [602, 296] on p "Applications are reviewed by a distinguished committee of business, government …" at bounding box center [545, 231] width 419 height 191
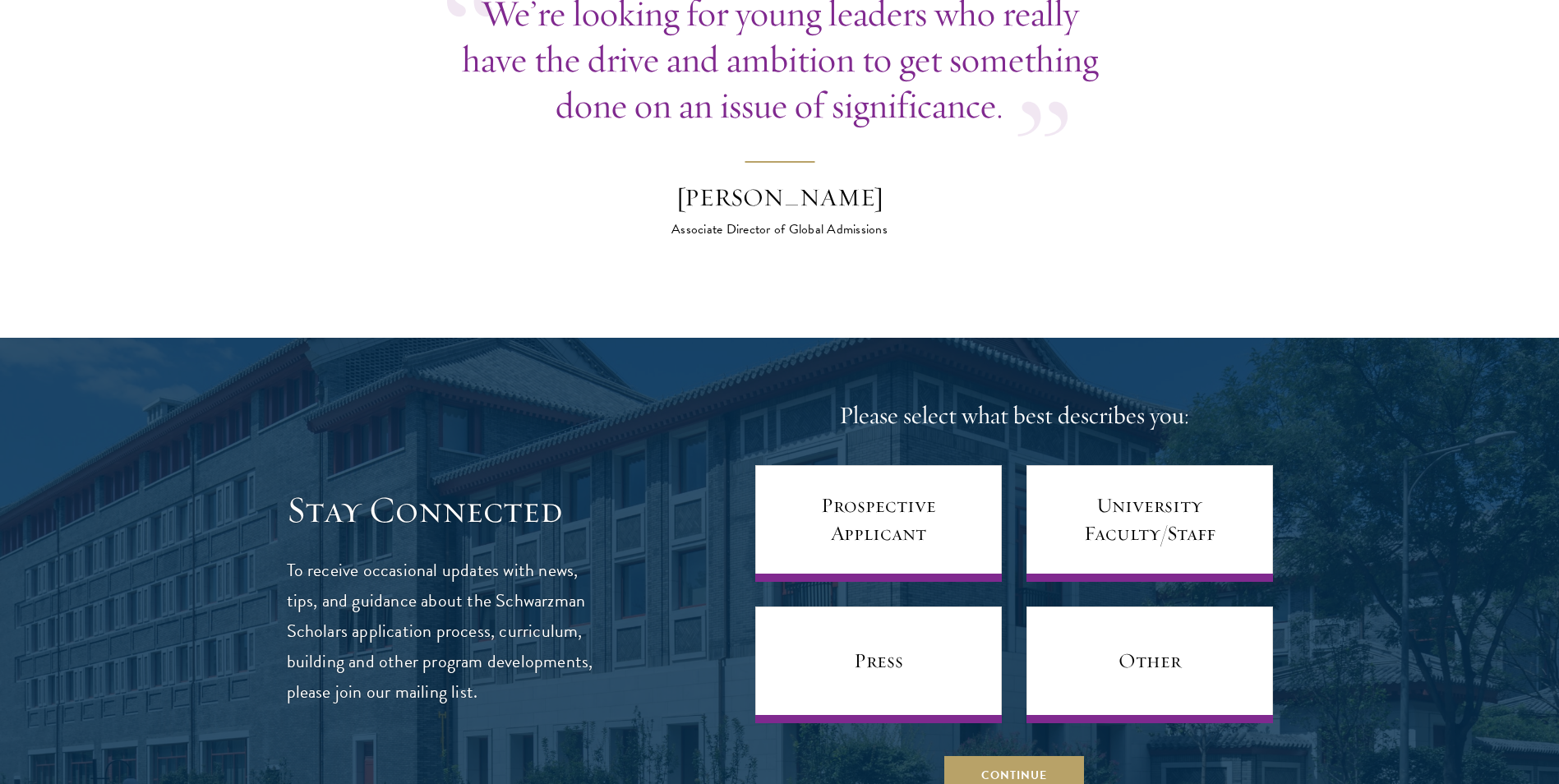
scroll to position [7119, 0]
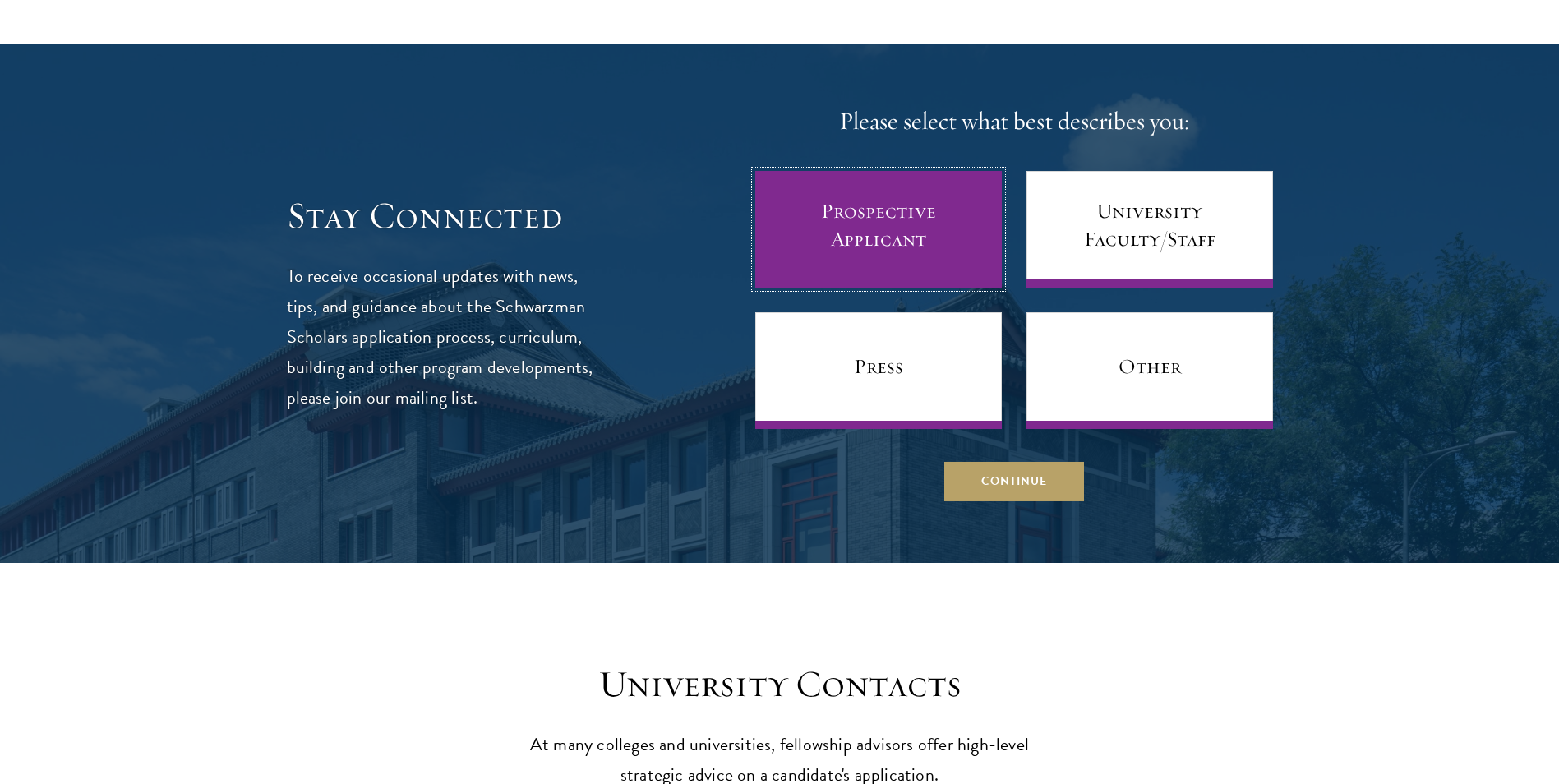
click at [945, 243] on link "Prospective Applicant" at bounding box center [878, 228] width 246 height 116
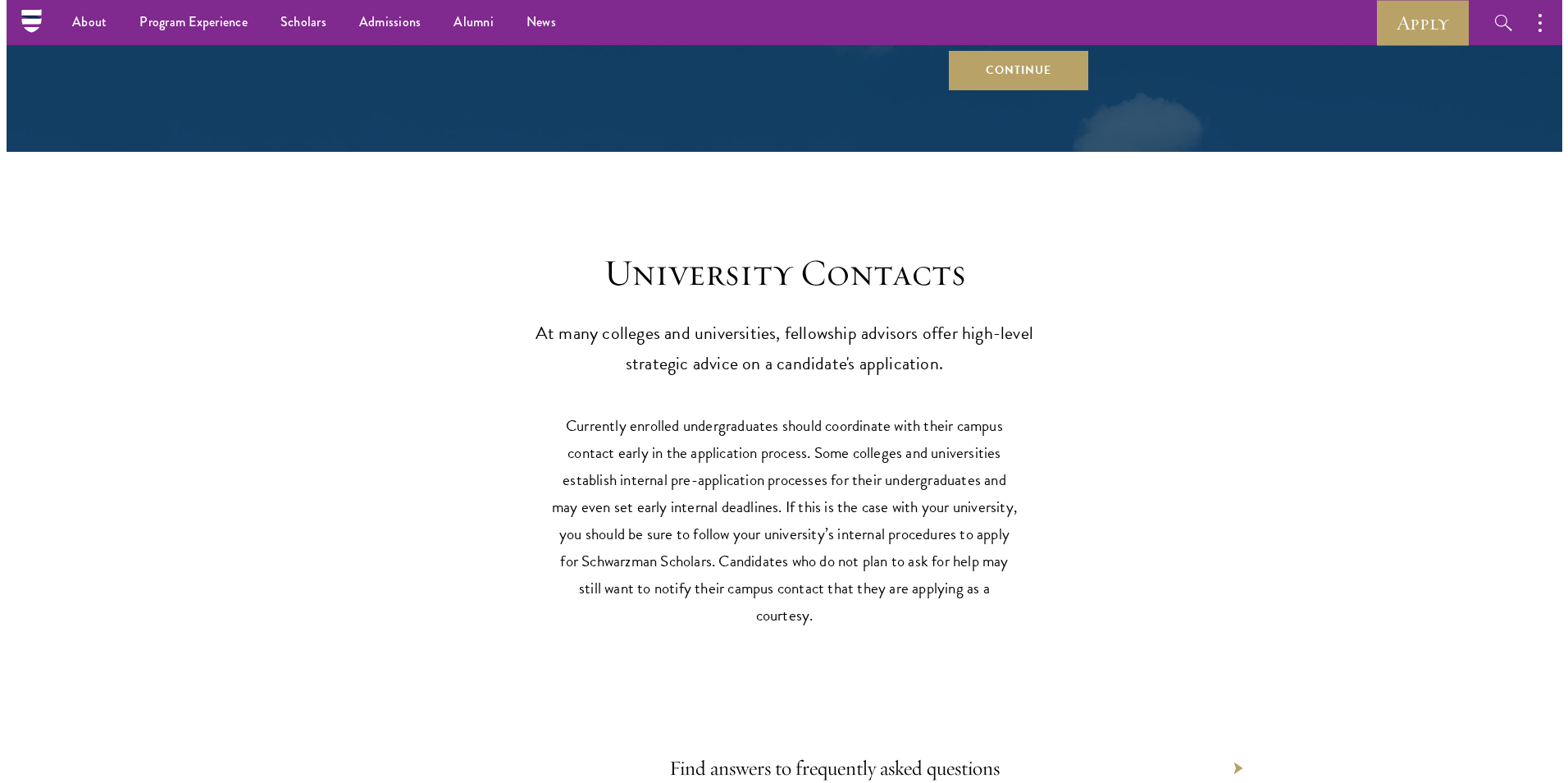
scroll to position [7274, 0]
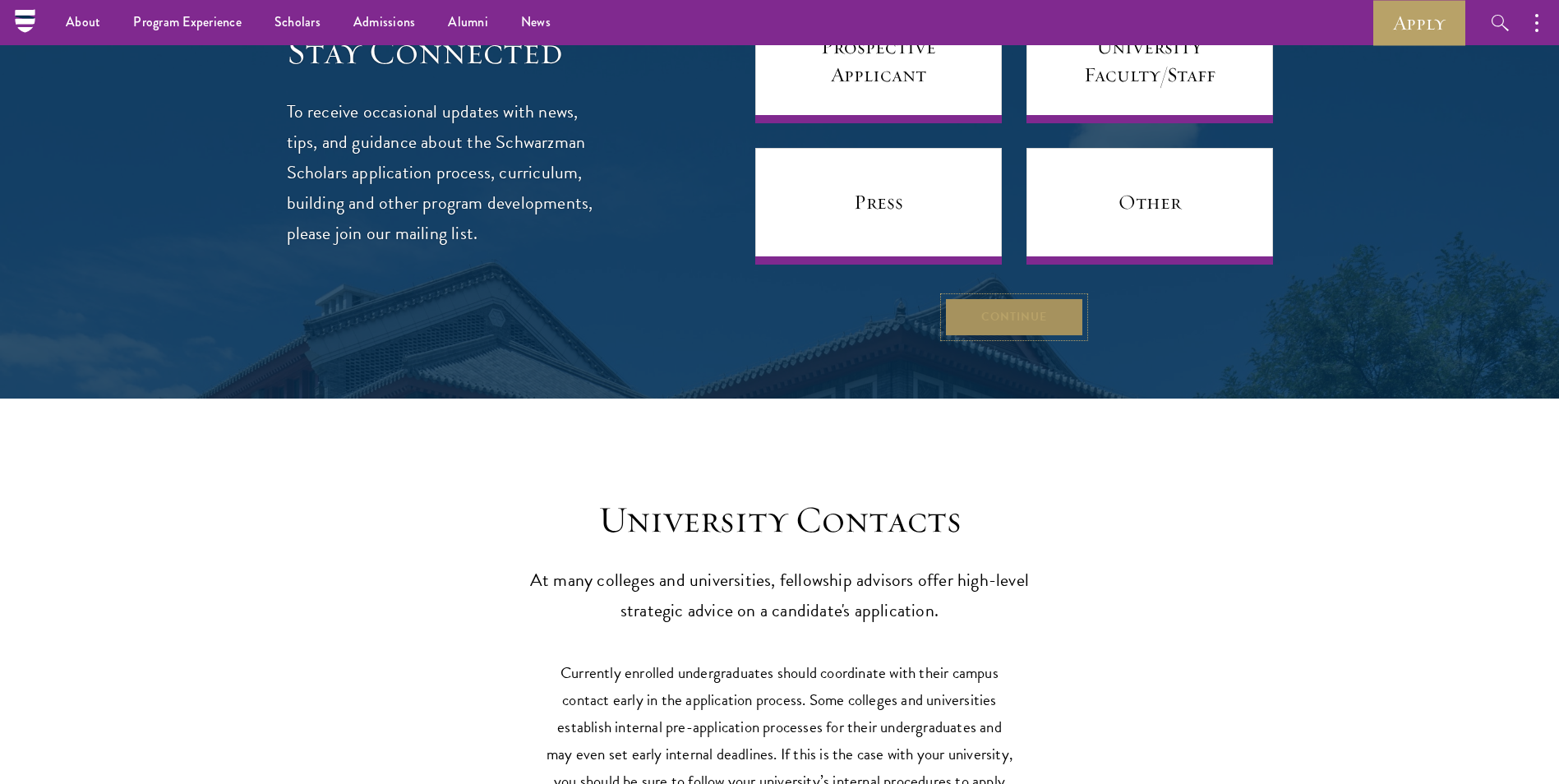
click at [1039, 297] on button "Continue" at bounding box center [1014, 317] width 139 height 39
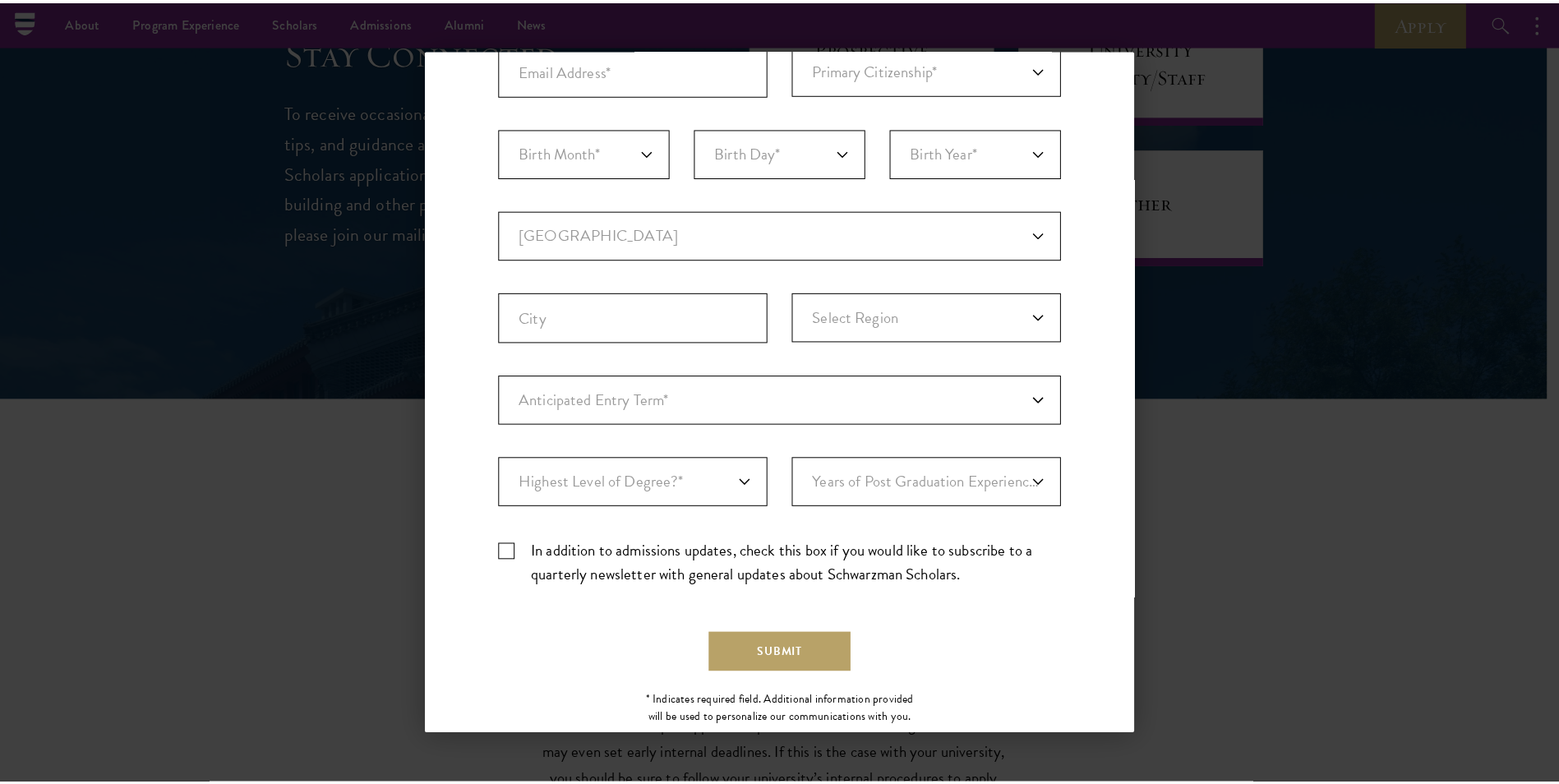
scroll to position [334, 0]
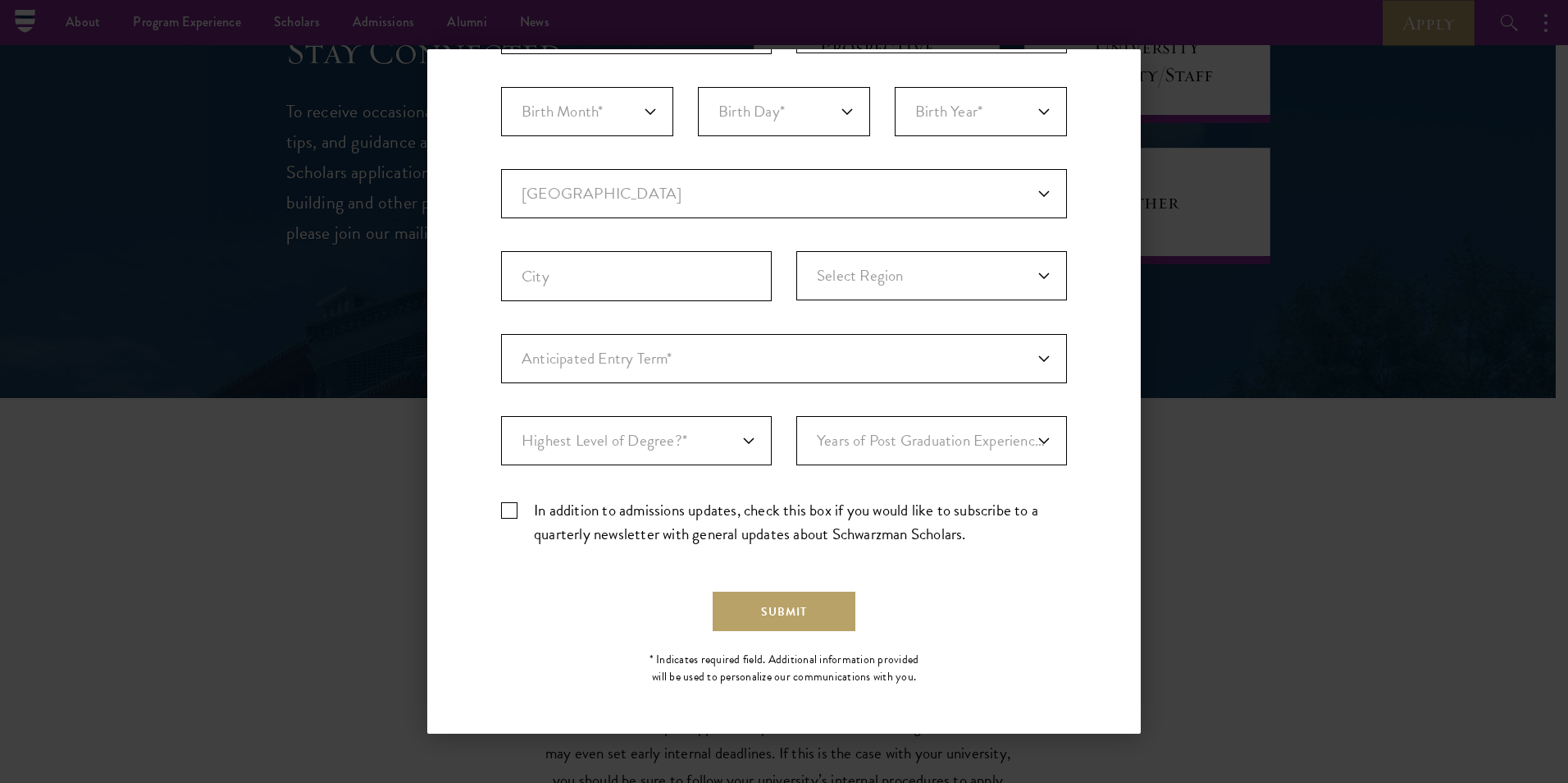
click at [1284, 283] on div "Back Stay Connected Please select what best describes you: Prospective Applican…" at bounding box center [784, 391] width 1568 height 685
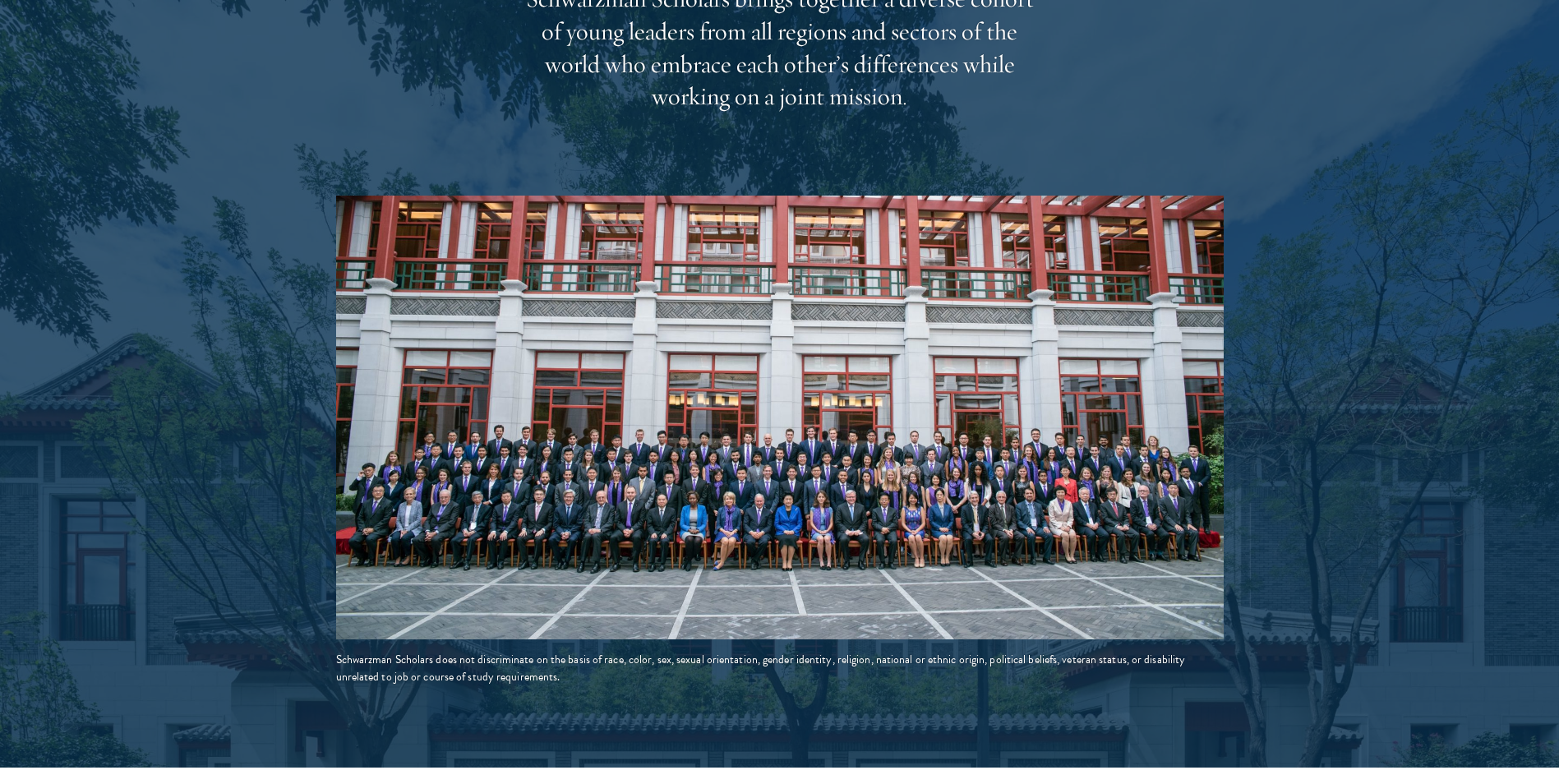
scroll to position [2711, 0]
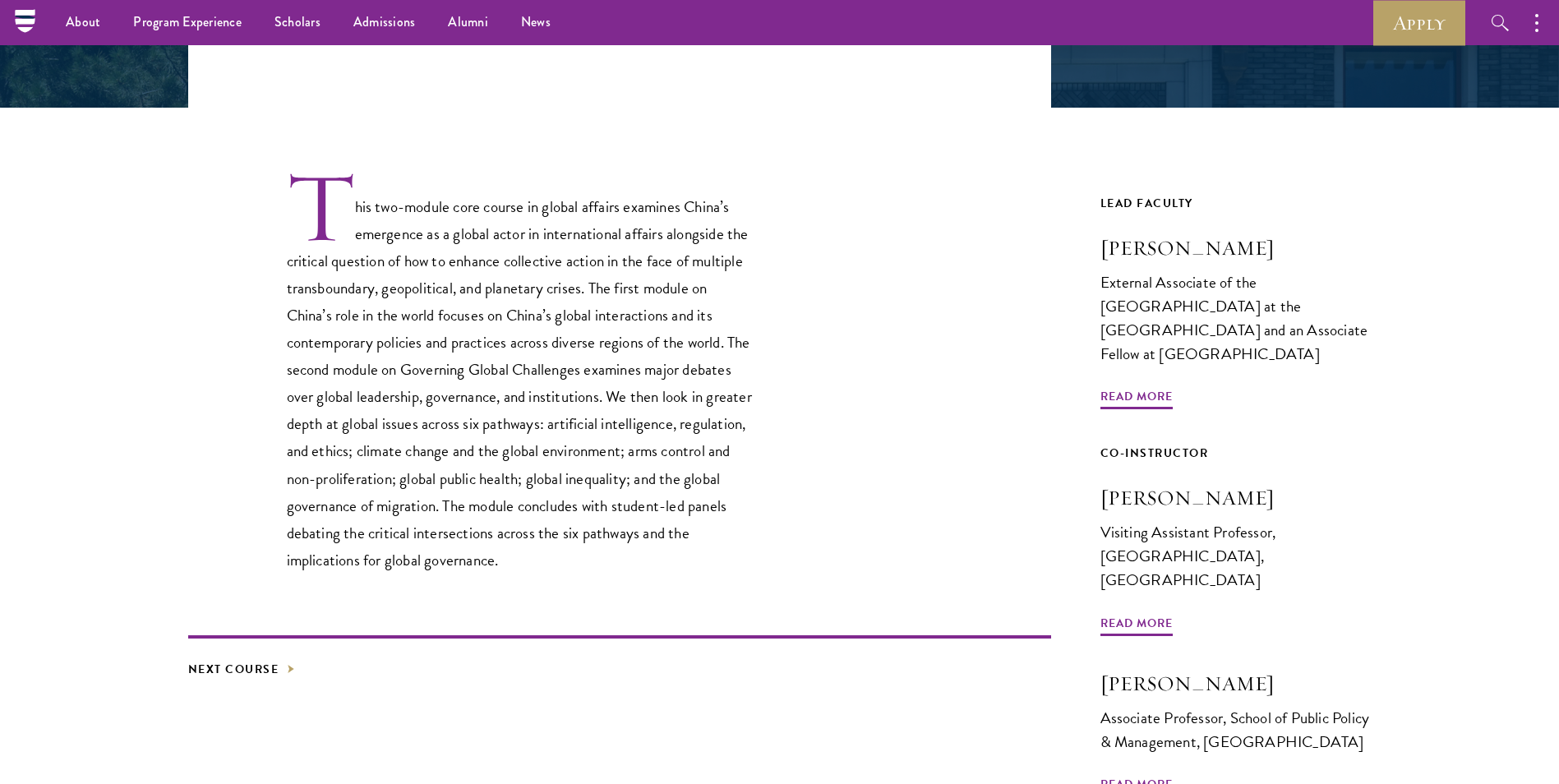
scroll to position [401, 0]
click at [681, 371] on p "This two-module core course in global affairs examines China’s emergence as a g…" at bounding box center [521, 372] width 468 height 404
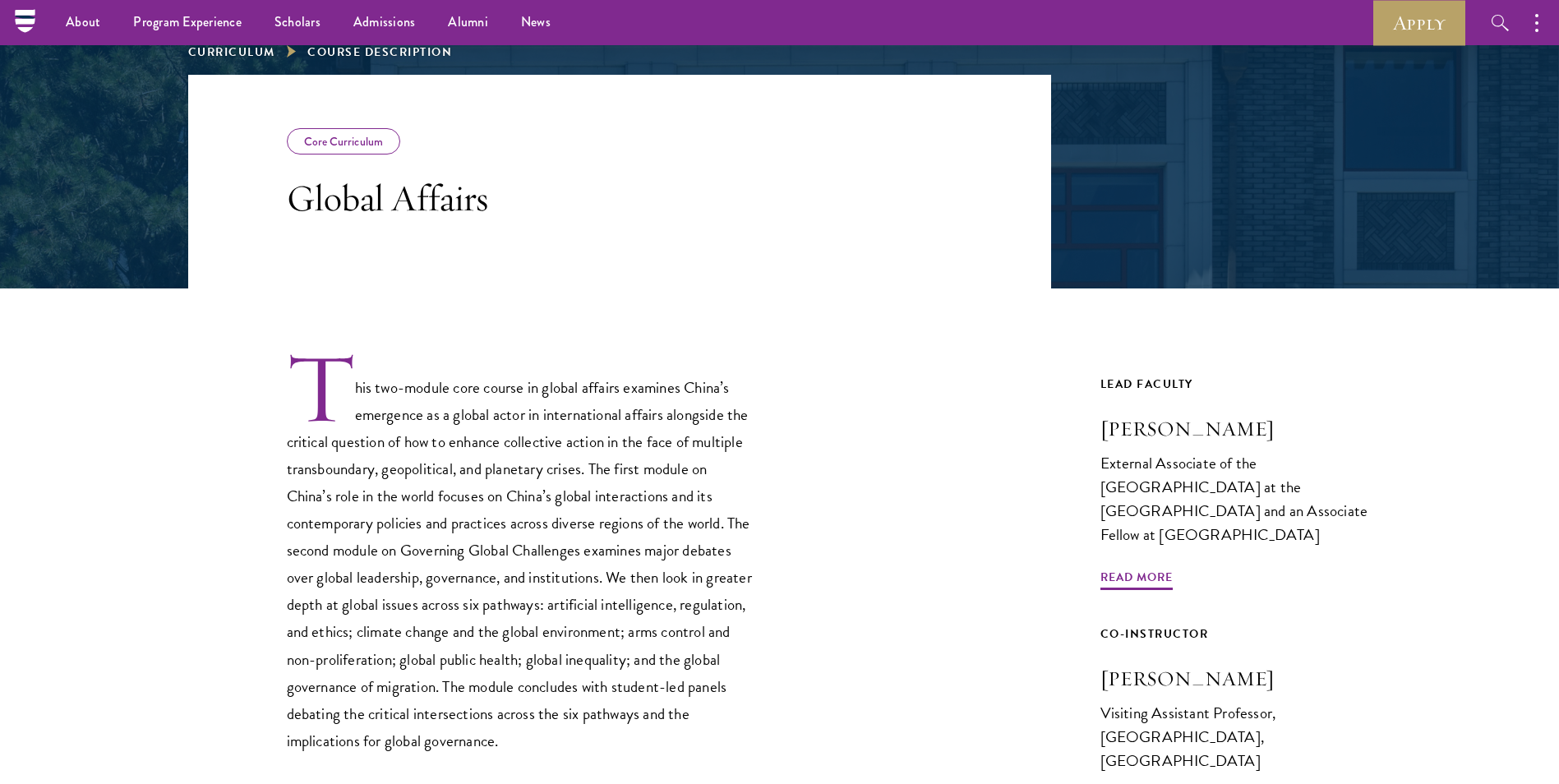
scroll to position [0, 0]
